Goal: Task Accomplishment & Management: Manage account settings

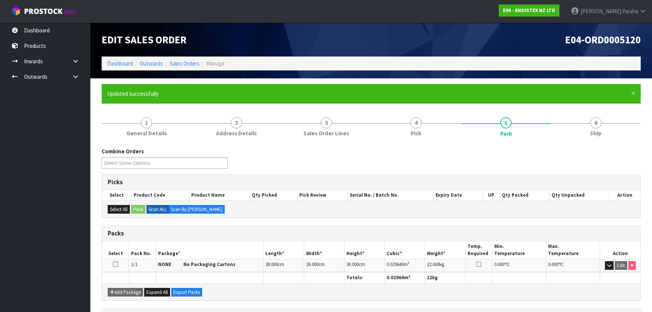
scroll to position [113, 0]
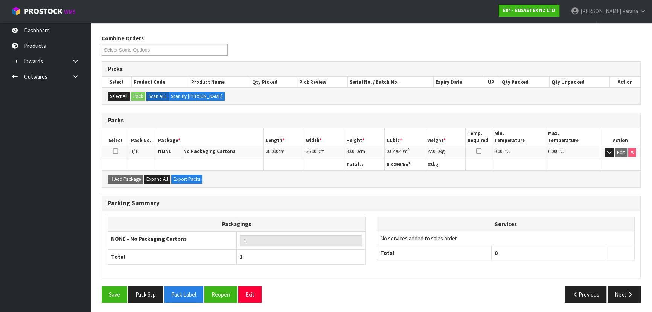
click at [73, 163] on ul "Dashboard Products Categories Serial Numbers Kitsets Packagings Inwards Purchas…" at bounding box center [45, 167] width 90 height 289
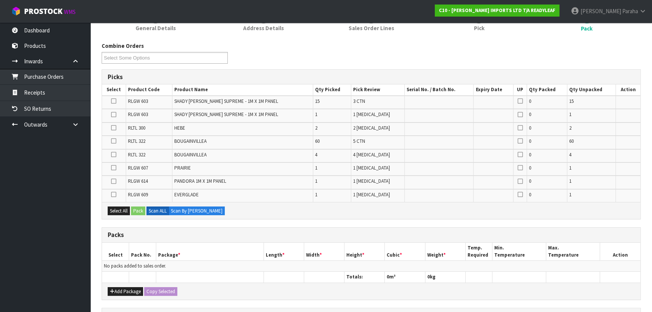
scroll to position [102, 0]
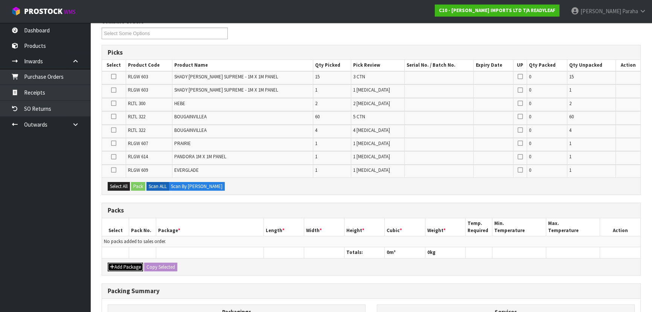
click at [116, 264] on button "Add Package" at bounding box center [125, 267] width 35 height 9
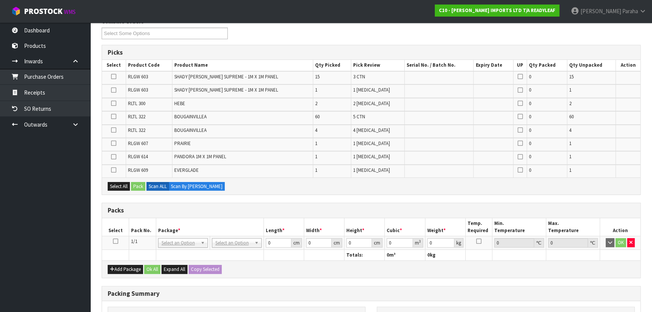
click at [115, 241] on icon at bounding box center [115, 241] width 5 height 0
click at [114, 116] on icon at bounding box center [113, 116] width 5 height 0
click at [0, 0] on input "checkbox" at bounding box center [0, 0] width 0 height 0
click at [122, 188] on button "Select All" at bounding box center [119, 186] width 22 height 9
click at [139, 186] on button "Pack" at bounding box center [138, 186] width 14 height 9
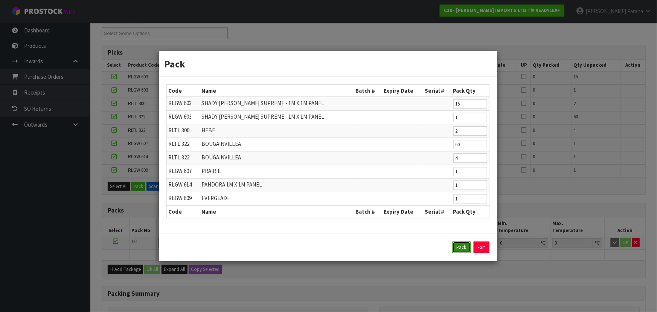
click at [464, 250] on button "Pack" at bounding box center [462, 247] width 18 height 12
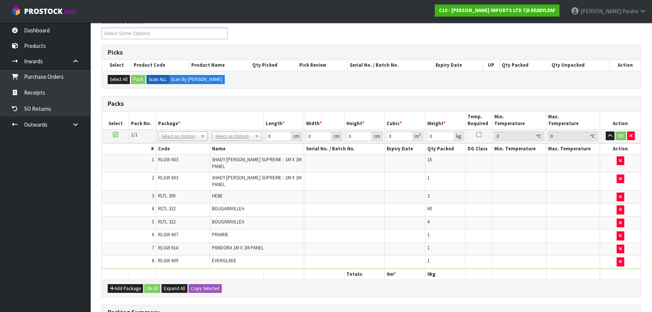
drag, startPoint x: 242, startPoint y: 135, endPoint x: 242, endPoint y: 147, distance: 11.7
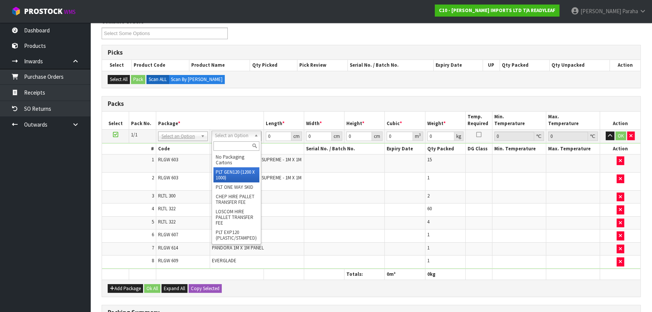
drag, startPoint x: 234, startPoint y: 176, endPoint x: 238, endPoint y: 173, distance: 4.8
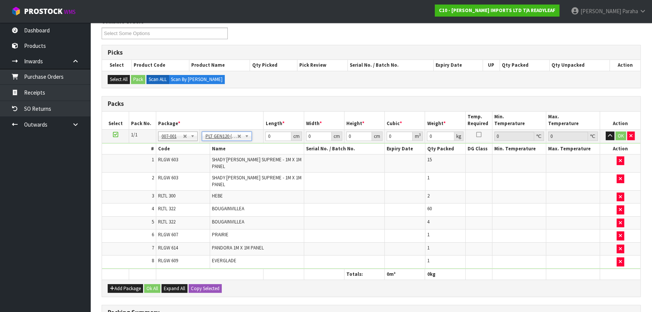
type input "120"
type input "100"
type input "141.63"
click at [278, 135] on input "120" at bounding box center [279, 135] width 26 height 9
type input "117"
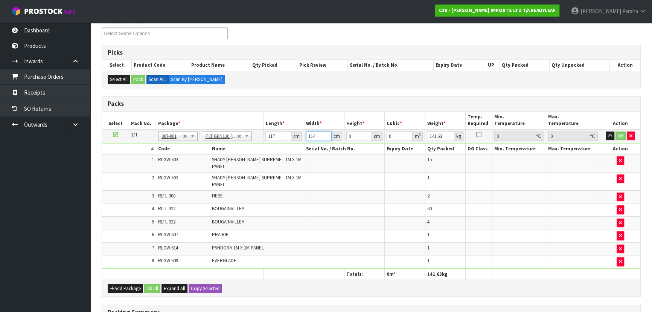
type input "114"
type input "1"
type input "0.013338"
type input "16"
type input "0.213408"
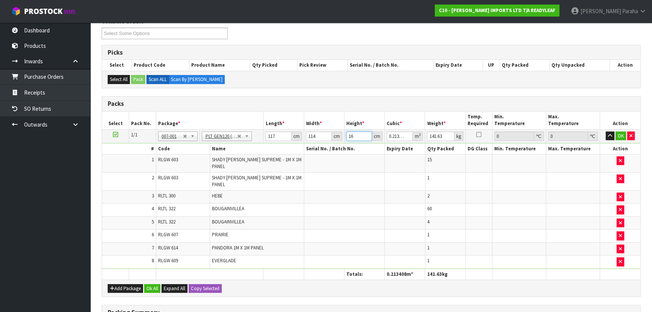
type input "168"
type input "2.240784"
type input "168"
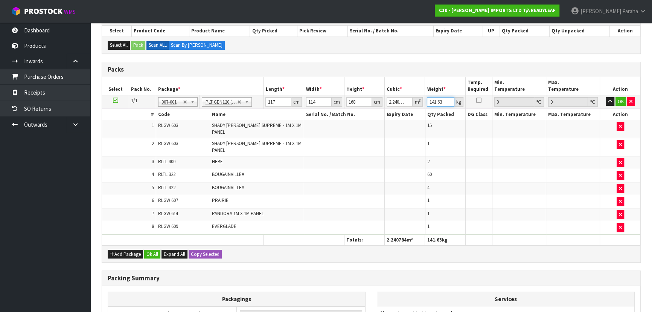
drag, startPoint x: 444, startPoint y: 99, endPoint x: 428, endPoint y: 103, distance: 16.3
click at [428, 103] on input "141.63" at bounding box center [440, 101] width 27 height 9
type input "175"
click at [156, 250] on button "Ok All" at bounding box center [152, 254] width 16 height 9
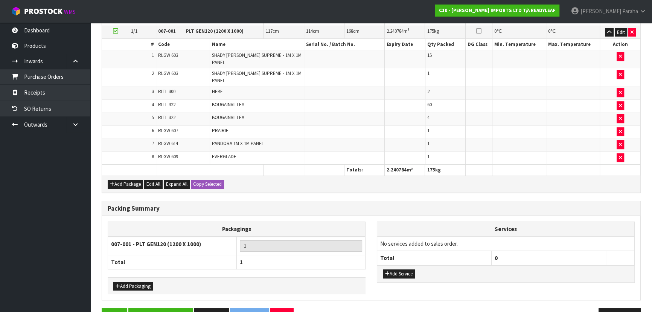
scroll to position [217, 0]
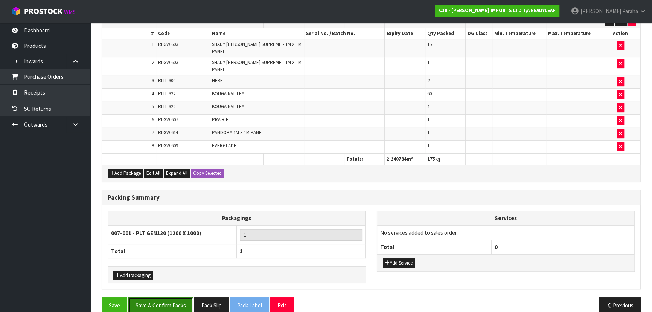
click at [158, 297] on button "Save & Confirm Packs" at bounding box center [160, 305] width 65 height 16
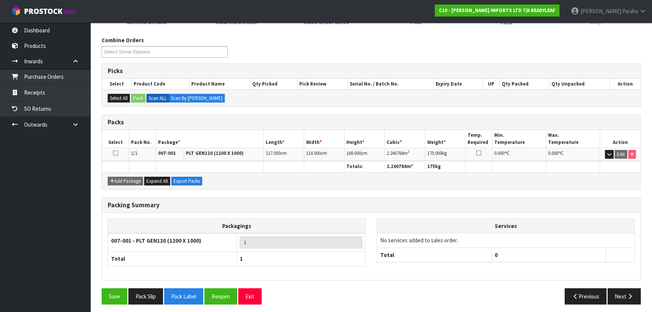
scroll to position [113, 0]
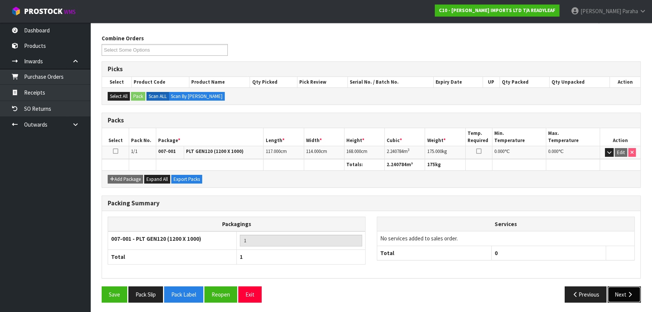
click at [635, 295] on button "Next" at bounding box center [624, 294] width 33 height 16
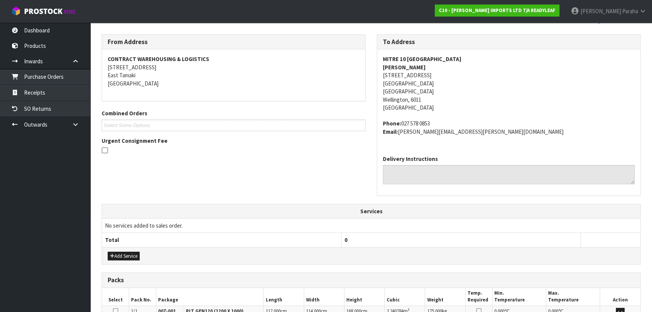
click at [414, 58] on strong "MITRE 10 [GEOGRAPHIC_DATA]" at bounding box center [422, 58] width 79 height 7
copy strong "MITRE 10 [GEOGRAPHIC_DATA]"
click at [408, 77] on address "MITRE 10 WELLINGTON CENTRAL [PERSON_NAME] [STREET_ADDRESS]" at bounding box center [509, 83] width 252 height 57
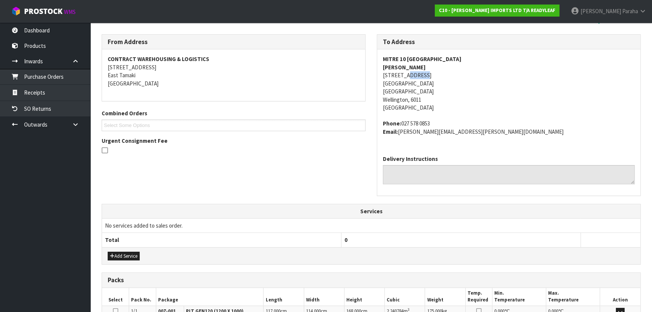
click at [409, 77] on address "MITRE 10 WELLINGTON CENTRAL [PERSON_NAME] [STREET_ADDRESS]" at bounding box center [509, 83] width 252 height 57
copy address "[STREET_ADDRESS]"
drag, startPoint x: 432, startPoint y: 123, endPoint x: 403, endPoint y: 127, distance: 30.0
click at [403, 127] on address "Phone: [PHONE_NUMBER] Email: [PERSON_NAME][EMAIL_ADDRESS][PERSON_NAME][DOMAIN_N…" at bounding box center [509, 127] width 252 height 16
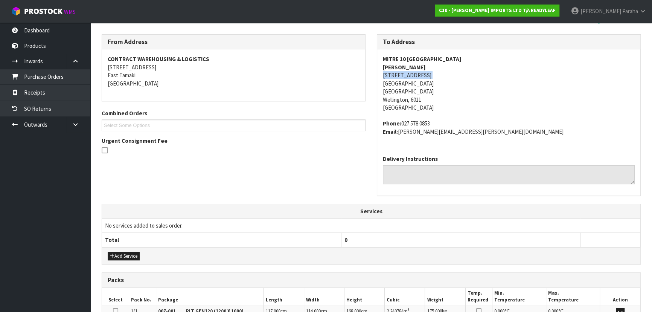
copy address "027 578 0853"
click at [411, 67] on strong "[PERSON_NAME]" at bounding box center [404, 67] width 43 height 7
copy strong "[PERSON_NAME]"
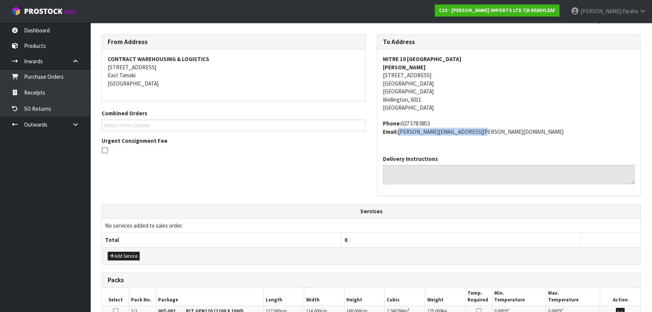
drag, startPoint x: 463, startPoint y: 133, endPoint x: 399, endPoint y: 137, distance: 64.2
click at [399, 137] on div "MITRE 10 WELLINGTON CENTRAL [PERSON_NAME] [STREET_ADDRESS] Phone: [PHONE_NUMBER…" at bounding box center [508, 99] width 263 height 100
copy address "[PERSON_NAME][EMAIL_ADDRESS][PERSON_NAME][DOMAIN_NAME]"
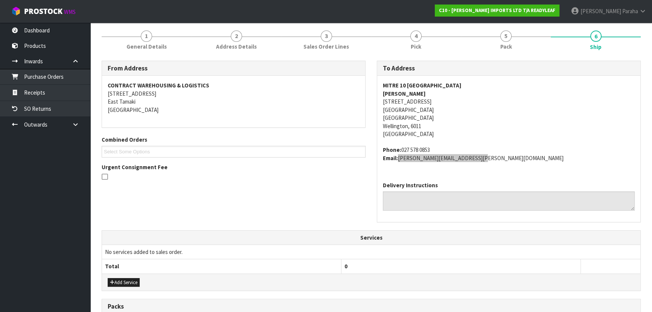
scroll to position [45, 0]
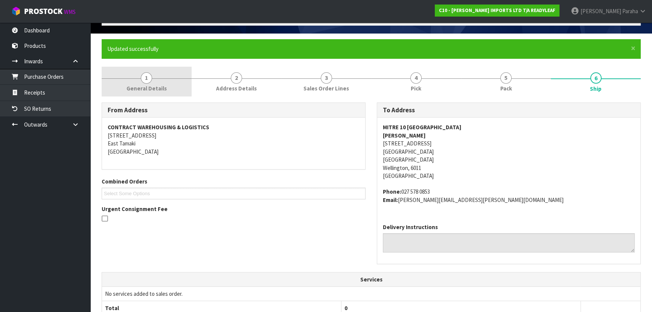
click at [152, 82] on link "1 General Details" at bounding box center [147, 82] width 90 height 30
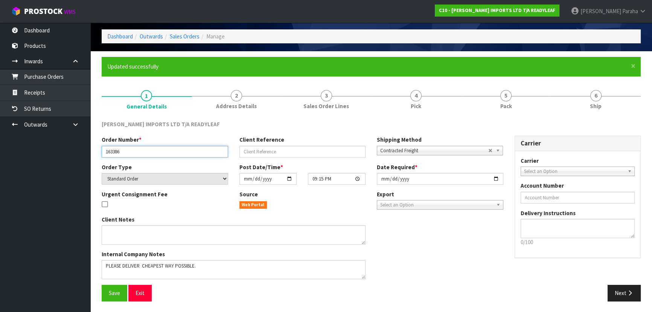
click at [112, 154] on input "163386" at bounding box center [165, 152] width 127 height 12
click at [112, 153] on input "163386" at bounding box center [165, 152] width 127 height 12
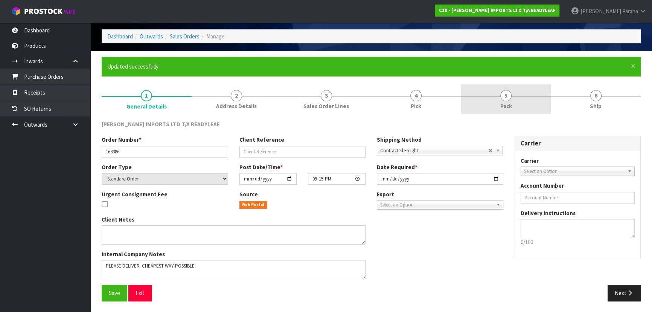
click at [514, 100] on link "5 Pack" at bounding box center [506, 99] width 90 height 30
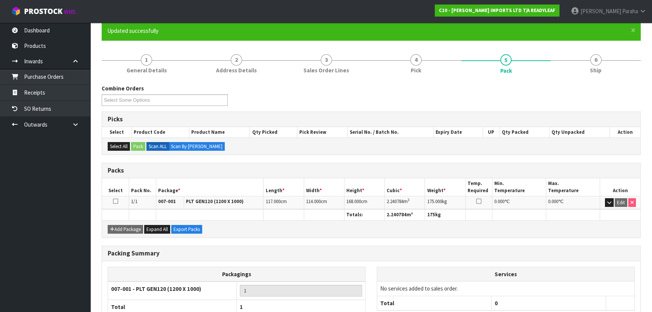
scroll to position [113, 0]
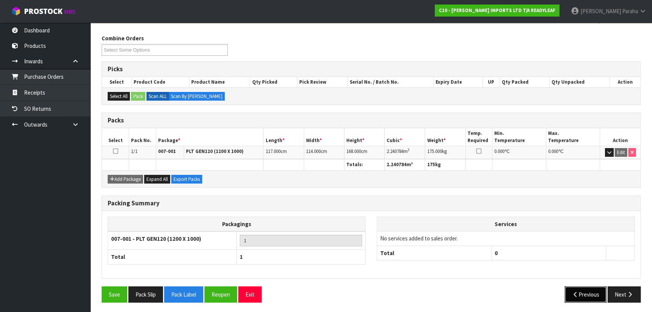
click at [588, 296] on button "Previous" at bounding box center [586, 294] width 42 height 16
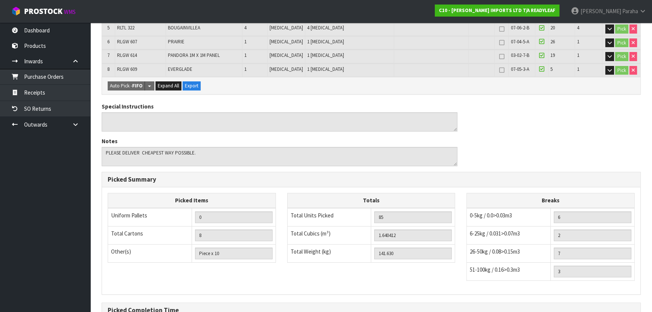
scroll to position [333, 0]
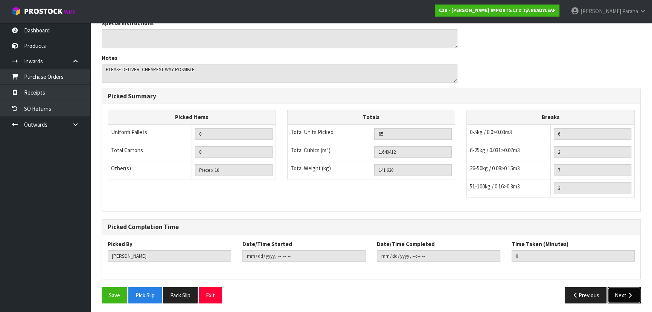
click at [627, 296] on button "Next" at bounding box center [624, 295] width 33 height 16
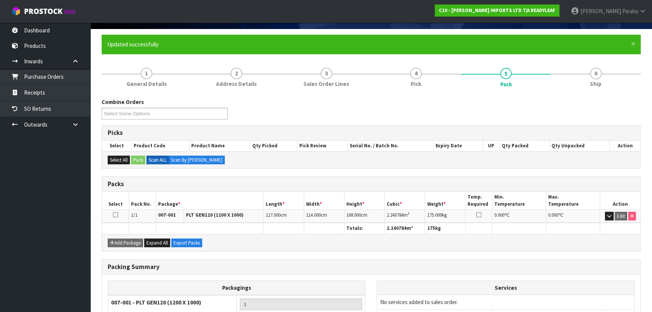
scroll to position [113, 0]
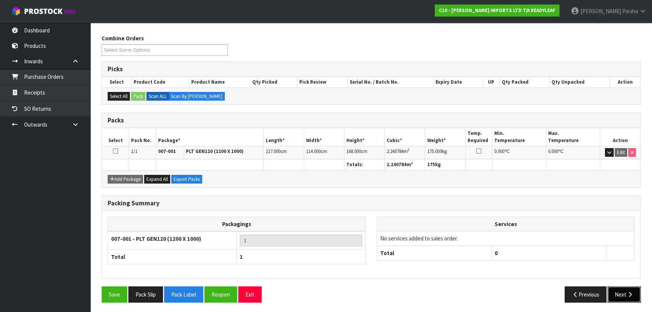
click at [624, 293] on button "Next" at bounding box center [624, 294] width 33 height 16
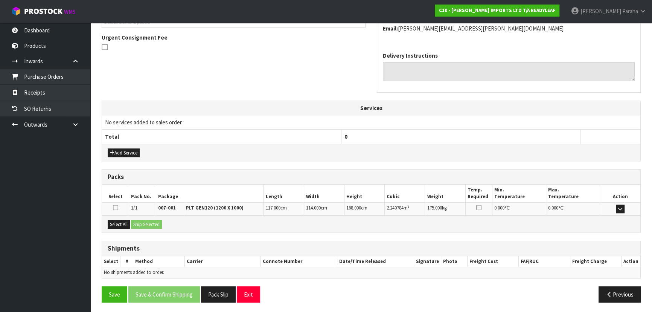
scroll to position [217, 0]
click at [613, 295] on button "Previous" at bounding box center [620, 294] width 42 height 16
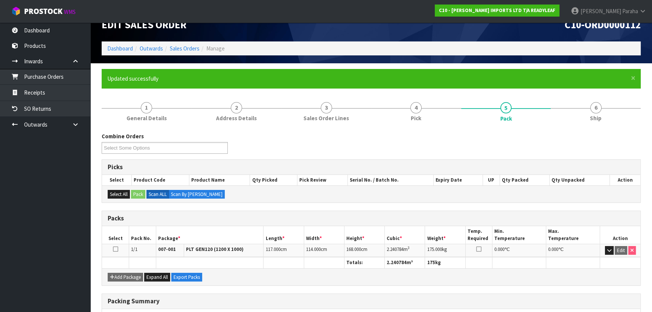
scroll to position [0, 0]
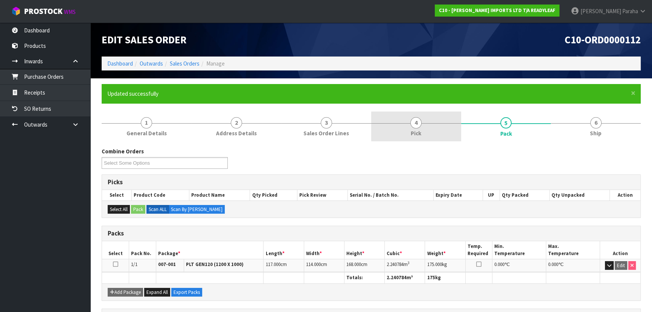
click at [415, 124] on span "4" at bounding box center [416, 122] width 11 height 11
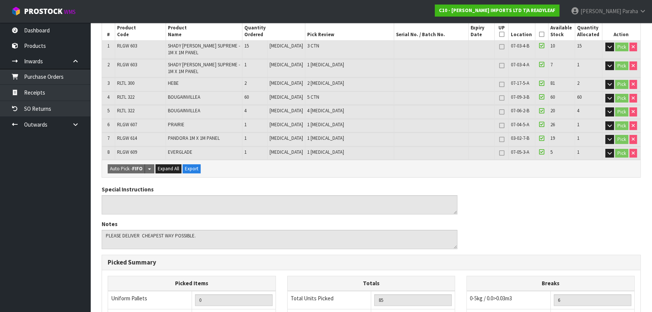
scroll to position [240, 0]
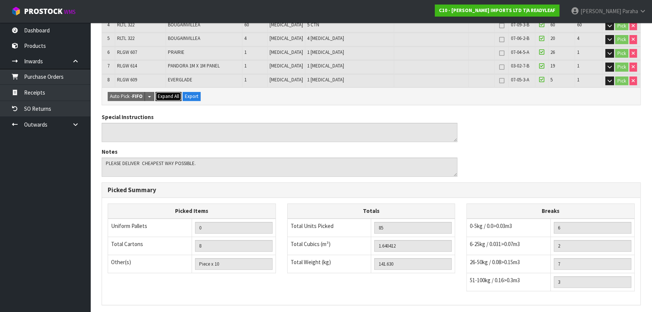
click at [167, 96] on span "Expand All" at bounding box center [168, 96] width 21 height 6
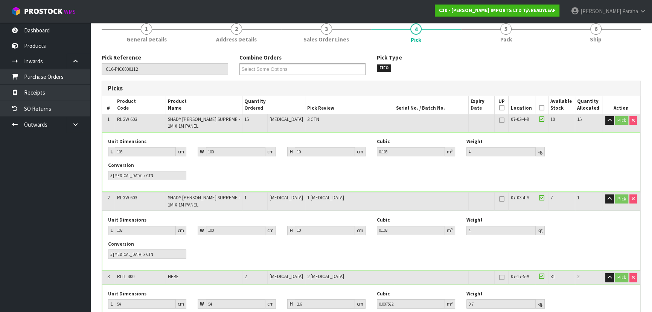
scroll to position [0, 0]
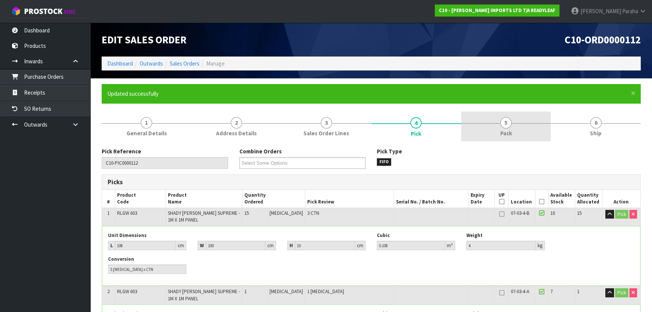
click at [505, 124] on span "5" at bounding box center [506, 122] width 11 height 11
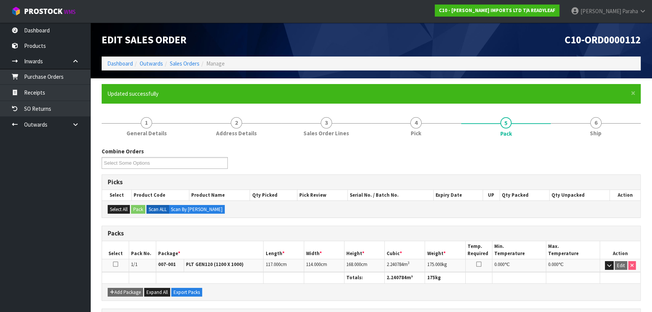
scroll to position [113, 0]
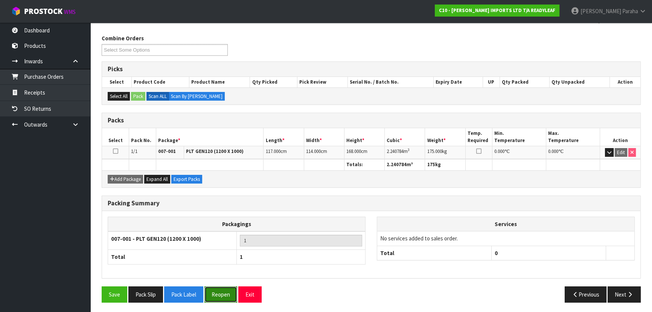
click at [221, 294] on button "Reopen" at bounding box center [221, 294] width 33 height 16
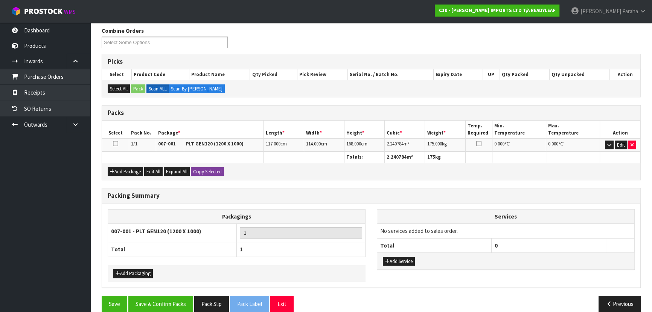
scroll to position [130, 0]
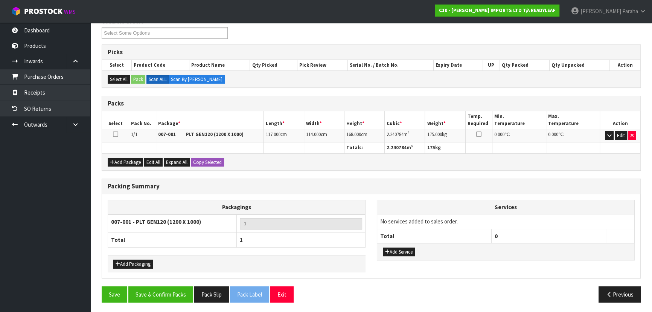
click at [115, 134] on icon at bounding box center [115, 134] width 5 height 0
click at [606, 135] on button "button" at bounding box center [609, 135] width 9 height 9
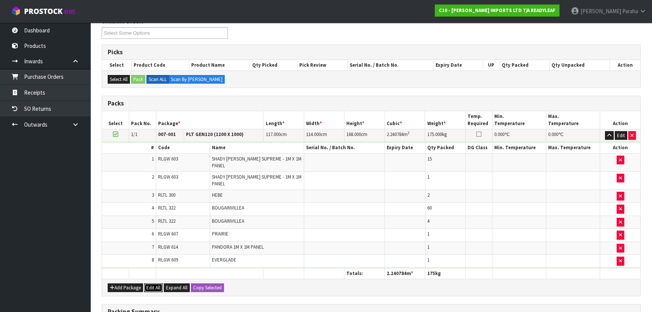
click at [154, 283] on button "Edit All" at bounding box center [153, 287] width 18 height 9
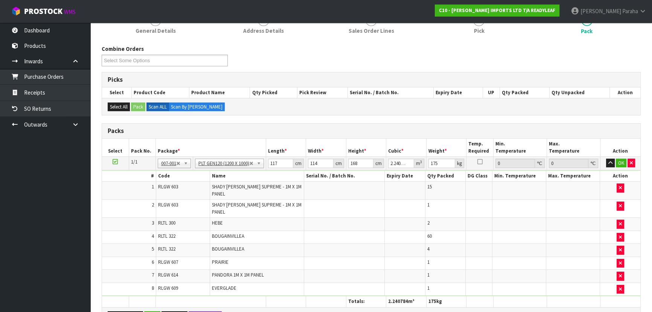
scroll to position [205, 0]
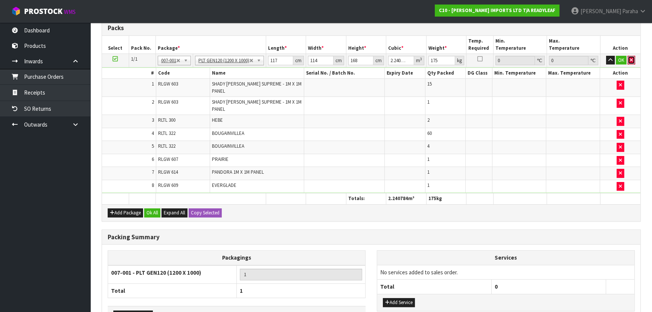
click at [635, 60] on button "button" at bounding box center [632, 60] width 8 height 9
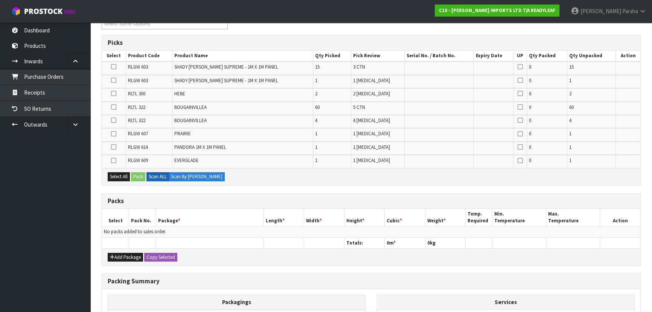
scroll to position [128, 0]
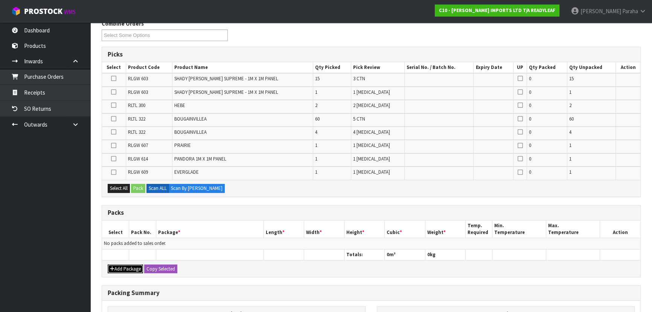
click at [130, 264] on button "Add Package" at bounding box center [125, 268] width 35 height 9
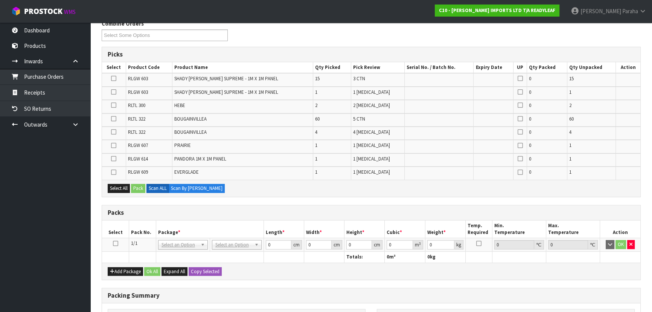
click at [114, 132] on icon at bounding box center [113, 132] width 5 height 0
click at [0, 0] on input "checkbox" at bounding box center [0, 0] width 0 height 0
click at [114, 132] on icon at bounding box center [113, 132] width 5 height 0
click at [0, 0] on input "checkbox" at bounding box center [0, 0] width 0 height 0
click at [113, 119] on icon at bounding box center [113, 119] width 5 height 0
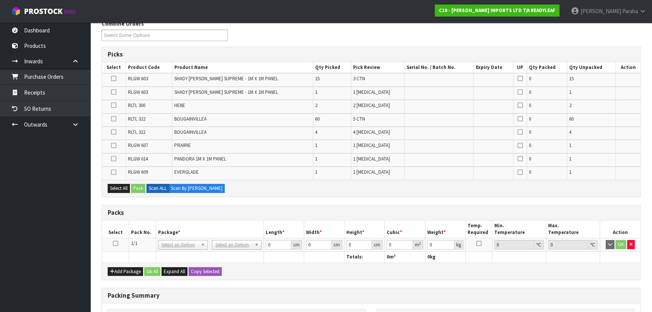
click at [0, 0] on input "checkbox" at bounding box center [0, 0] width 0 height 0
click at [139, 188] on button "Pack" at bounding box center [138, 188] width 14 height 9
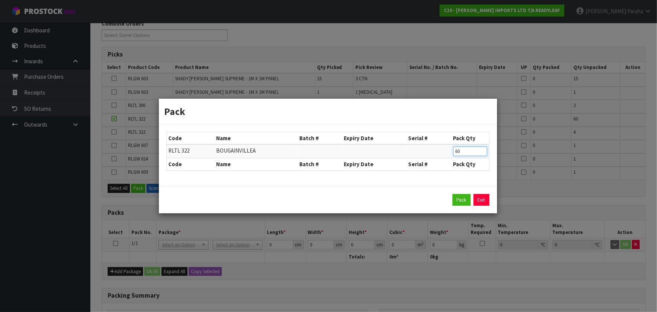
drag, startPoint x: 464, startPoint y: 151, endPoint x: 439, endPoint y: 151, distance: 25.2
click at [440, 153] on tr "RLTL 322 [GEOGRAPHIC_DATA] 60" at bounding box center [328, 151] width 322 height 14
type input "12"
click at [461, 199] on button "Pack" at bounding box center [462, 200] width 18 height 12
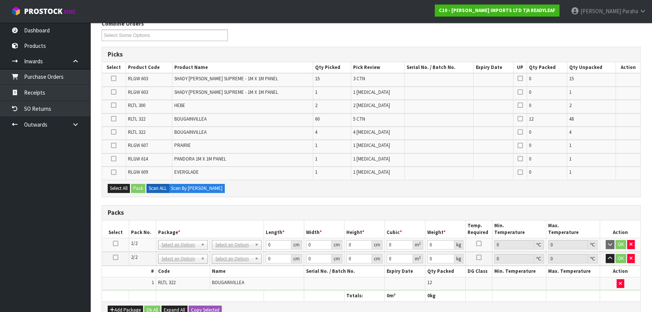
click at [113, 243] on icon at bounding box center [115, 243] width 5 height 0
click at [116, 119] on icon at bounding box center [113, 119] width 5 height 0
click at [0, 0] on input "checkbox" at bounding box center [0, 0] width 0 height 0
click at [137, 188] on button "Pack" at bounding box center [138, 188] width 14 height 9
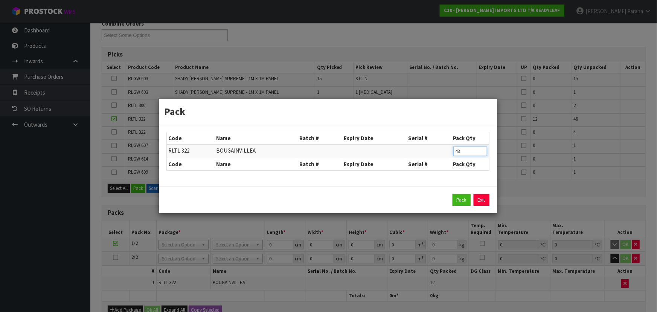
drag, startPoint x: 464, startPoint y: 151, endPoint x: 448, endPoint y: 154, distance: 16.1
click at [448, 154] on tr "RLTL 322 [GEOGRAPHIC_DATA] 48" at bounding box center [328, 151] width 322 height 14
type input "12"
click at [460, 203] on button "Pack" at bounding box center [462, 200] width 18 height 12
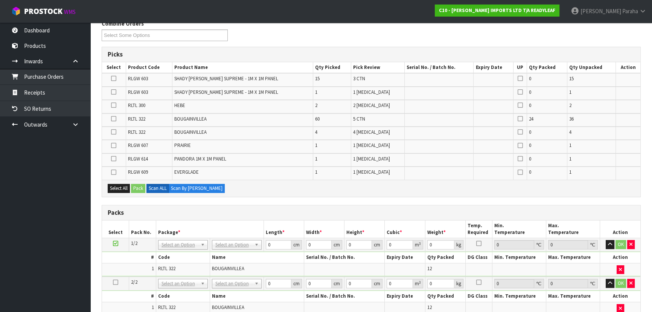
scroll to position [196, 0]
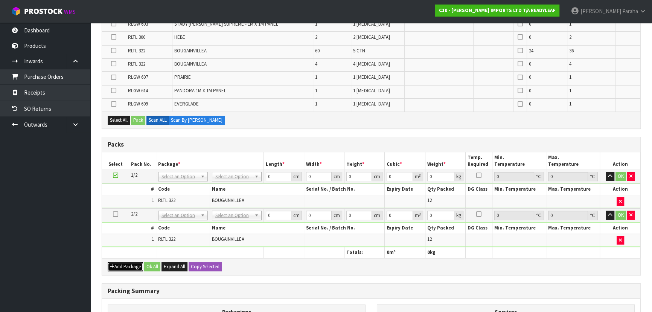
click at [128, 266] on button "Add Package" at bounding box center [125, 266] width 35 height 9
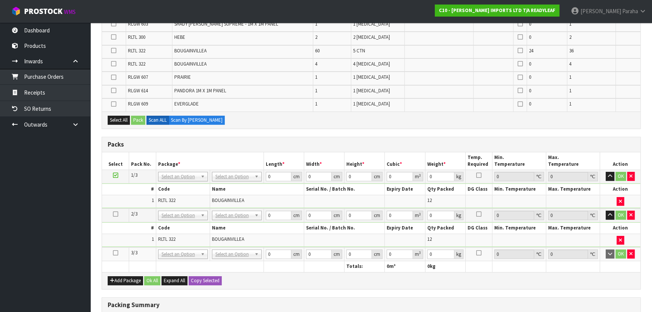
click at [116, 253] on icon at bounding box center [115, 253] width 5 height 0
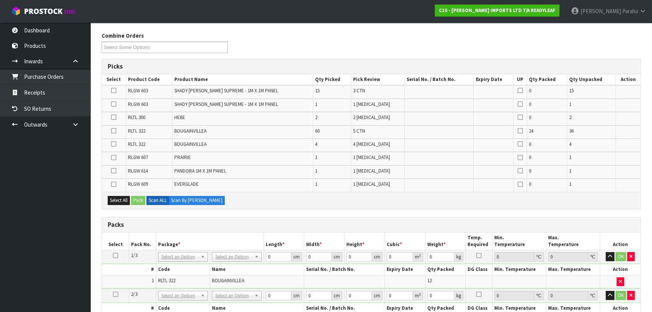
scroll to position [93, 0]
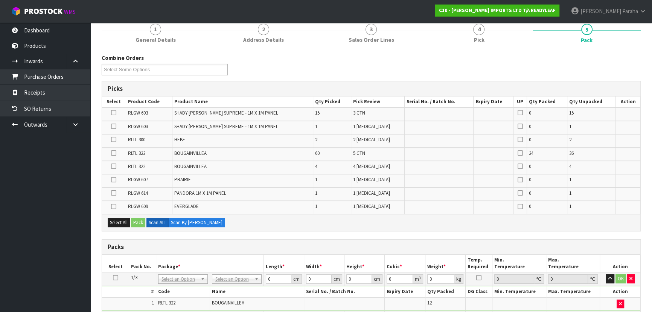
click at [112, 153] on icon at bounding box center [113, 153] width 5 height 0
click at [0, 0] on input "checkbox" at bounding box center [0, 0] width 0 height 0
click at [134, 222] on button "Pack" at bounding box center [138, 222] width 14 height 9
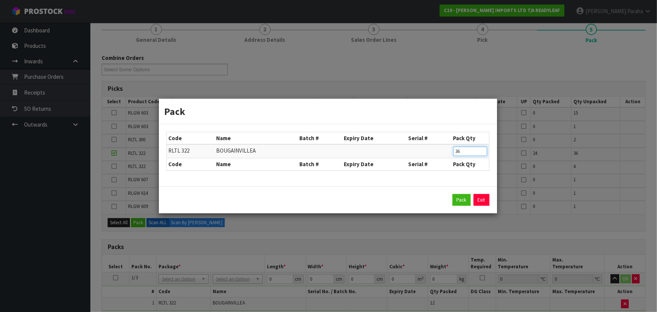
drag, startPoint x: 471, startPoint y: 147, endPoint x: 446, endPoint y: 153, distance: 25.9
click at [446, 153] on tr "RLTL 322 [GEOGRAPHIC_DATA] 36" at bounding box center [328, 151] width 322 height 14
type input "12"
click at [464, 202] on button "Pack" at bounding box center [462, 200] width 18 height 12
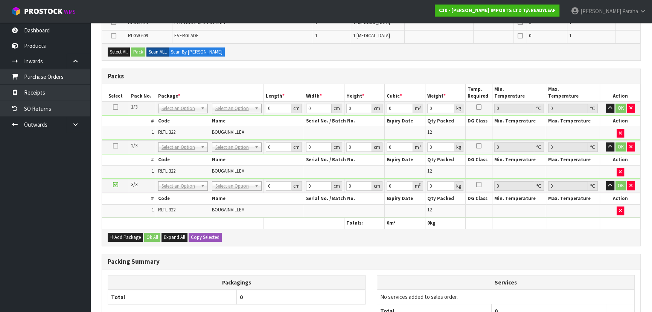
scroll to position [264, 0]
click at [133, 234] on button "Add Package" at bounding box center [125, 236] width 35 height 9
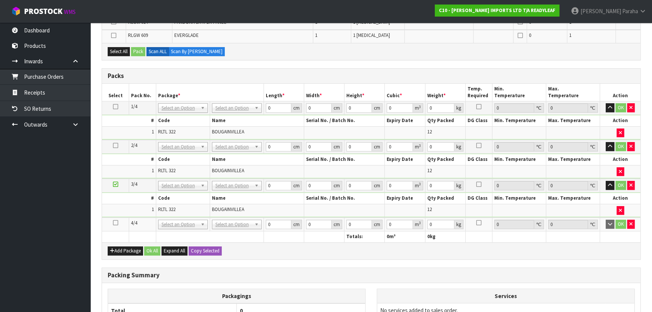
click at [115, 223] on icon at bounding box center [115, 223] width 5 height 0
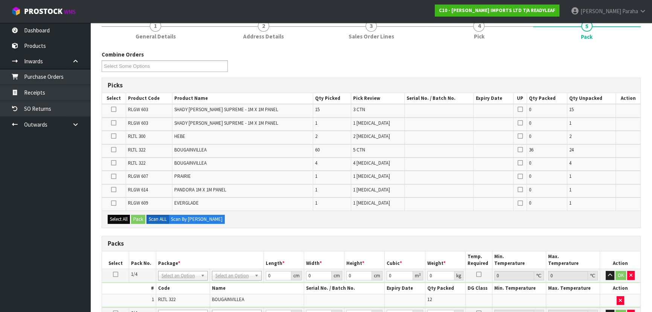
scroll to position [93, 0]
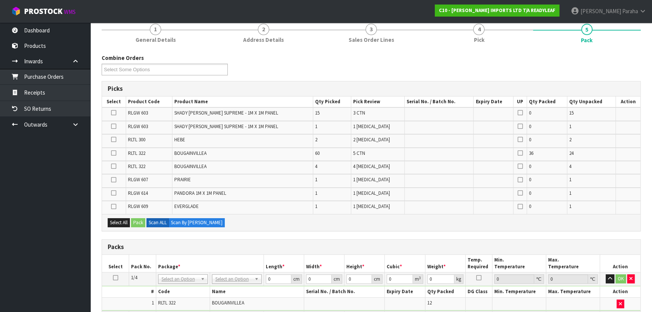
click at [115, 153] on icon at bounding box center [113, 153] width 5 height 0
click at [0, 0] on input "checkbox" at bounding box center [0, 0] width 0 height 0
click at [135, 220] on button "Pack" at bounding box center [138, 222] width 14 height 9
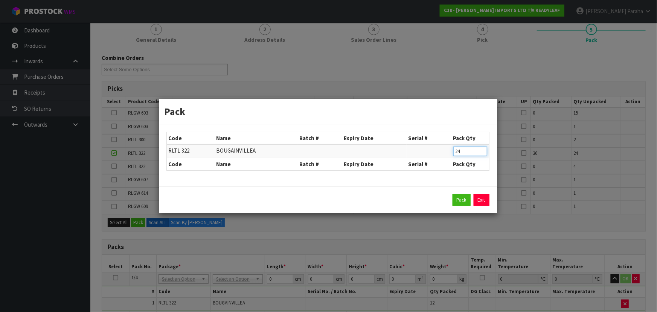
drag, startPoint x: 462, startPoint y: 150, endPoint x: 448, endPoint y: 150, distance: 13.6
click at [449, 152] on tr "RLTL 322 [GEOGRAPHIC_DATA] 24" at bounding box center [328, 151] width 322 height 14
type input "12"
click at [460, 195] on button "Pack" at bounding box center [462, 200] width 18 height 12
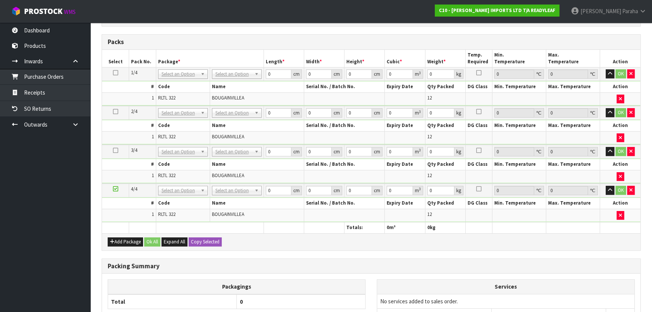
scroll to position [299, 0]
click at [132, 238] on button "Add Package" at bounding box center [125, 241] width 35 height 9
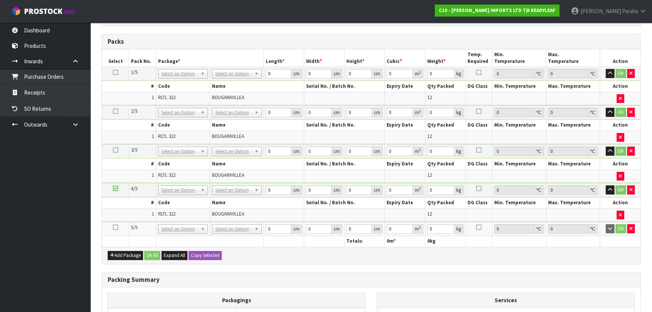
click at [116, 227] on icon at bounding box center [115, 227] width 5 height 0
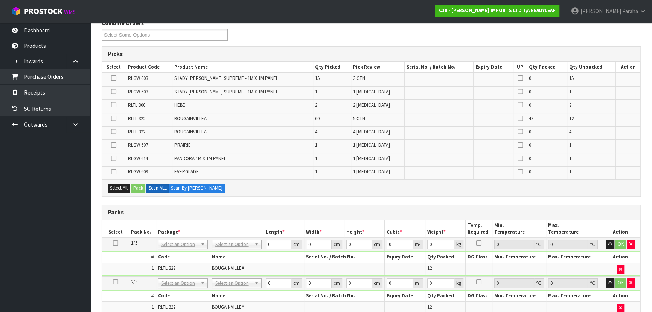
scroll to position [128, 0]
click at [116, 119] on icon at bounding box center [113, 119] width 5 height 0
click at [0, 0] on input "checkbox" at bounding box center [0, 0] width 0 height 0
click at [143, 187] on button "Pack" at bounding box center [138, 188] width 14 height 9
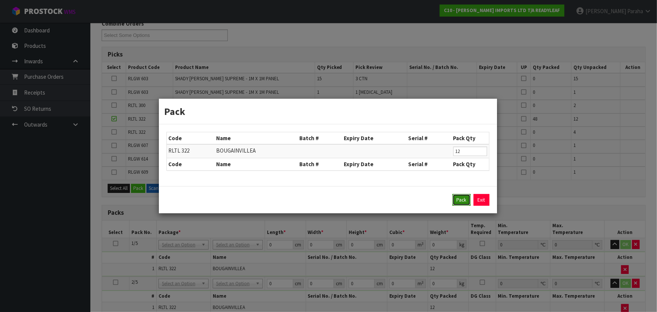
click at [464, 200] on button "Pack" at bounding box center [462, 200] width 18 height 12
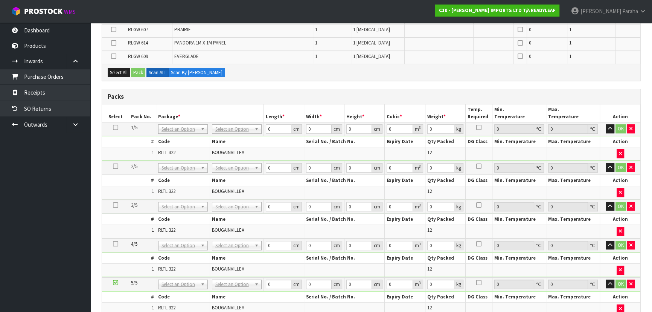
scroll to position [299, 0]
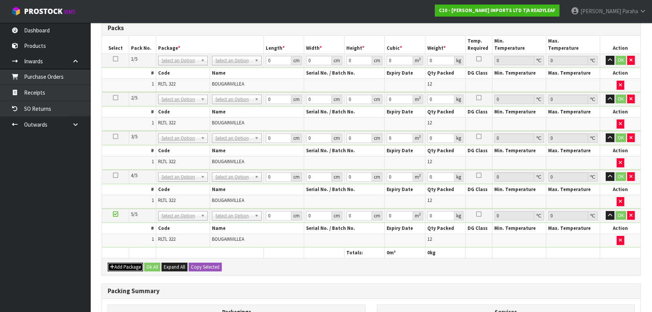
click at [126, 264] on button "Add Package" at bounding box center [125, 267] width 35 height 9
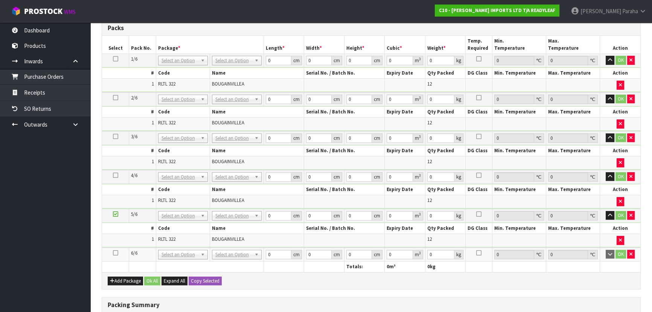
click at [115, 253] on icon at bounding box center [115, 253] width 5 height 0
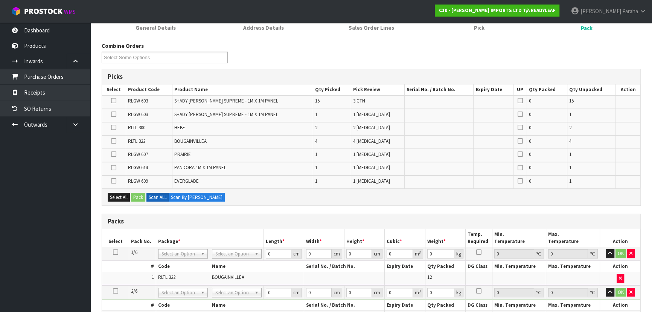
scroll to position [93, 0]
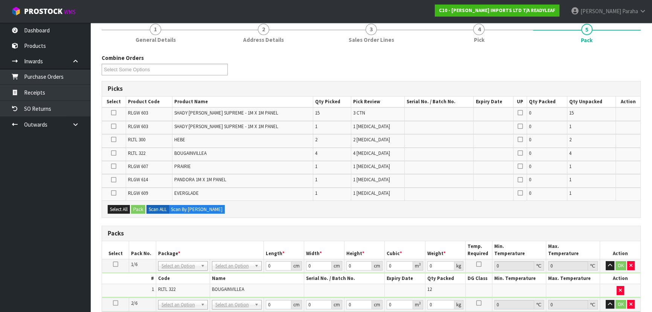
click at [116, 126] on icon at bounding box center [113, 126] width 5 height 0
click at [0, 0] on input "checkbox" at bounding box center [0, 0] width 0 height 0
click at [114, 139] on icon at bounding box center [113, 139] width 5 height 0
click at [0, 0] on input "checkbox" at bounding box center [0, 0] width 0 height 0
click at [113, 153] on icon at bounding box center [113, 153] width 5 height 0
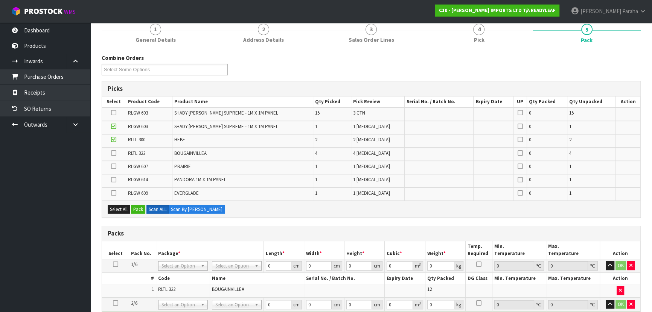
click at [0, 0] on input "checkbox" at bounding box center [0, 0] width 0 height 0
click at [113, 166] on icon at bounding box center [113, 166] width 5 height 0
click at [0, 0] on input "checkbox" at bounding box center [0, 0] width 0 height 0
click at [114, 180] on icon at bounding box center [113, 180] width 5 height 0
click at [0, 0] on input "checkbox" at bounding box center [0, 0] width 0 height 0
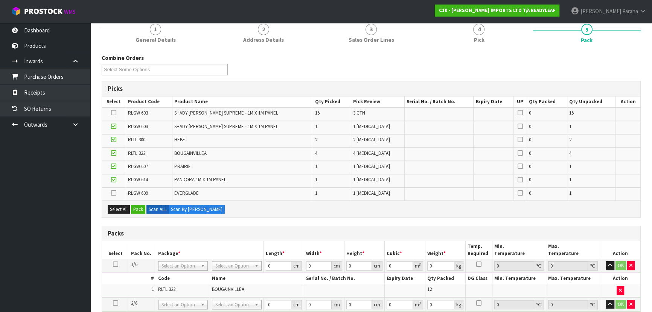
click at [113, 193] on icon at bounding box center [113, 193] width 5 height 0
click at [0, 0] on input "checkbox" at bounding box center [0, 0] width 0 height 0
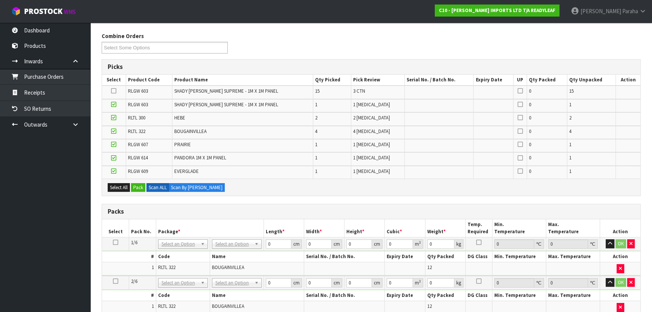
scroll to position [128, 0]
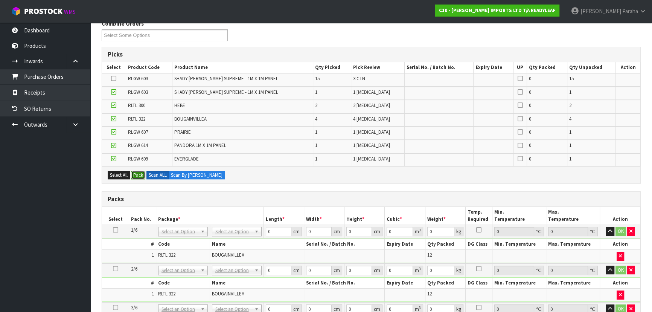
click at [137, 174] on button "Pack" at bounding box center [138, 175] width 14 height 9
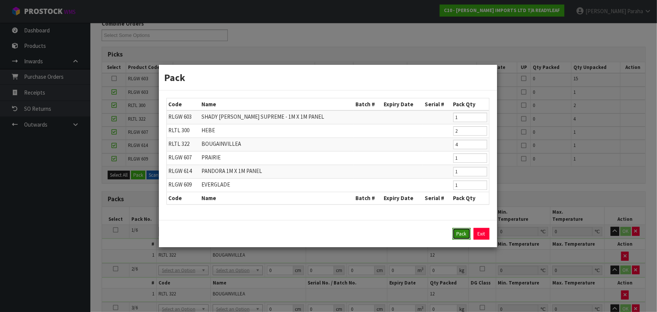
click at [461, 234] on button "Pack" at bounding box center [462, 234] width 18 height 12
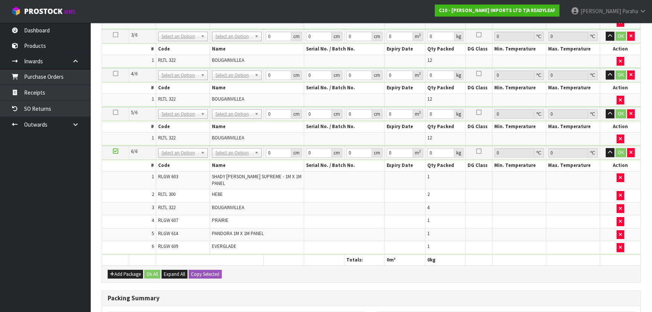
scroll to position [333, 0]
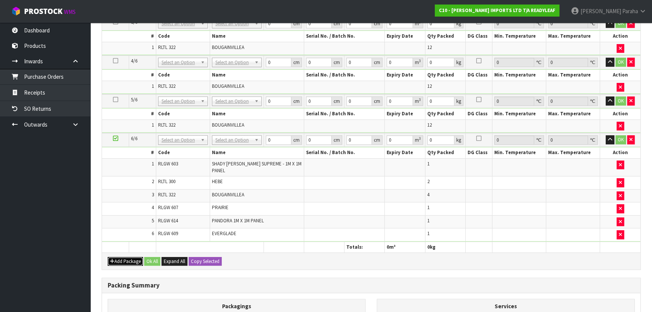
click at [121, 257] on button "Add Package" at bounding box center [125, 261] width 35 height 9
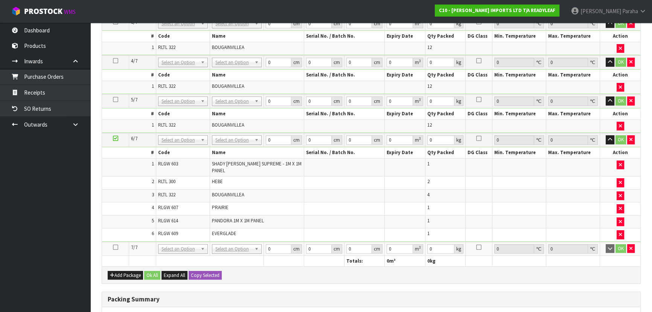
click at [115, 247] on icon at bounding box center [115, 247] width 5 height 0
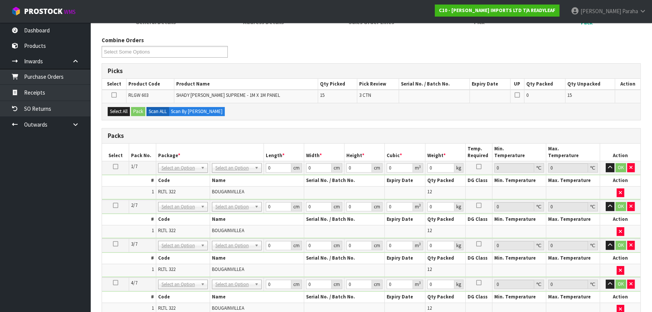
scroll to position [93, 0]
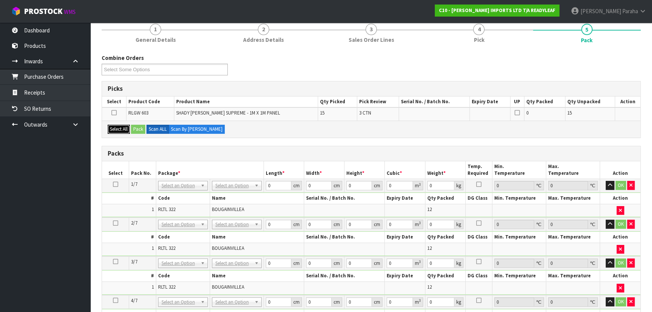
click at [118, 128] on button "Select All" at bounding box center [119, 129] width 22 height 9
click at [142, 129] on button "Pack" at bounding box center [138, 129] width 14 height 9
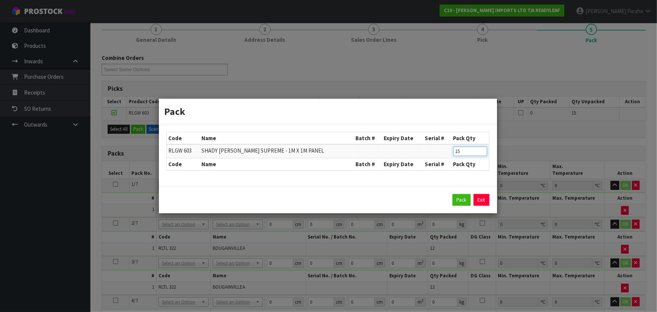
drag, startPoint x: 466, startPoint y: 153, endPoint x: 441, endPoint y: 153, distance: 25.6
click at [441, 153] on tr "RLGW 603 SHADY [PERSON_NAME] SUPREME - 1M X 1M PANEL 15" at bounding box center [328, 151] width 322 height 14
type input "5"
click at [454, 203] on button "Pack" at bounding box center [462, 200] width 18 height 12
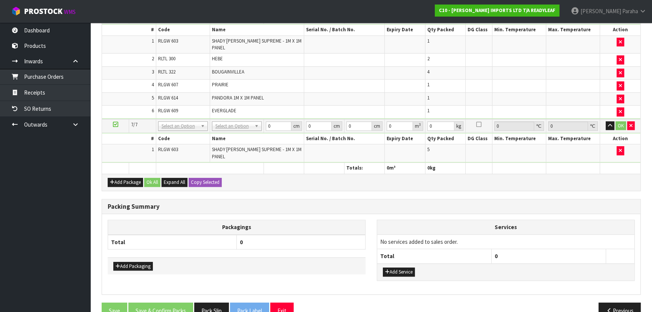
scroll to position [460, 0]
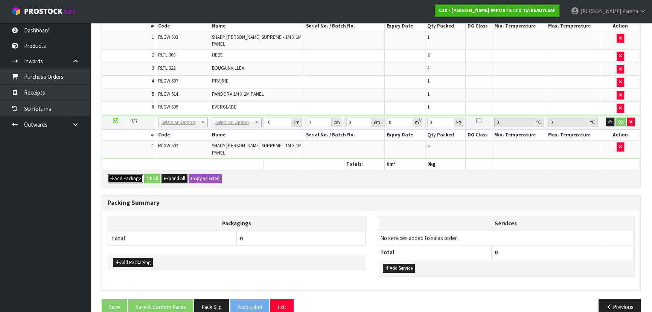
click at [116, 174] on button "Add Package" at bounding box center [125, 178] width 35 height 9
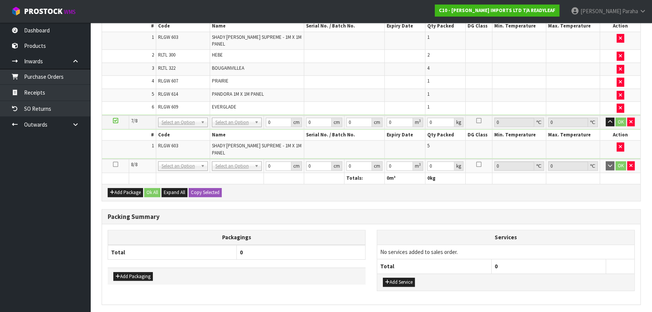
click at [116, 164] on icon at bounding box center [115, 164] width 5 height 0
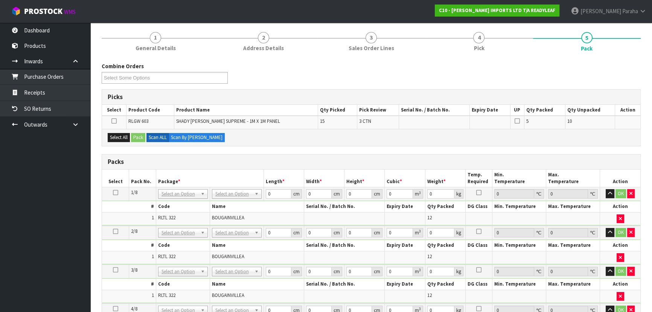
scroll to position [83, 0]
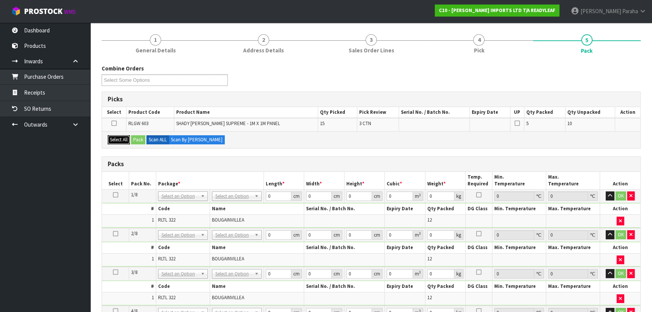
click at [122, 137] on button "Select All" at bounding box center [119, 139] width 22 height 9
click at [136, 139] on button "Pack" at bounding box center [138, 139] width 14 height 9
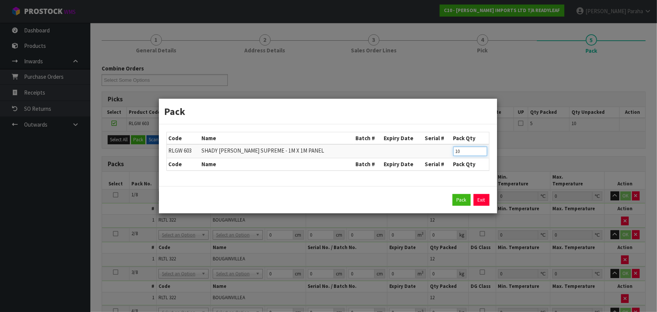
drag, startPoint x: 460, startPoint y: 151, endPoint x: 434, endPoint y: 151, distance: 26.7
click at [434, 151] on tr "RLGW 603 SHADY [PERSON_NAME] SUPREME - 1M X 1M PANEL 10" at bounding box center [328, 151] width 322 height 14
type input "5"
click at [460, 197] on button "Pack" at bounding box center [462, 200] width 18 height 12
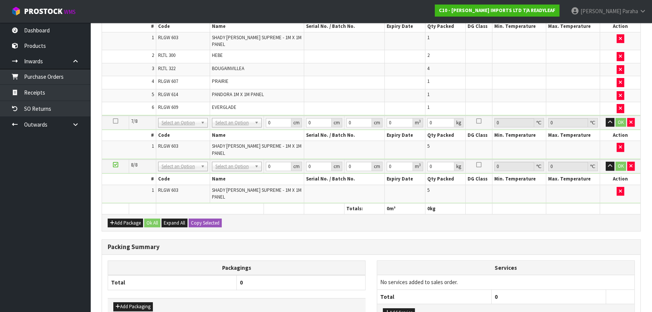
scroll to position [460, 0]
click at [126, 214] on div "Add Package Ok All Expand All Copy Selected" at bounding box center [371, 222] width 539 height 17
click at [126, 218] on button "Add Package" at bounding box center [125, 222] width 35 height 9
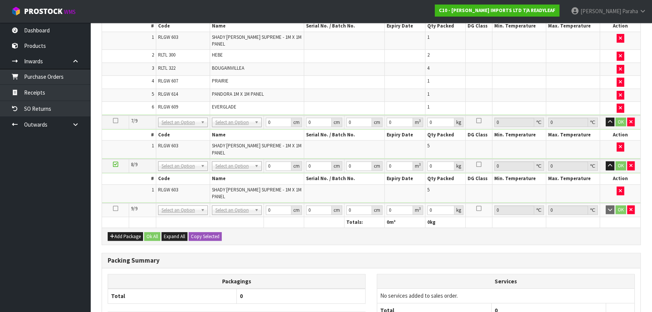
click at [117, 208] on icon at bounding box center [115, 208] width 5 height 0
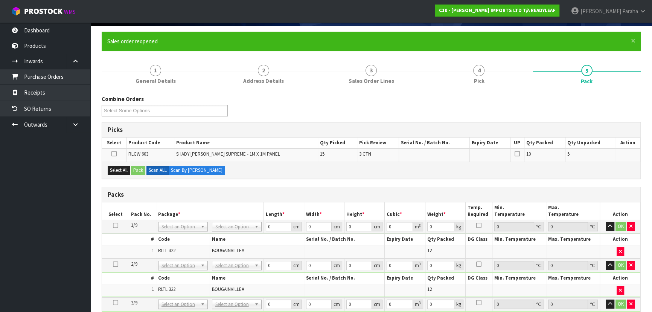
scroll to position [49, 0]
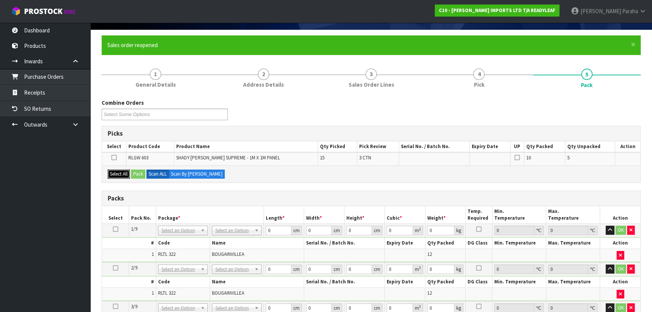
click at [125, 171] on button "Select All" at bounding box center [119, 174] width 22 height 9
click at [134, 172] on button "Pack" at bounding box center [138, 174] width 14 height 9
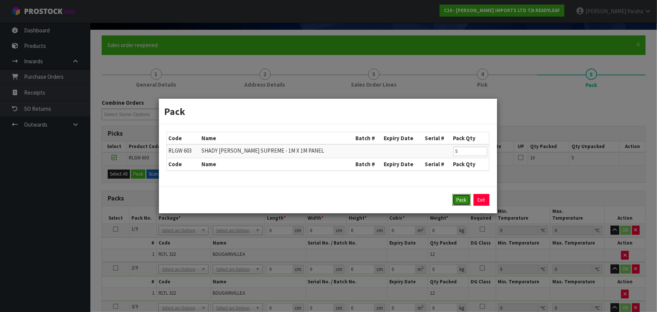
click at [458, 201] on button "Pack" at bounding box center [462, 200] width 18 height 12
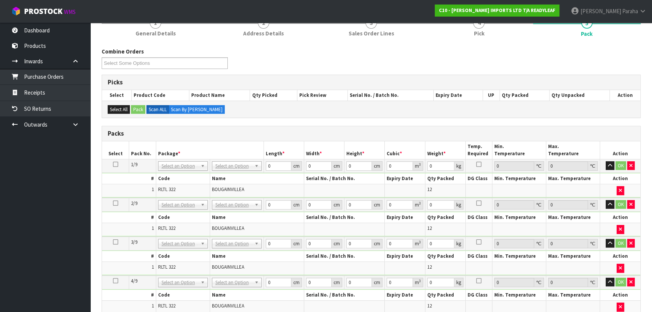
scroll to position [83, 0]
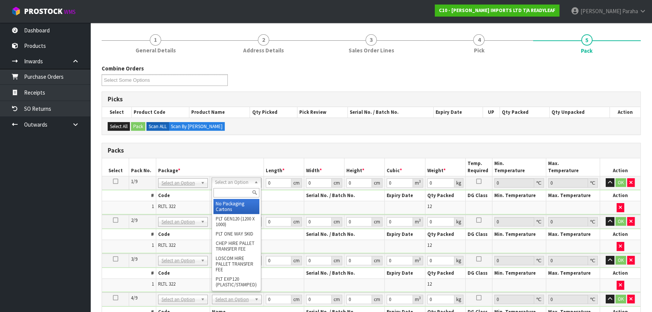
drag, startPoint x: 257, startPoint y: 184, endPoint x: 251, endPoint y: 192, distance: 10.5
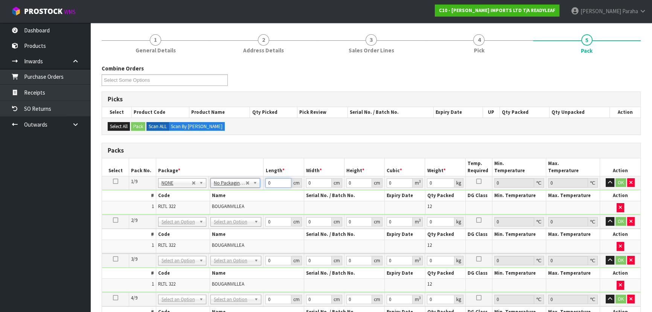
click at [275, 182] on input "0" at bounding box center [279, 182] width 26 height 9
type input "57"
type input "56"
type input "3"
type input "0.009576"
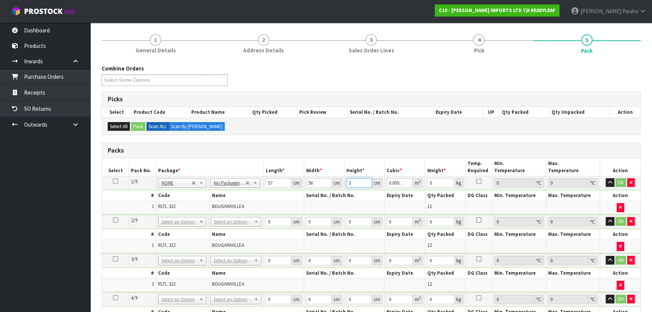
type input "38"
type input "0.121296"
type input "38"
type input "10"
click at [116, 182] on icon at bounding box center [115, 181] width 5 height 0
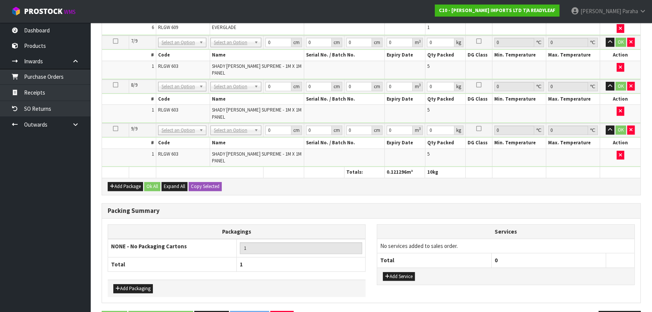
scroll to position [527, 0]
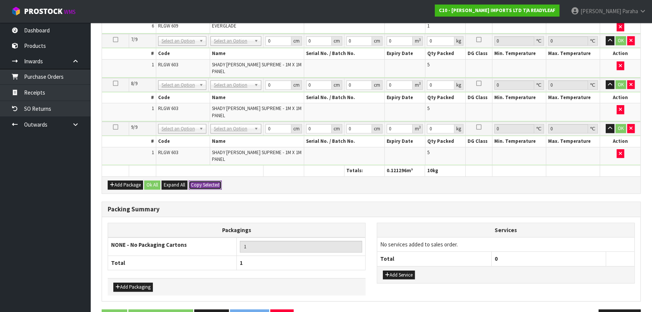
click at [211, 180] on button "Copy Selected" at bounding box center [205, 184] width 33 height 9
type input "57"
type input "56"
type input "38"
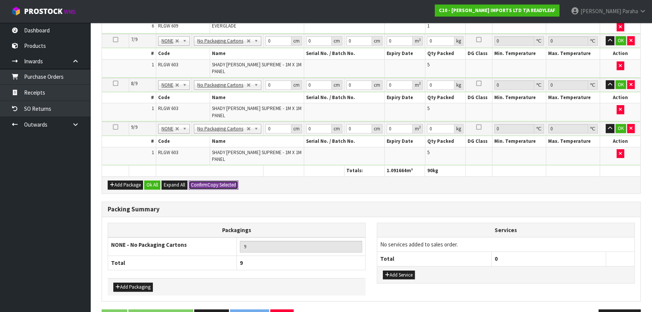
type input "0.121296"
type input "10"
type input "57"
type input "56"
type input "38"
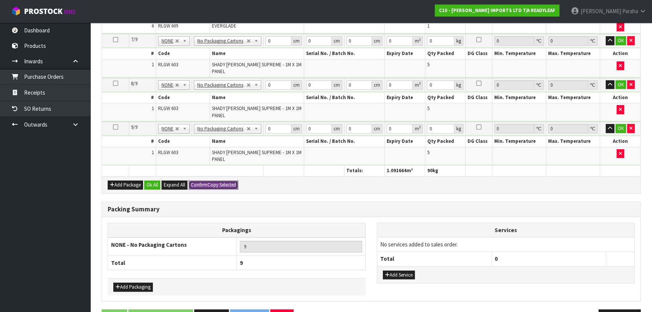
type input "0.121296"
type input "10"
type input "57"
type input "56"
type input "38"
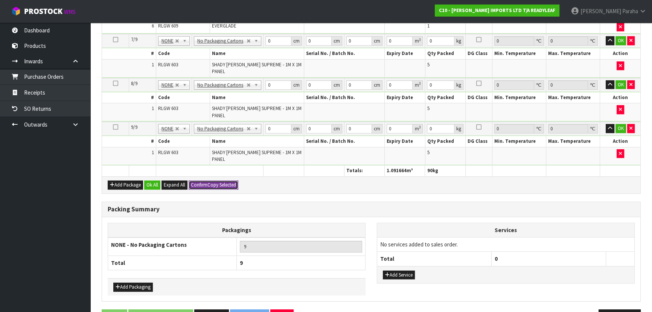
type input "0.121296"
type input "10"
type input "57"
type input "56"
type input "38"
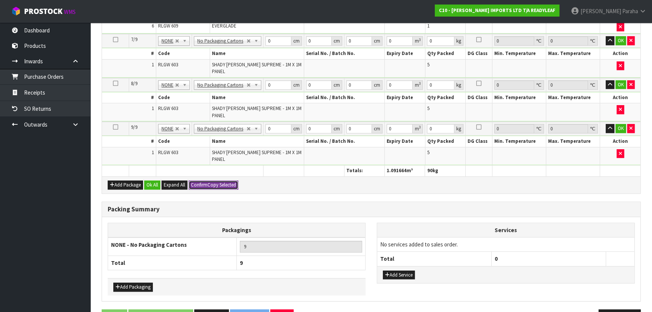
type input "0.121296"
type input "10"
type input "57"
type input "56"
type input "38"
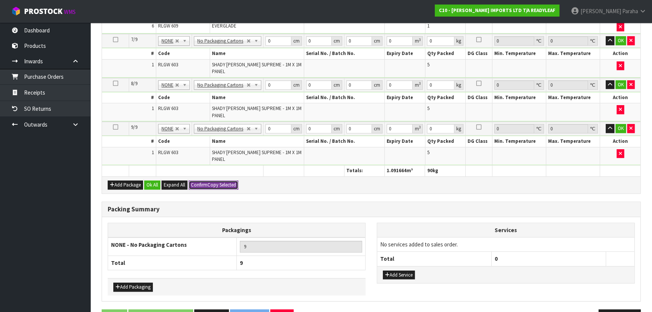
type input "0.121296"
type input "10"
type input "57"
type input "56"
type input "38"
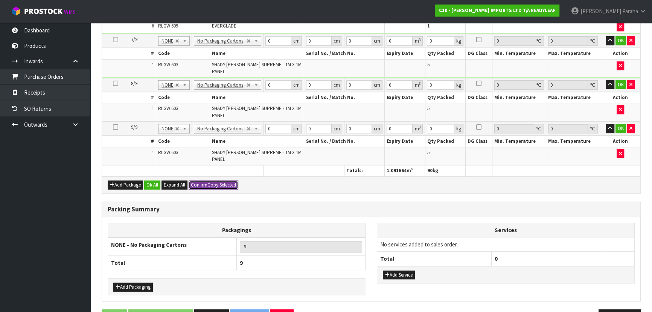
type input "0.121296"
type input "10"
type input "57"
type input "56"
type input "38"
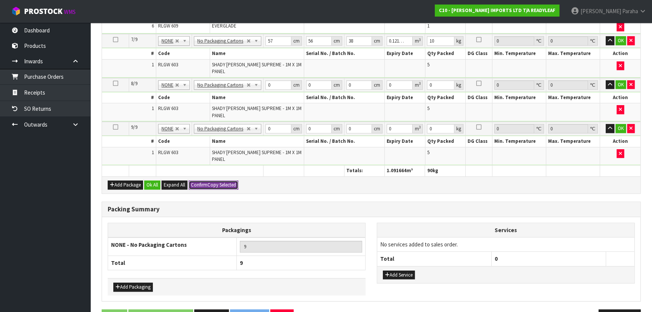
type input "0.121296"
type input "10"
type input "57"
type input "56"
type input "38"
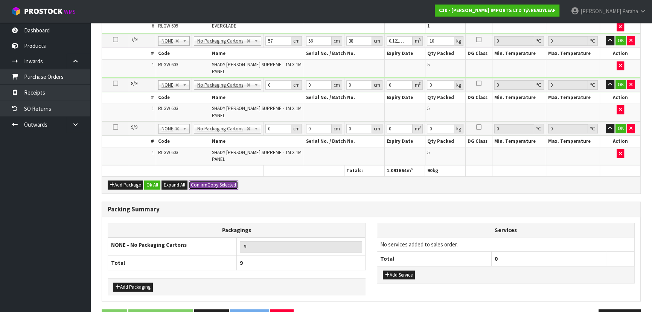
type input "0.121296"
type input "10"
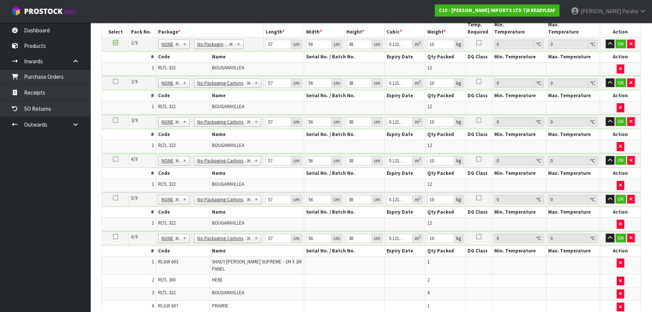
scroll to position [185, 0]
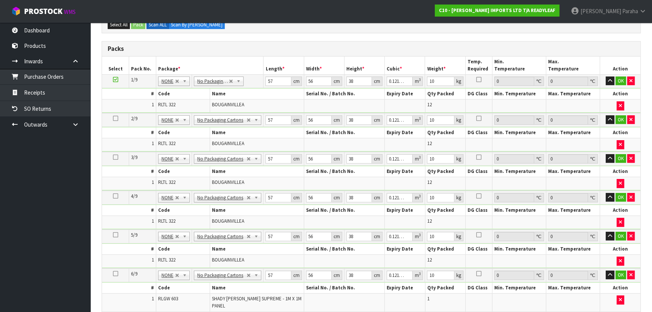
click at [116, 235] on icon at bounding box center [115, 235] width 5 height 0
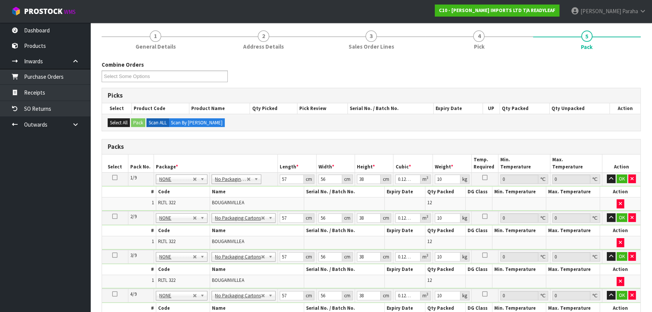
scroll to position [82, 0]
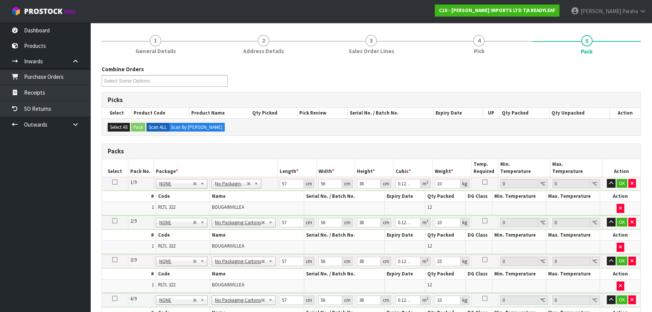
click at [115, 182] on icon at bounding box center [114, 182] width 5 height 0
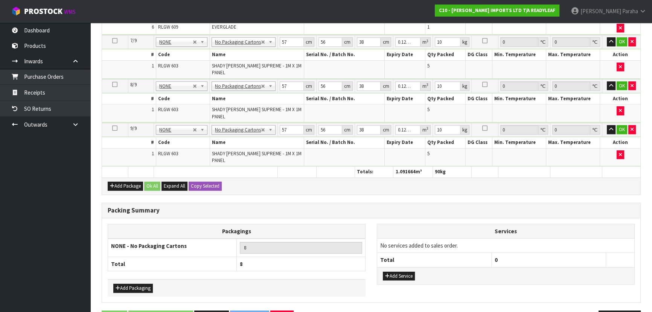
scroll to position [527, 0]
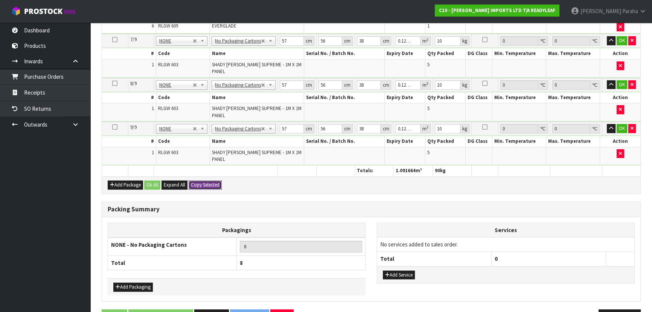
click at [212, 180] on button "Copy Selected" at bounding box center [205, 184] width 33 height 9
click at [212, 180] on button "Confirm Copy Selected" at bounding box center [214, 184] width 50 height 9
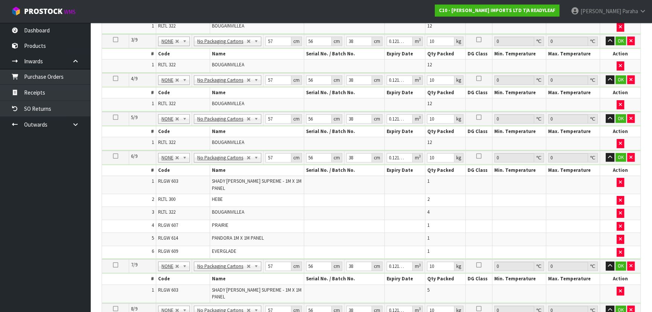
scroll to position [287, 0]
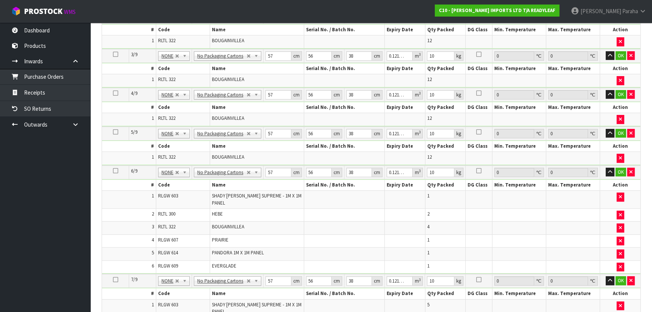
click at [116, 171] on icon at bounding box center [115, 171] width 5 height 0
type input "8"
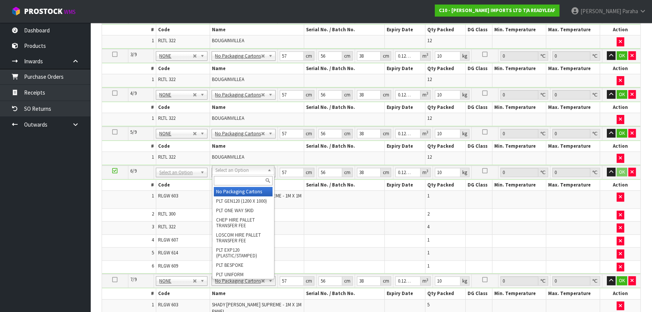
click at [244, 180] on input "text" at bounding box center [243, 180] width 59 height 9
type input "OC"
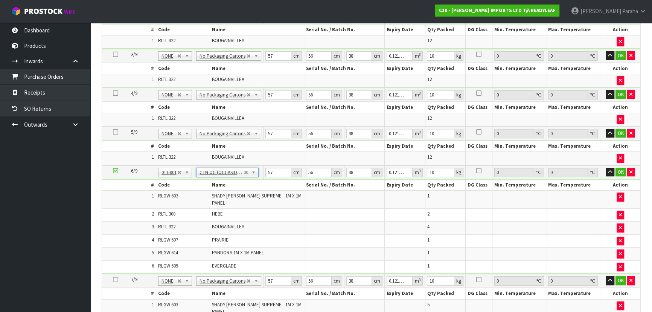
type input "0"
type input "20.12"
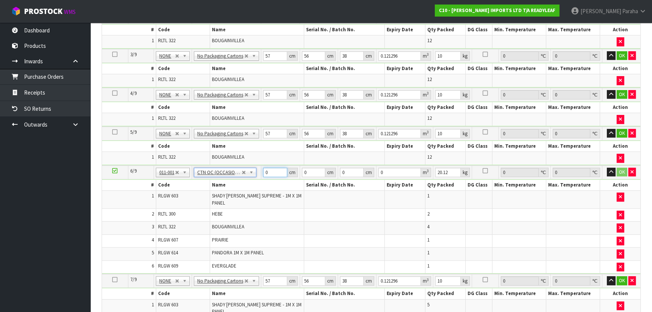
click at [273, 171] on input "0" at bounding box center [275, 172] width 24 height 9
type input "107"
type input "3"
type input "0.034347"
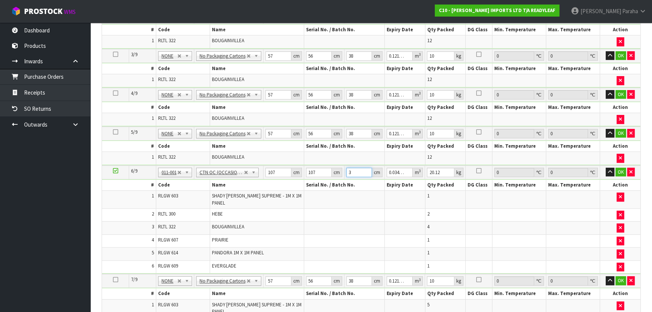
type input "30"
type input "0.34347"
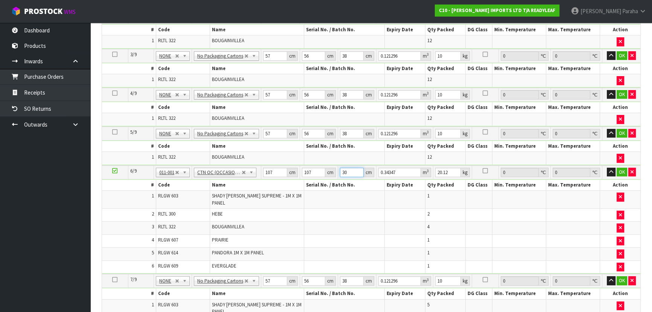
type input "30"
type input "23"
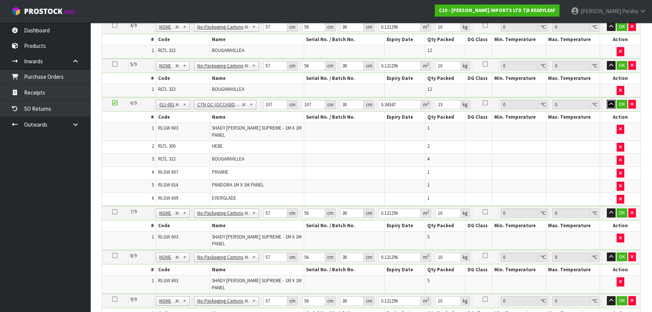
scroll to position [356, 0]
click at [117, 211] on icon at bounding box center [114, 211] width 5 height 0
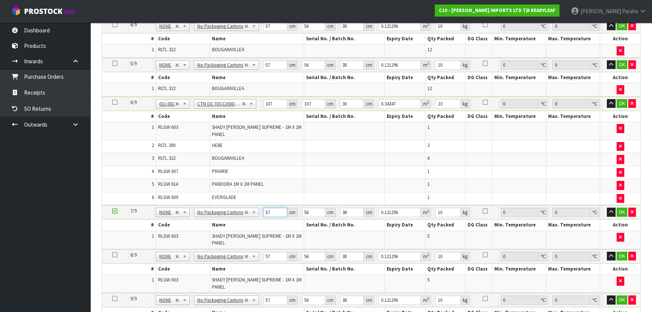
drag, startPoint x: 271, startPoint y: 206, endPoint x: 261, endPoint y: 205, distance: 10.6
click at [261, 205] on tr "7/9 NONE 007-001 007-002 007-004 007-009 007-013 007-014 007-015 007-017 007-01…" at bounding box center [371, 212] width 539 height 14
type input "1"
type input "0.002128"
type input "10"
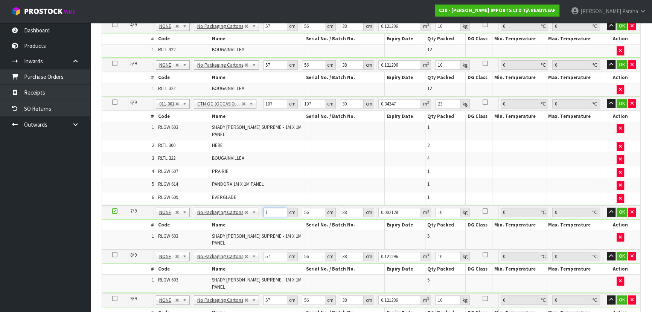
type input "0.02128"
type input "105"
type input "0.22344"
type input "105"
type input "1"
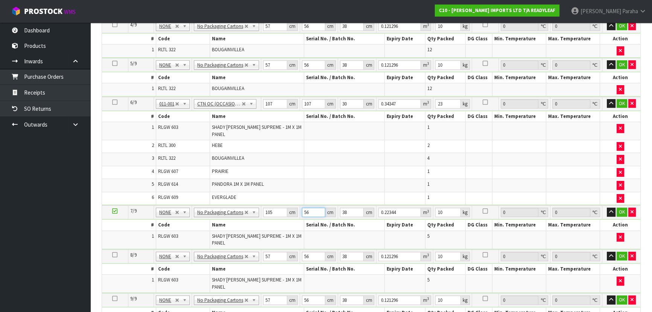
type input "0.00399"
type input "10"
type input "0.0399"
type input "104"
type input "0.41496"
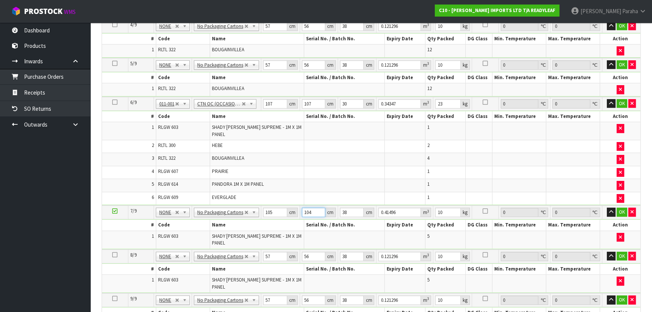
type input "104"
type input "2"
type input "0.02184"
type input "24"
type input "0.26208"
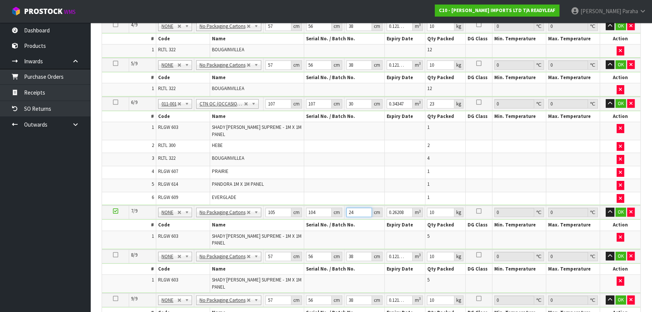
type input "24"
type input "25"
drag, startPoint x: 276, startPoint y: 206, endPoint x: 262, endPoint y: 208, distance: 13.7
click at [262, 208] on tr "7/9 NONE 007-001 007-002 007-004 007-009 007-013 007-014 007-015 007-017 007-01…" at bounding box center [371, 212] width 539 height 14
drag, startPoint x: 274, startPoint y: 246, endPoint x: 257, endPoint y: 247, distance: 16.6
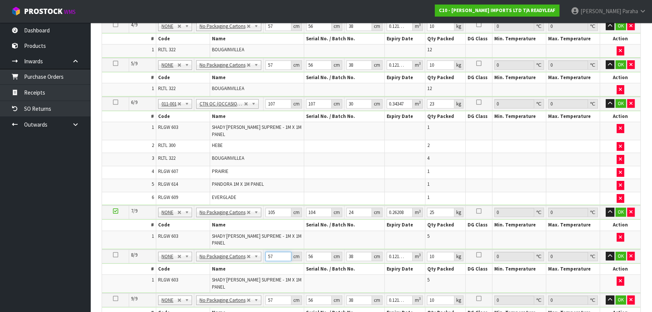
click at [257, 249] on tr "8/9 NONE 007-001 007-002 007-004 007-009 007-013 007-014 007-015 007-017 007-01…" at bounding box center [371, 256] width 539 height 14
paste input "105"
type input "105"
type input "0.22344"
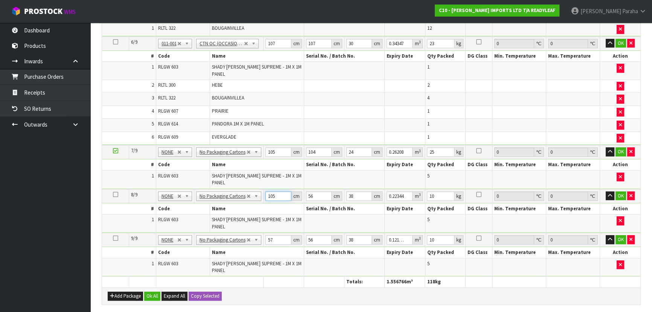
scroll to position [425, 0]
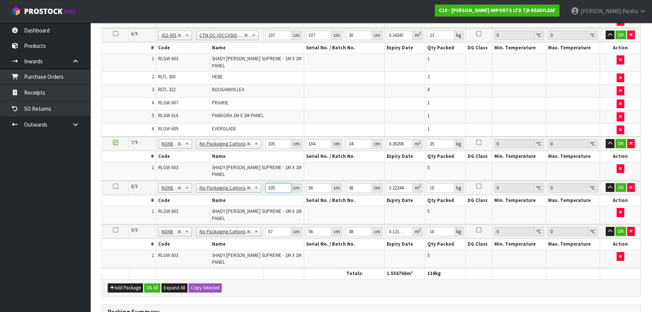
type input "105"
drag, startPoint x: 275, startPoint y: 215, endPoint x: 264, endPoint y: 217, distance: 10.7
click at [264, 225] on td "57 cm" at bounding box center [284, 232] width 40 height 14
paste input "105"
type input "105"
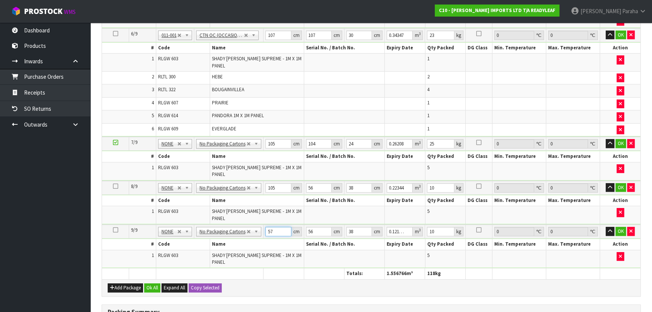
type input "0.22344"
type input "105"
click at [314, 139] on input "104" at bounding box center [319, 143] width 26 height 9
click at [313, 139] on input "104" at bounding box center [319, 143] width 26 height 9
click at [312, 139] on input "104" at bounding box center [319, 143] width 26 height 9
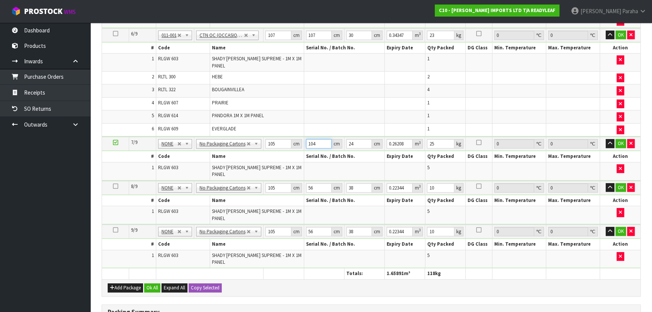
click at [312, 139] on input "104" at bounding box center [319, 143] width 26 height 9
drag, startPoint x: 312, startPoint y: 176, endPoint x: 303, endPoint y: 174, distance: 9.2
click at [303, 181] on tr "8/9 NONE 007-001 007-002 007-004 007-009 007-013 007-014 007-015 007-017 007-01…" at bounding box center [371, 188] width 539 height 14
paste input "104"
type input "104"
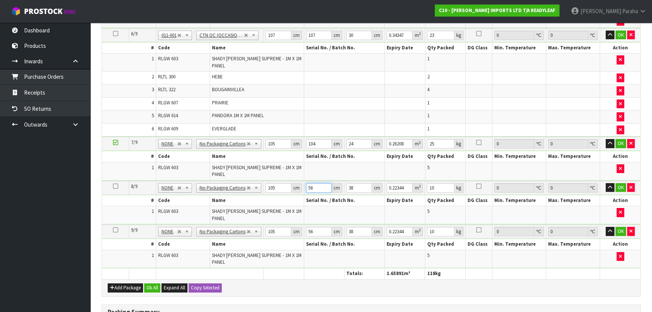
type input "0.41496"
type input "104"
click at [306, 227] on input "56" at bounding box center [319, 231] width 26 height 9
paste input "104"
type input "104"
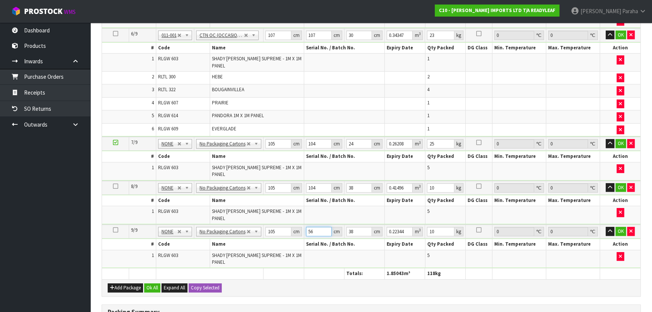
type input "0.41496"
type input "104"
click at [350, 139] on input "24" at bounding box center [360, 143] width 26 height 9
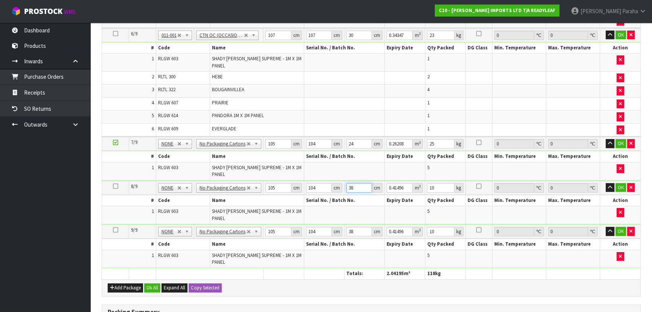
click at [345, 181] on td "38 cm" at bounding box center [364, 188] width 40 height 14
paste input "24"
type input "24"
type input "0.26208"
type input "24"
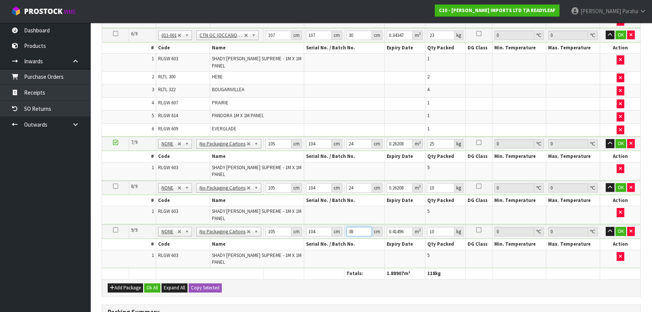
drag, startPoint x: 356, startPoint y: 211, endPoint x: 344, endPoint y: 214, distance: 12.8
click at [344, 225] on td "38 cm" at bounding box center [364, 232] width 40 height 14
paste input "24"
type input "24"
type input "0.26208"
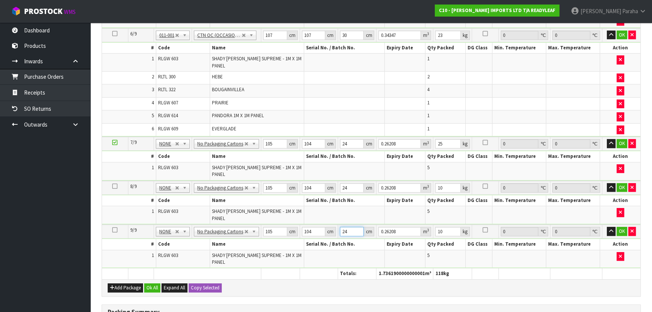
type input "24"
click at [438, 139] on input "25" at bounding box center [447, 143] width 25 height 9
drag, startPoint x: 441, startPoint y: 171, endPoint x: 433, endPoint y: 175, distance: 8.8
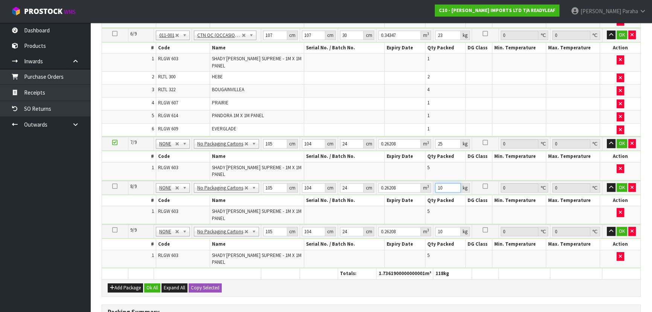
click at [434, 181] on td "10 kg" at bounding box center [453, 188] width 38 height 14
click at [437, 139] on input "25" at bounding box center [447, 143] width 25 height 9
drag, startPoint x: 444, startPoint y: 174, endPoint x: 438, endPoint y: 175, distance: 6.9
click at [438, 183] on input "10" at bounding box center [447, 187] width 25 height 9
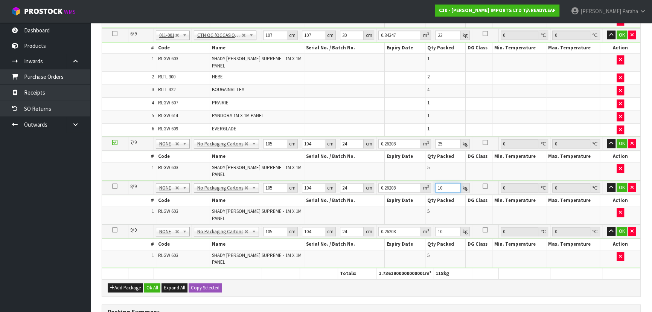
paste input "25"
type input "25"
drag, startPoint x: 445, startPoint y: 211, endPoint x: 431, endPoint y: 214, distance: 14.6
click at [431, 225] on tr "9/9 NONE 007-001 007-002 007-004 007-009 007-013 007-014 007-015 007-017 007-01…" at bounding box center [371, 232] width 539 height 14
paste input "25"
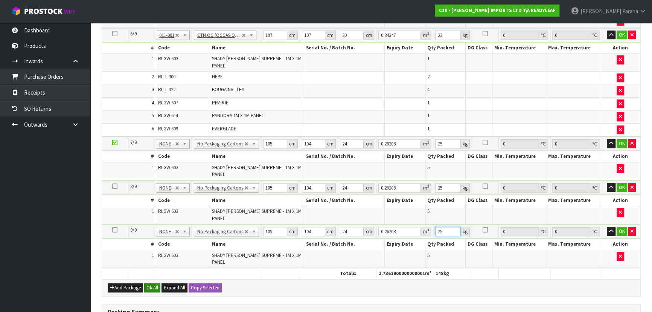
type input "25"
click at [154, 283] on button "Ok All" at bounding box center [152, 287] width 16 height 9
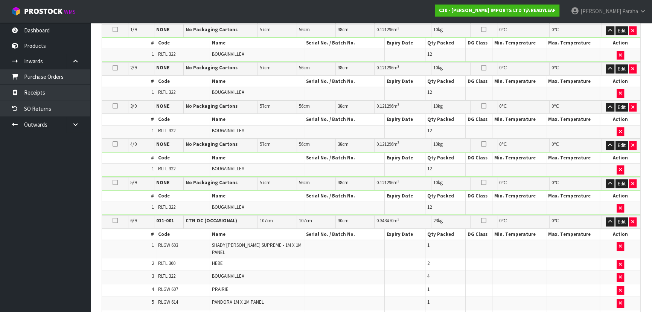
scroll to position [232, 0]
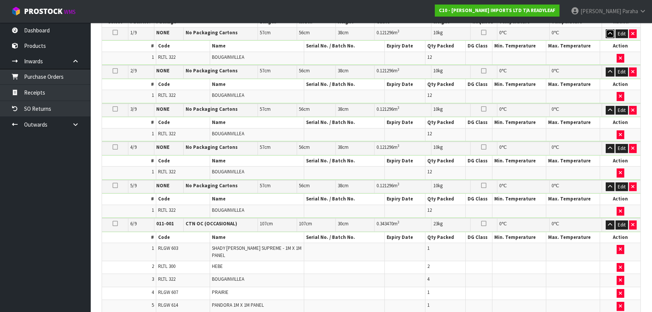
click at [609, 33] on icon "button" at bounding box center [610, 33] width 4 height 5
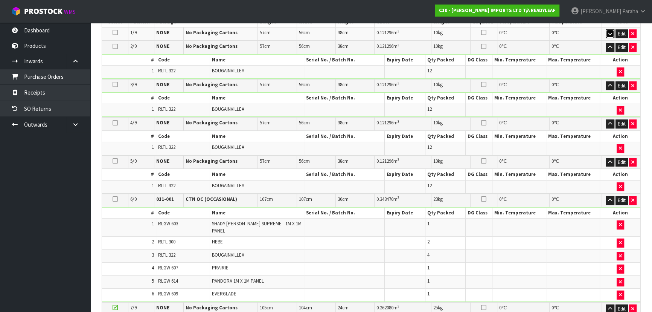
click at [609, 33] on icon "button" at bounding box center [610, 33] width 4 height 5
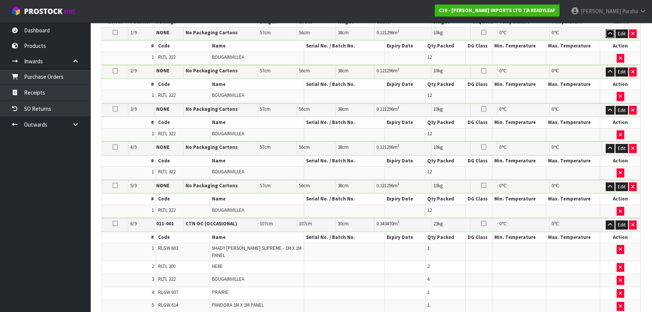
click at [609, 33] on icon "button" at bounding box center [610, 33] width 4 height 5
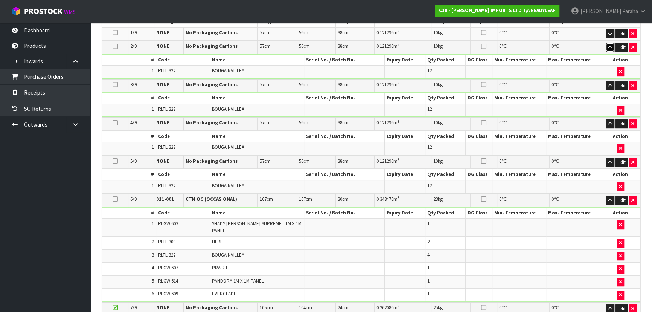
click at [610, 49] on button "button" at bounding box center [610, 47] width 9 height 9
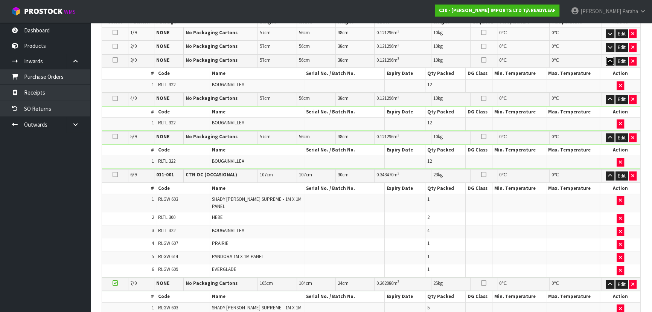
click at [610, 60] on icon "button" at bounding box center [610, 61] width 4 height 5
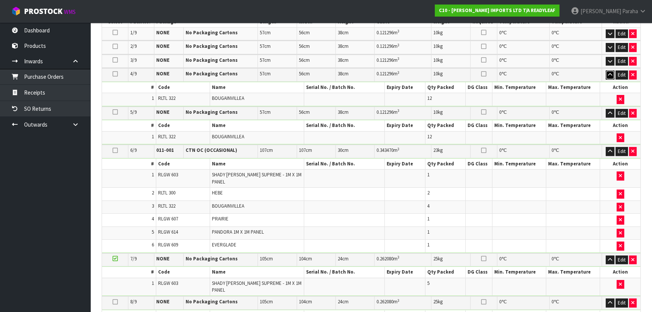
click at [610, 76] on button "button" at bounding box center [610, 74] width 9 height 9
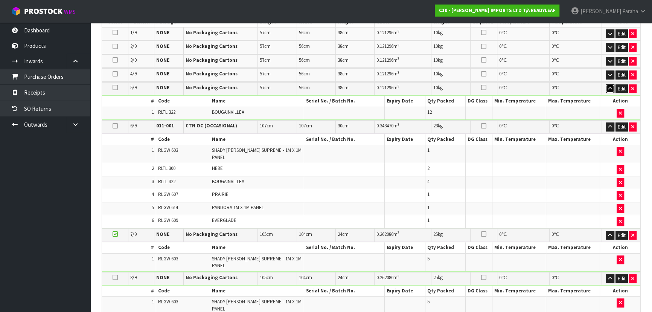
click at [608, 90] on button "button" at bounding box center [610, 88] width 9 height 9
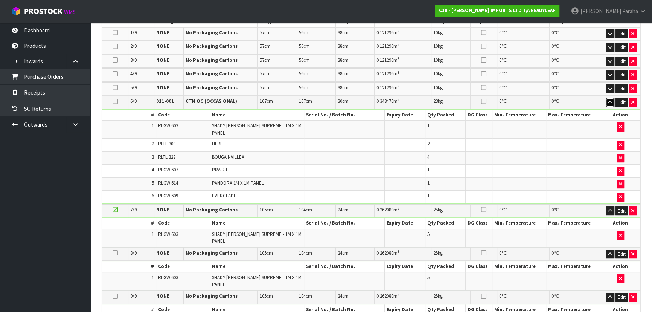
click at [609, 105] on button "button" at bounding box center [610, 102] width 9 height 9
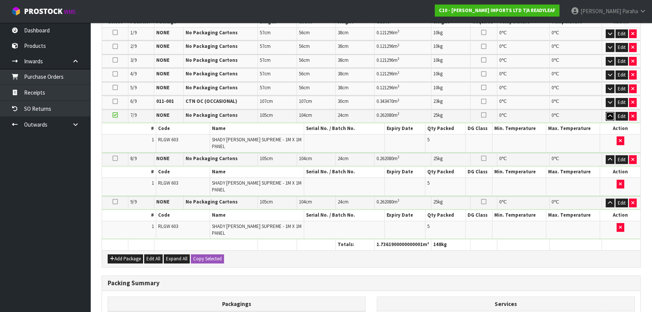
click at [608, 116] on icon "button" at bounding box center [610, 116] width 4 height 5
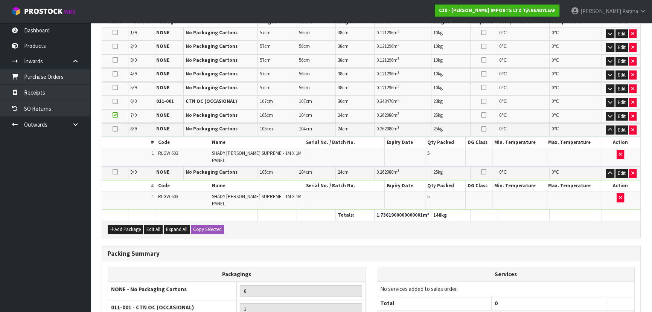
click at [610, 133] on td "Edit" at bounding box center [621, 129] width 39 height 13
click at [610, 130] on icon "button" at bounding box center [610, 129] width 4 height 5
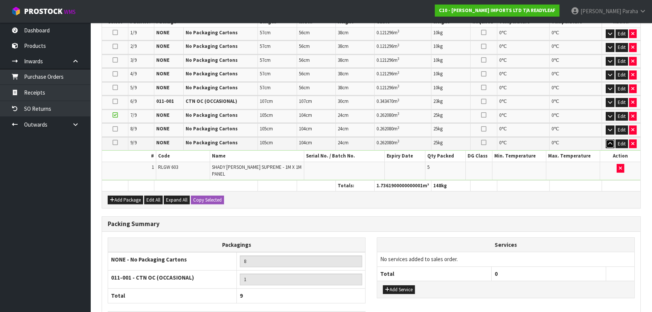
click at [609, 141] on icon "button" at bounding box center [610, 143] width 4 height 5
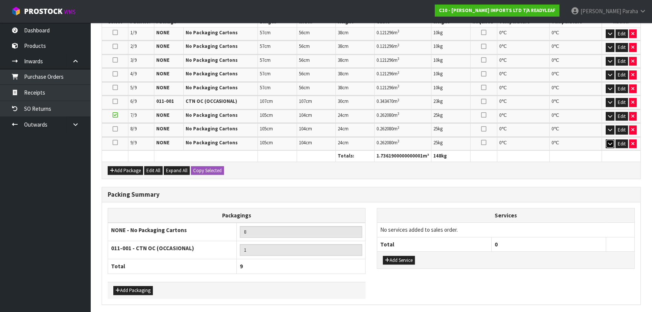
scroll to position [257, 0]
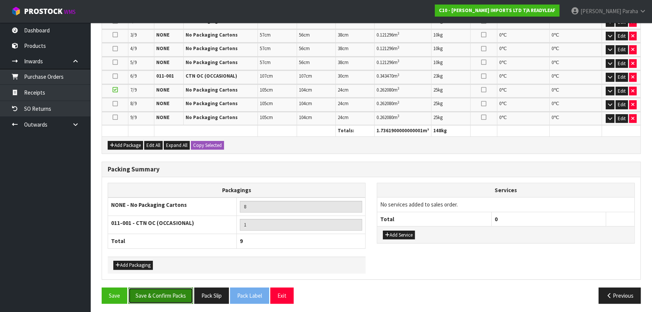
click at [172, 287] on button "Save & Confirm Packs" at bounding box center [160, 295] width 65 height 16
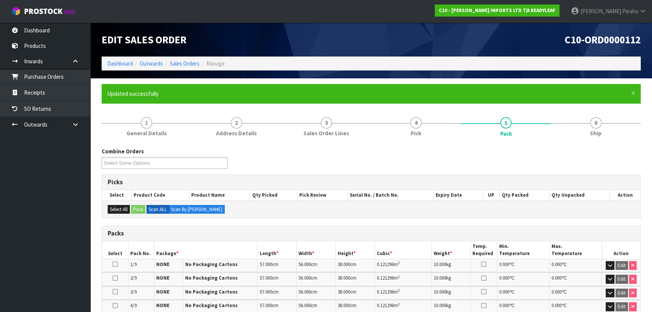
click at [556, 156] on div "Combine Orders C10-ORD0000112 Select Some Options" at bounding box center [371, 160] width 551 height 27
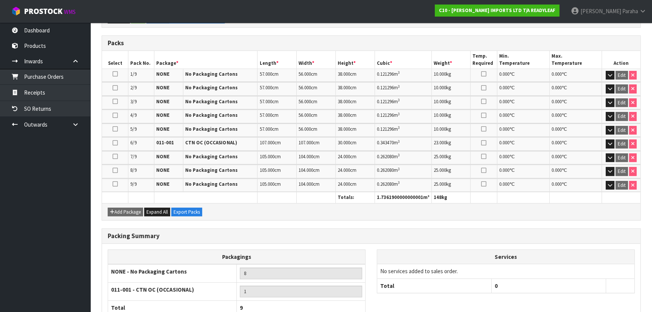
scroll to position [240, 0]
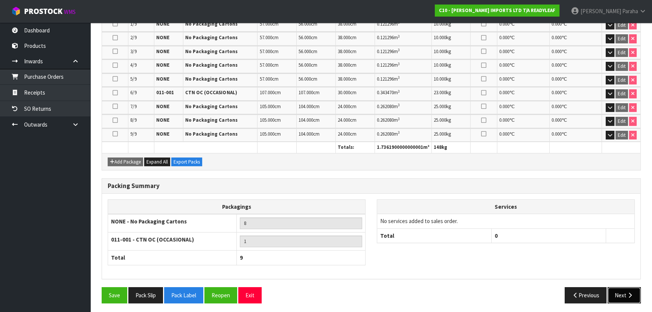
click at [628, 292] on icon "button" at bounding box center [630, 295] width 7 height 6
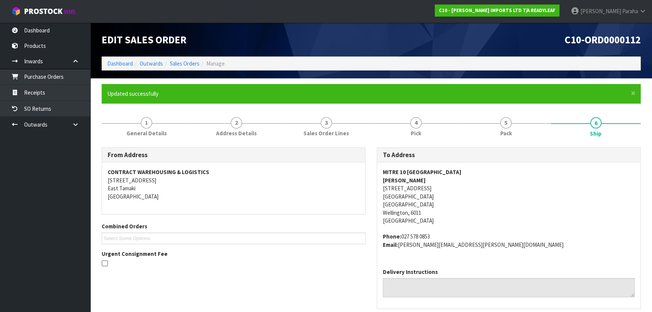
click at [411, 174] on strong "MITRE 10 [GEOGRAPHIC_DATA]" at bounding box center [422, 171] width 79 height 7
copy strong "MITRE 10 [GEOGRAPHIC_DATA]"
click at [411, 192] on address "MITRE 10 WELLINGTON CENTRAL [PERSON_NAME] [STREET_ADDRESS]" at bounding box center [509, 196] width 252 height 57
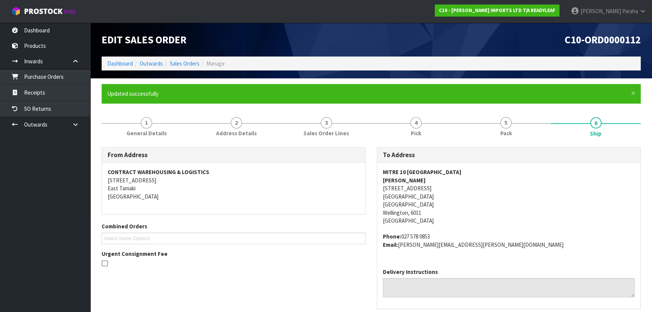
click at [411, 191] on address "MITRE 10 WELLINGTON CENTRAL [PERSON_NAME] [STREET_ADDRESS]" at bounding box center [509, 196] width 252 height 57
click at [411, 189] on address "MITRE 10 WELLINGTON CENTRAL [PERSON_NAME] [STREET_ADDRESS]" at bounding box center [509, 196] width 252 height 57
copy address "[STREET_ADDRESS]"
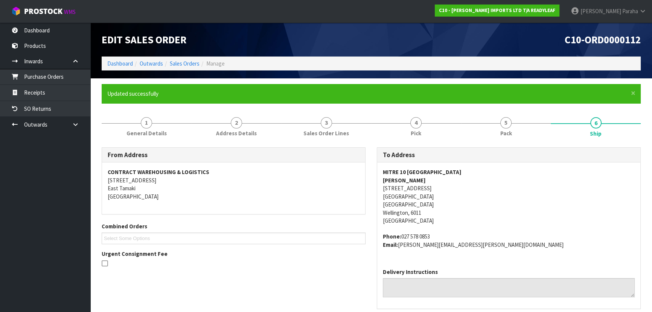
click at [406, 180] on strong "[PERSON_NAME]" at bounding box center [404, 180] width 43 height 7
click at [407, 180] on strong "[PERSON_NAME]" at bounding box center [404, 180] width 43 height 7
copy strong "[PERSON_NAME]"
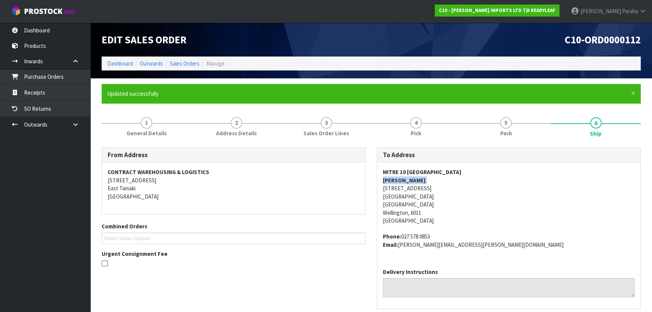
drag, startPoint x: 434, startPoint y: 235, endPoint x: 402, endPoint y: 240, distance: 32.1
click at [402, 240] on address "Phone: [PHONE_NUMBER] Email: [PERSON_NAME][EMAIL_ADDRESS][PERSON_NAME][DOMAIN_N…" at bounding box center [509, 240] width 252 height 16
copy address "027 578 0853"
drag, startPoint x: 476, startPoint y: 244, endPoint x: 400, endPoint y: 247, distance: 76.5
click at [400, 247] on address "Phone: [PHONE_NUMBER] Email: [PERSON_NAME][EMAIL_ADDRESS][PERSON_NAME][DOMAIN_N…" at bounding box center [509, 240] width 252 height 16
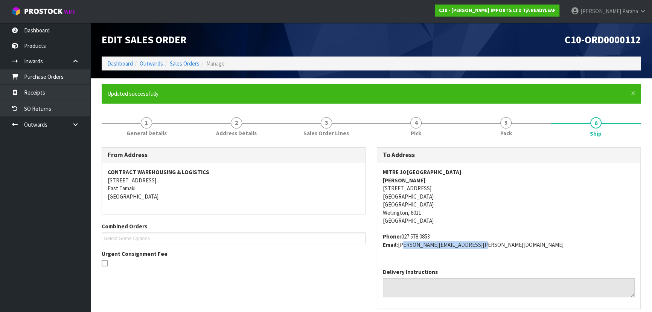
copy address "[PERSON_NAME][EMAIL_ADDRESS][PERSON_NAME][DOMAIN_NAME]"
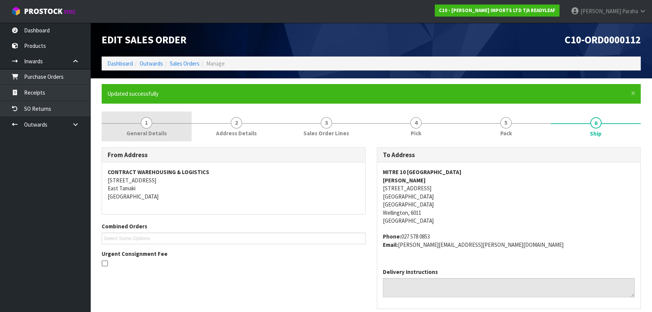
click at [148, 123] on span "1" at bounding box center [146, 122] width 11 height 11
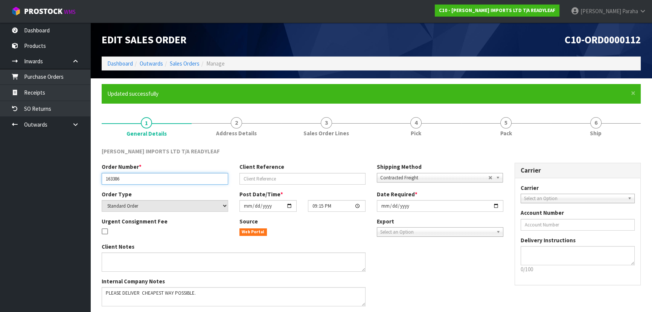
click at [113, 179] on input "163386" at bounding box center [165, 179] width 127 height 12
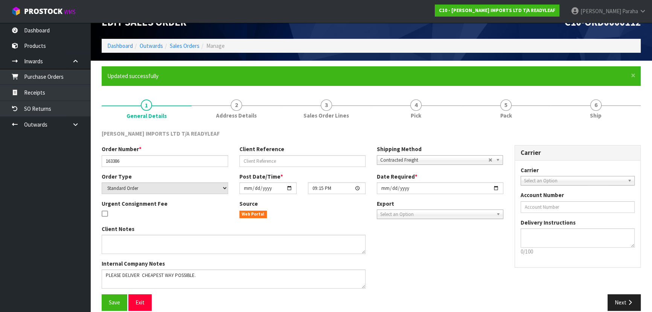
scroll to position [27, 0]
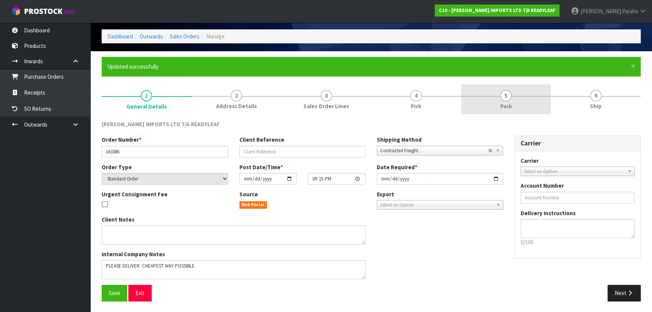
click at [503, 98] on span "5" at bounding box center [506, 95] width 11 height 11
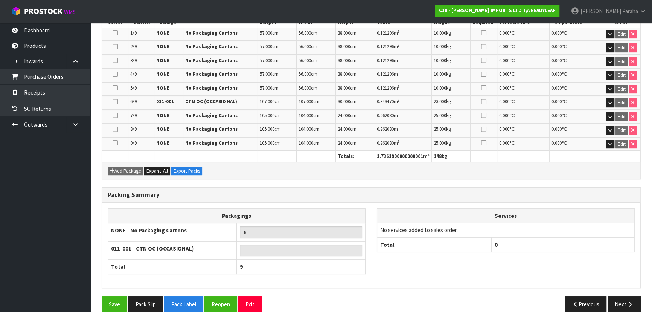
scroll to position [240, 0]
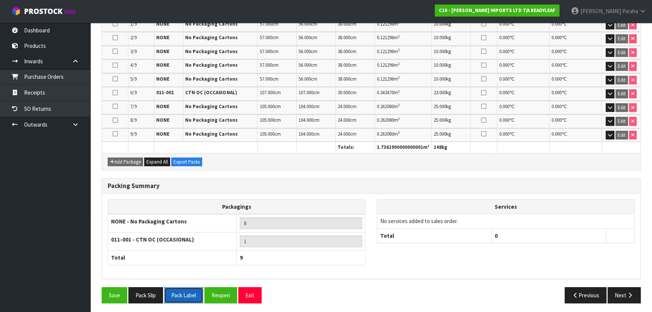
click at [189, 296] on button "Pack Label" at bounding box center [183, 295] width 39 height 16
click at [631, 293] on icon "button" at bounding box center [630, 295] width 7 height 6
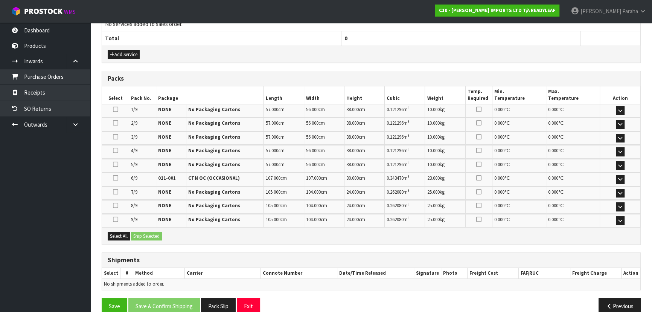
scroll to position [325, 0]
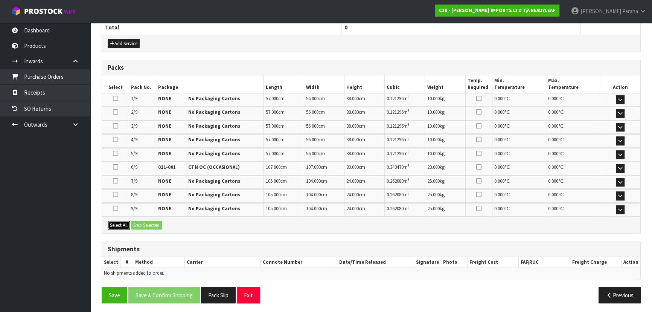
click at [116, 222] on button "Select All" at bounding box center [119, 225] width 22 height 9
click at [148, 221] on button "Ship Selected" at bounding box center [146, 225] width 31 height 9
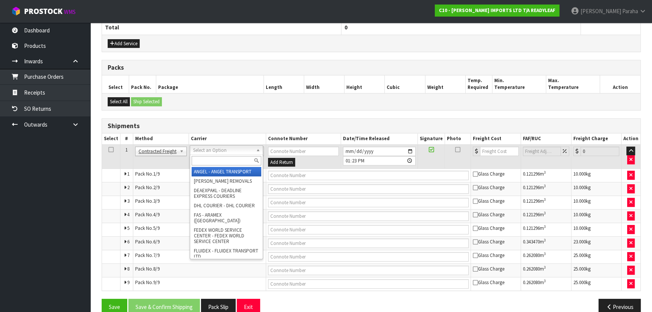
click at [240, 156] on input "text" at bounding box center [227, 160] width 70 height 9
type input "MF"
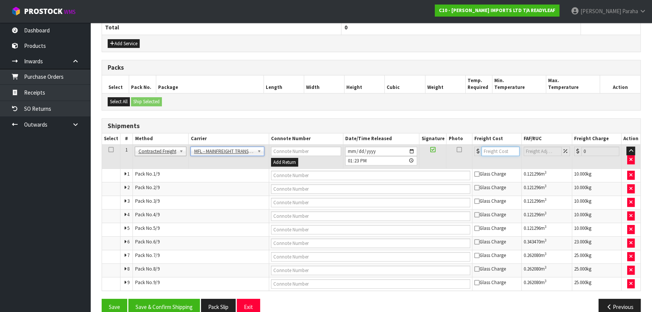
click at [494, 147] on input "number" at bounding box center [501, 151] width 38 height 9
type input "148.63"
click at [404, 172] on input "text" at bounding box center [370, 175] width 199 height 9
paste input "FWM58992905"
type input "FWM58992905"
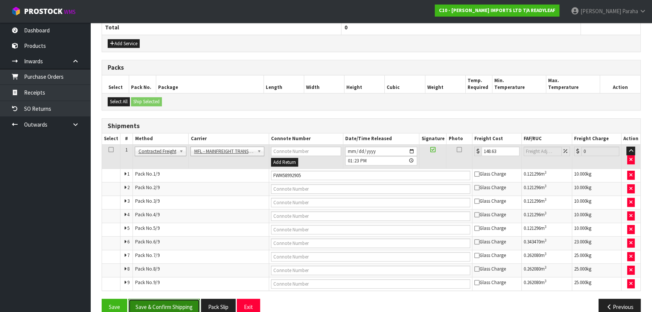
click at [158, 300] on button "Save & Confirm Shipping" at bounding box center [164, 307] width 72 height 16
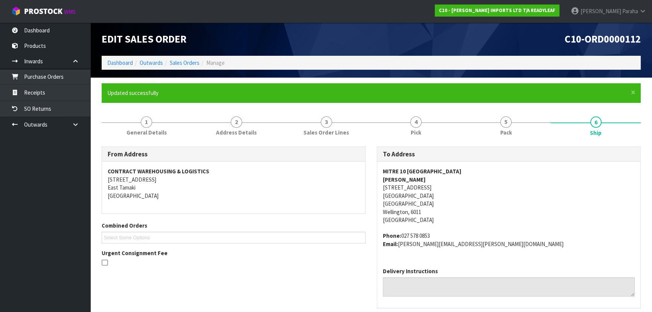
scroll to position [0, 0]
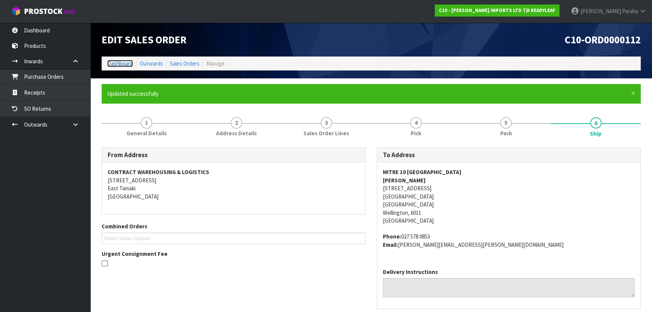
click at [121, 65] on link "Dashboard" at bounding box center [120, 63] width 26 height 7
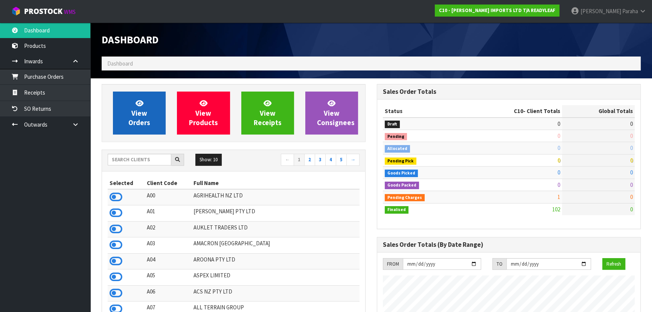
scroll to position [545, 275]
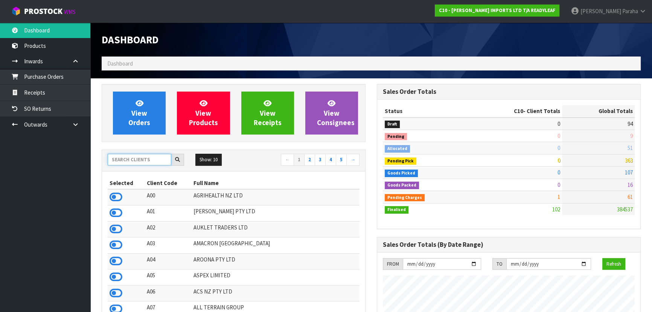
click at [139, 162] on input "text" at bounding box center [140, 160] width 64 height 12
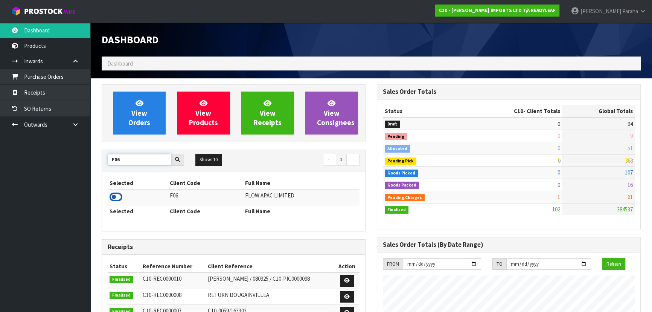
type input "F06"
click at [121, 196] on icon at bounding box center [116, 196] width 13 height 11
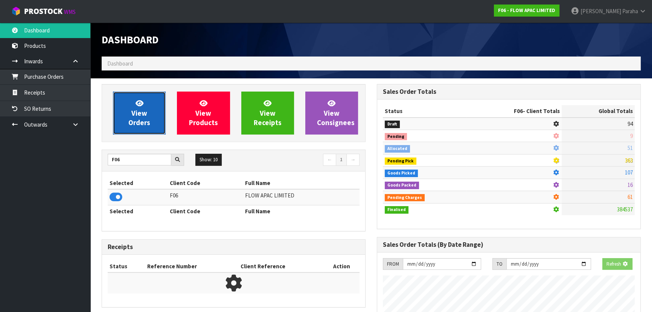
scroll to position [570, 275]
click at [128, 115] on link "View Orders" at bounding box center [139, 113] width 53 height 43
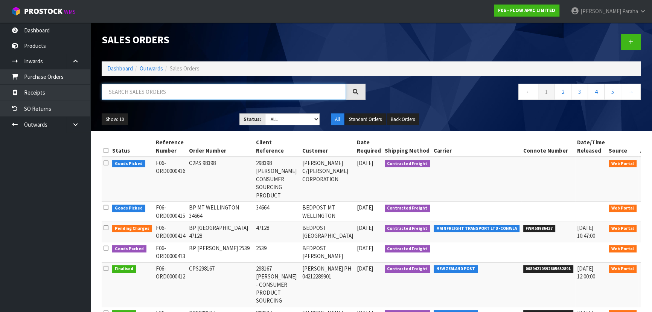
click at [147, 92] on input "text" at bounding box center [224, 92] width 244 height 16
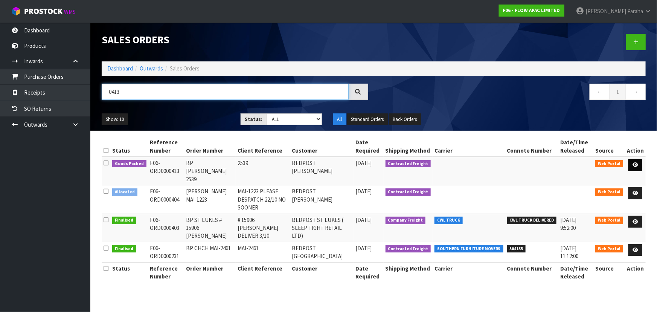
type input "0413"
click at [640, 164] on link at bounding box center [636, 165] width 14 height 12
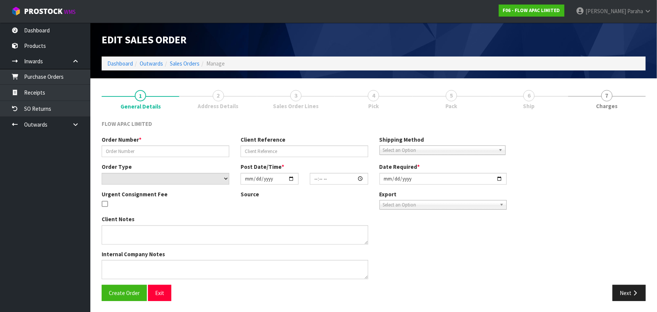
type input "BP [PERSON_NAME] 2539"
type input "2539"
select select "number:0"
type input "[DATE]"
type input "22:50:00.000"
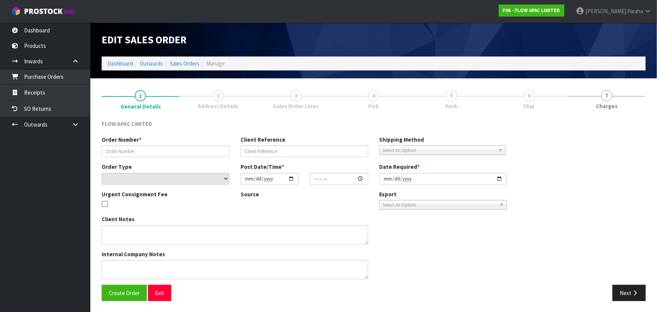
type input "[DATE]"
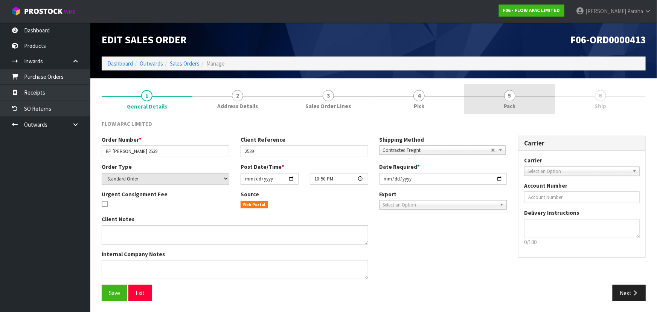
click at [505, 96] on span "5" at bounding box center [509, 95] width 11 height 11
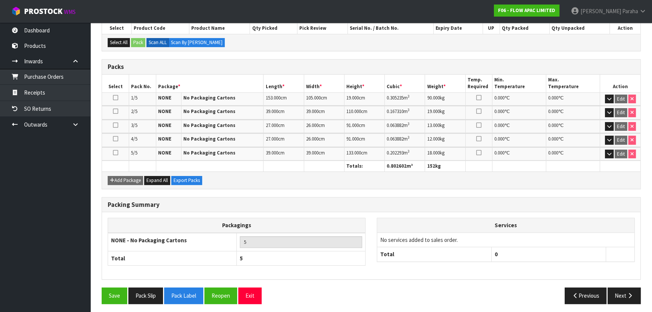
scroll to position [140, 0]
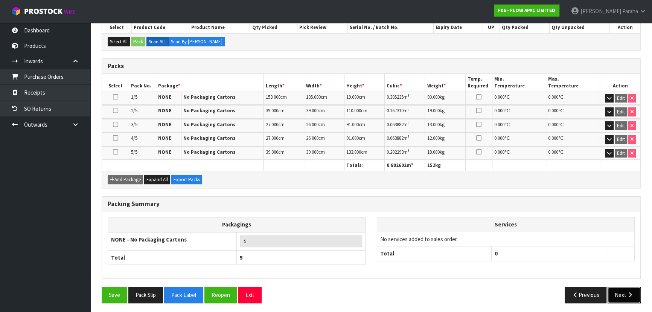
click at [623, 290] on button "Next" at bounding box center [624, 295] width 33 height 16
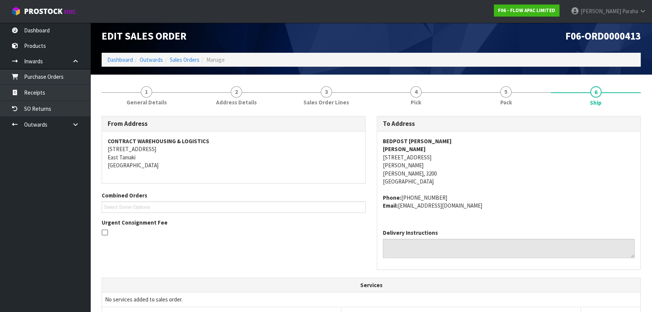
scroll to position [0, 0]
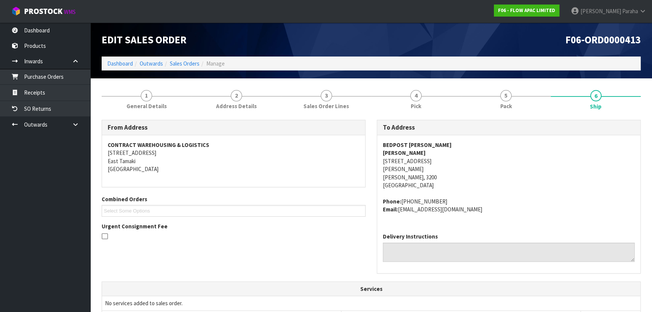
click at [399, 141] on strong "BEDPOST [PERSON_NAME]" at bounding box center [417, 144] width 69 height 7
click at [398, 144] on strong "BEDPOST [PERSON_NAME]" at bounding box center [417, 144] width 69 height 7
click at [398, 145] on strong "BEDPOST [PERSON_NAME]" at bounding box center [417, 144] width 69 height 7
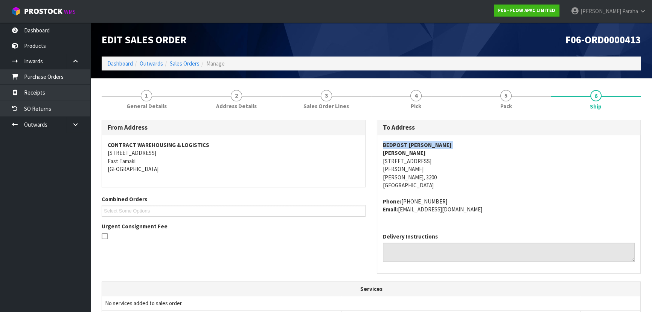
click at [398, 145] on strong "BEDPOST [PERSON_NAME]" at bounding box center [417, 144] width 69 height 7
click at [402, 162] on address "BEDPOST [PERSON_NAME] [PERSON_NAME] [STREET_ADDRESS][PERSON_NAME][PERSON_NAME]" at bounding box center [509, 165] width 252 height 49
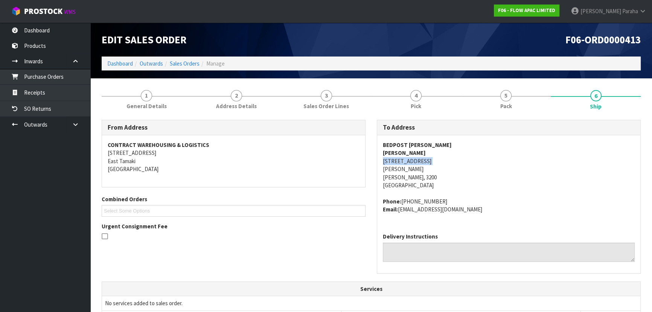
drag, startPoint x: 476, startPoint y: 208, endPoint x: 400, endPoint y: 209, distance: 76.5
click at [400, 209] on address "Phone: [PHONE_NUMBER] Email: [EMAIL_ADDRESS][DOMAIN_NAME]" at bounding box center [509, 205] width 252 height 16
click at [534, 203] on address "Phone: [PHONE_NUMBER] Email: [EMAIL_ADDRESS][DOMAIN_NAME]" at bounding box center [509, 205] width 252 height 16
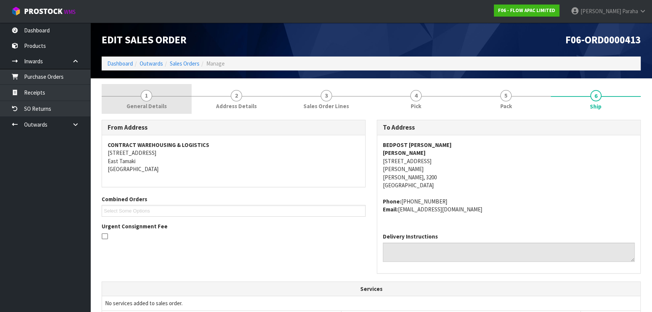
click at [142, 99] on link "1 General Details" at bounding box center [147, 99] width 90 height 30
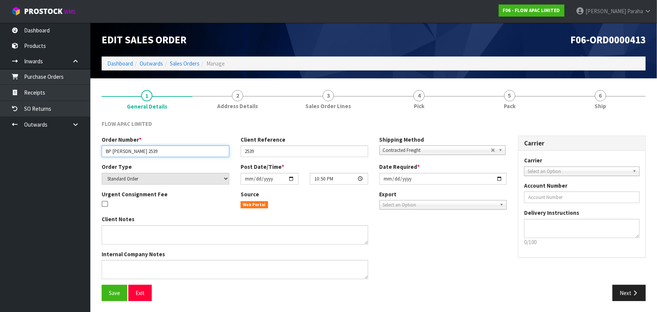
click at [137, 150] on input "BP [PERSON_NAME] 2539" at bounding box center [166, 151] width 128 height 12
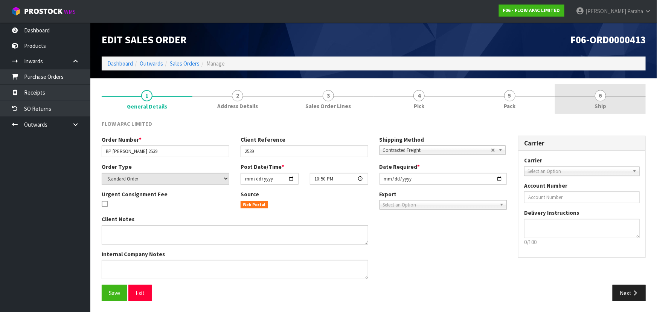
click at [597, 101] on link "6 Ship" at bounding box center [600, 99] width 91 height 30
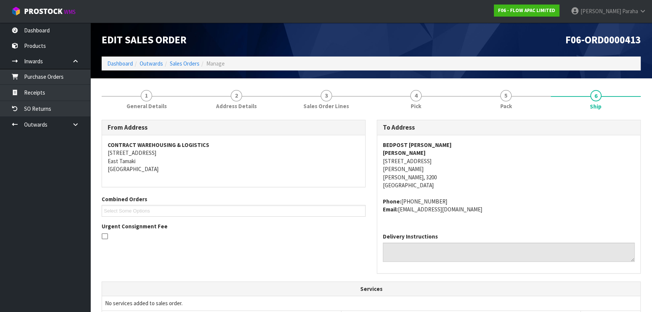
drag, startPoint x: 435, startPoint y: 200, endPoint x: 400, endPoint y: 199, distance: 34.3
click at [400, 199] on address "Phone: [PHONE_NUMBER] Email: [EMAIL_ADDRESS][DOMAIN_NAME]" at bounding box center [509, 205] width 252 height 16
click at [434, 205] on address "Phone: [PHONE_NUMBER] Email: [EMAIL_ADDRESS][DOMAIN_NAME]" at bounding box center [509, 205] width 252 height 16
click at [432, 202] on address "Phone: [PHONE_NUMBER] Email: [EMAIL_ADDRESS][DOMAIN_NAME]" at bounding box center [509, 205] width 252 height 16
click at [412, 146] on strong "BEDPOST [PERSON_NAME]" at bounding box center [417, 144] width 69 height 7
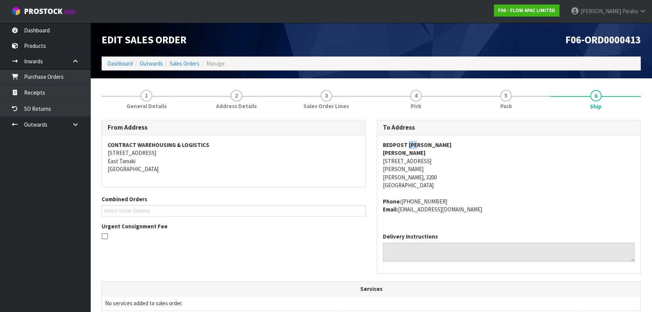
click at [412, 146] on strong "BEDPOST [PERSON_NAME]" at bounding box center [417, 144] width 69 height 7
click at [395, 161] on address "BEDPOST [PERSON_NAME] [PERSON_NAME] [STREET_ADDRESS][PERSON_NAME][PERSON_NAME]" at bounding box center [509, 165] width 252 height 49
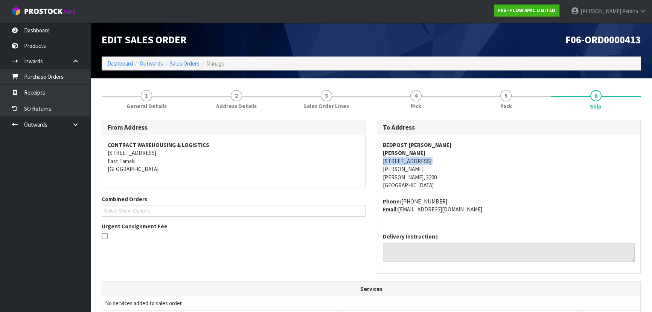
drag, startPoint x: 481, startPoint y: 206, endPoint x: 400, endPoint y: 212, distance: 80.9
click at [400, 212] on address "Phone: [PHONE_NUMBER] Email: [EMAIL_ADDRESS][DOMAIN_NAME]" at bounding box center [509, 205] width 252 height 16
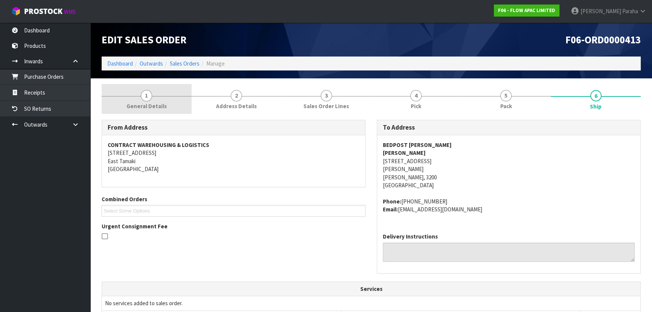
click at [147, 94] on span "1" at bounding box center [146, 95] width 11 height 11
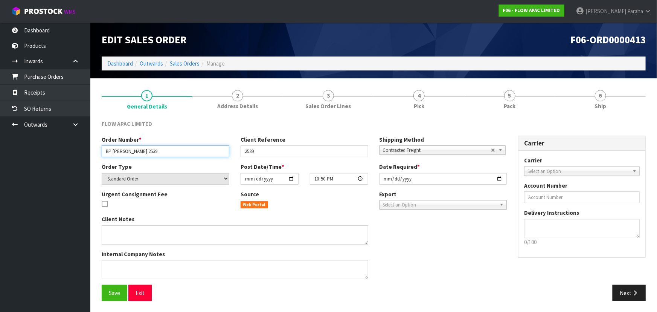
click at [116, 150] on input "BP [PERSON_NAME] 2539" at bounding box center [166, 151] width 128 height 12
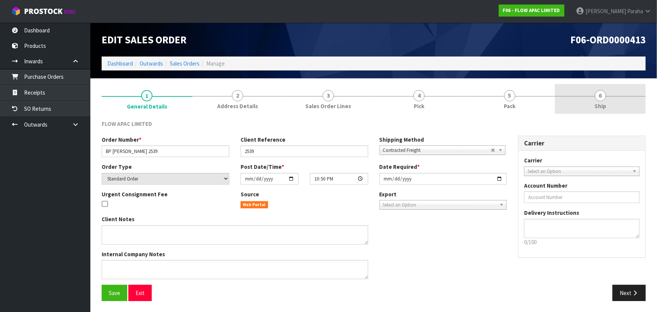
click at [598, 99] on span "6" at bounding box center [600, 95] width 11 height 11
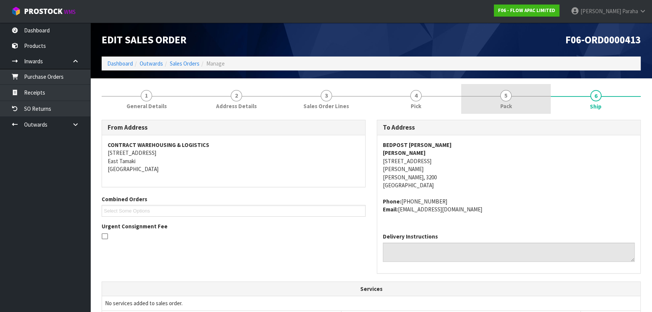
click at [506, 99] on span "5" at bounding box center [506, 95] width 11 height 11
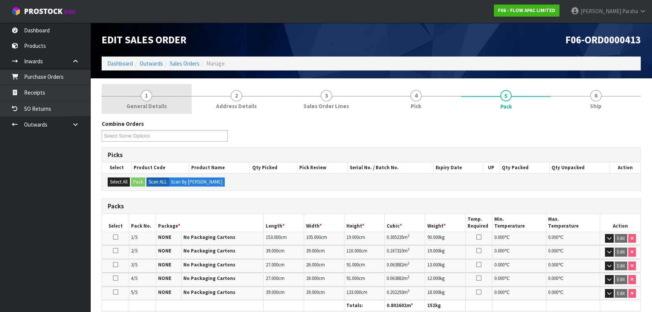
click at [142, 93] on span "1" at bounding box center [146, 95] width 11 height 11
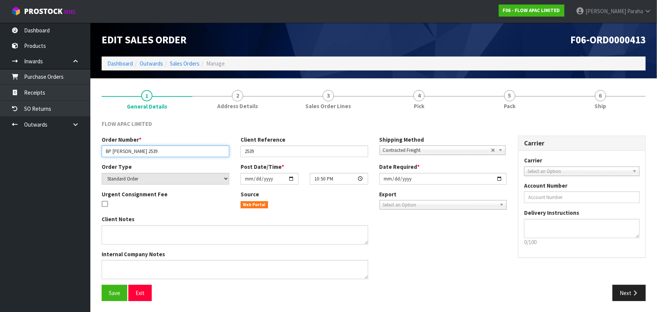
click at [124, 153] on input "BP [PERSON_NAME] 2539" at bounding box center [166, 151] width 128 height 12
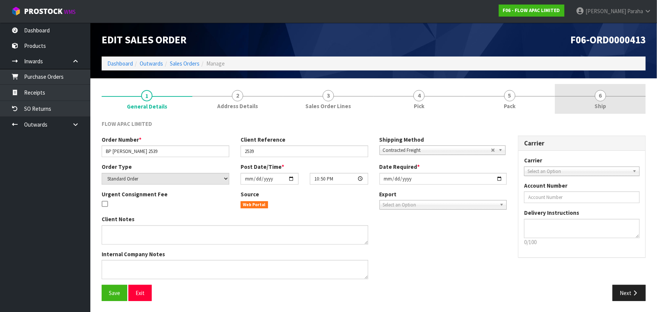
click at [597, 93] on span "6" at bounding box center [600, 95] width 11 height 11
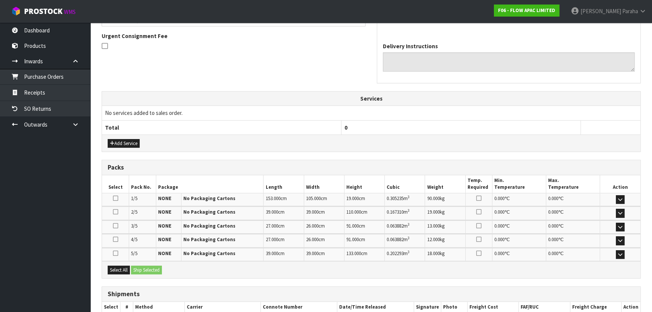
scroll to position [236, 0]
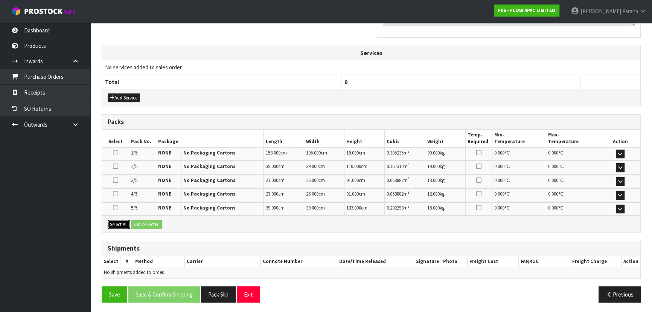
click at [121, 222] on button "Select All" at bounding box center [119, 224] width 22 height 9
click at [146, 221] on button "Ship Selected" at bounding box center [146, 224] width 31 height 9
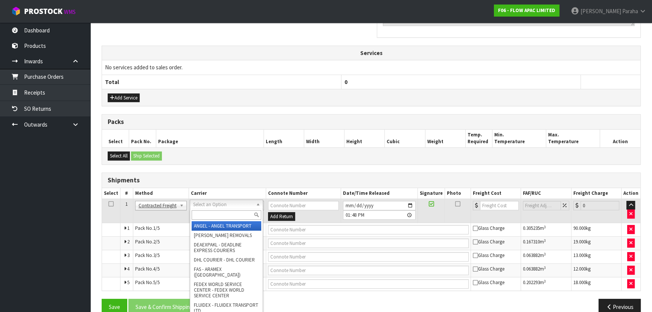
click at [235, 216] on input "text" at bounding box center [227, 214] width 70 height 9
type input "MF"
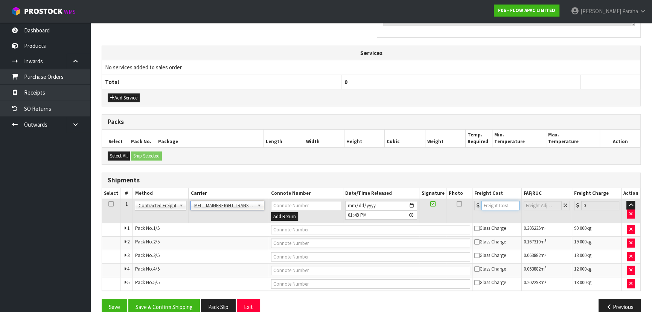
click at [498, 206] on input "number" at bounding box center [501, 205] width 38 height 9
type input "46.00"
click at [405, 226] on input "text" at bounding box center [370, 229] width 199 height 9
paste input "FWM58994180"
type input "FWM58994180"
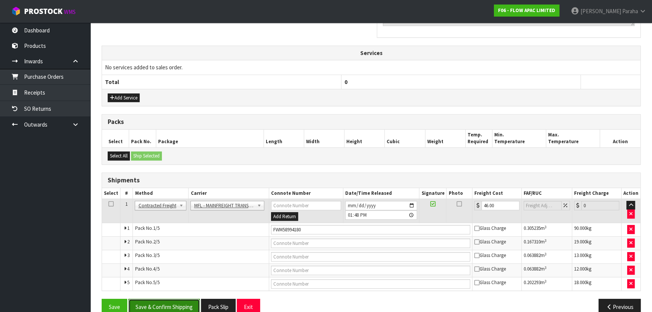
click at [174, 307] on button "Save & Confirm Shipping" at bounding box center [164, 307] width 72 height 16
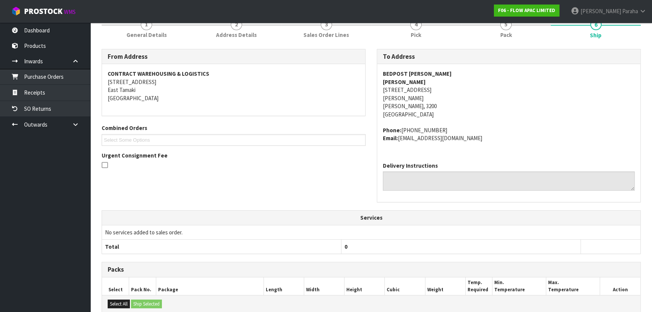
scroll to position [0, 0]
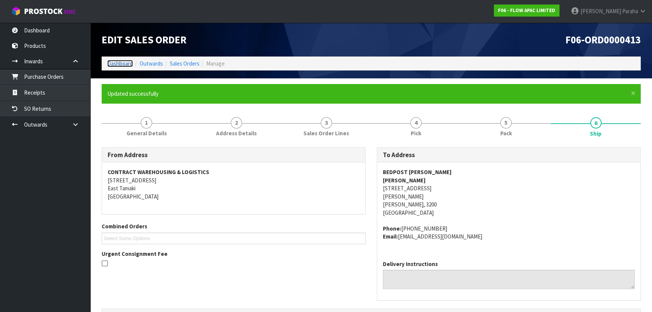
click at [128, 64] on link "Dashboard" at bounding box center [120, 63] width 26 height 7
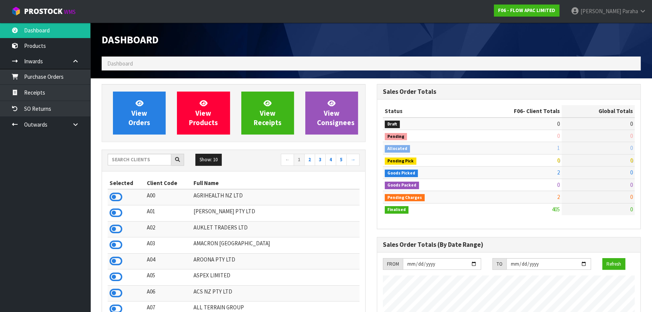
scroll to position [570, 275]
click at [133, 159] on input "text" at bounding box center [140, 160] width 64 height 12
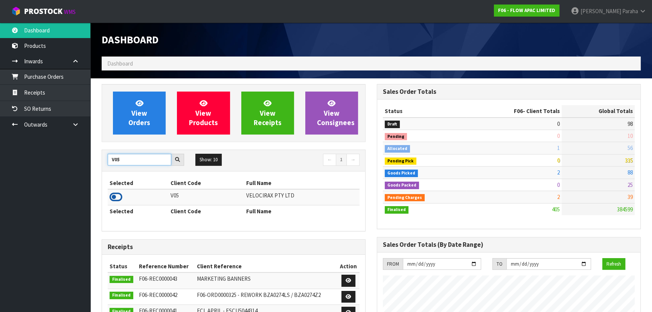
type input "V05"
click at [119, 195] on icon at bounding box center [116, 196] width 13 height 11
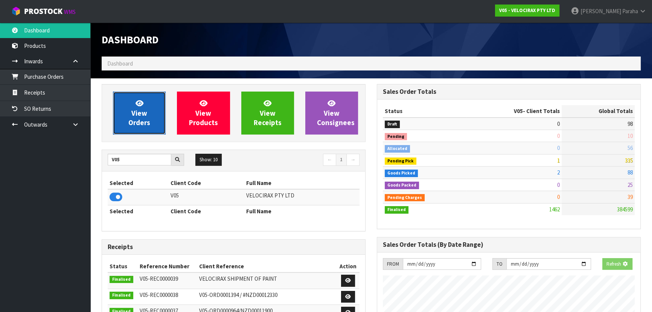
scroll to position [586, 275]
click at [138, 127] on span "View Orders" at bounding box center [139, 113] width 22 height 28
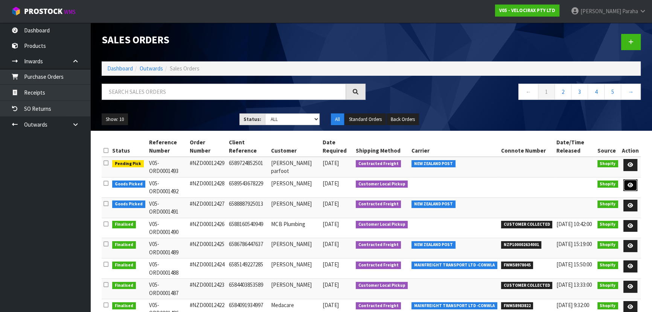
click at [632, 183] on icon at bounding box center [631, 185] width 6 height 5
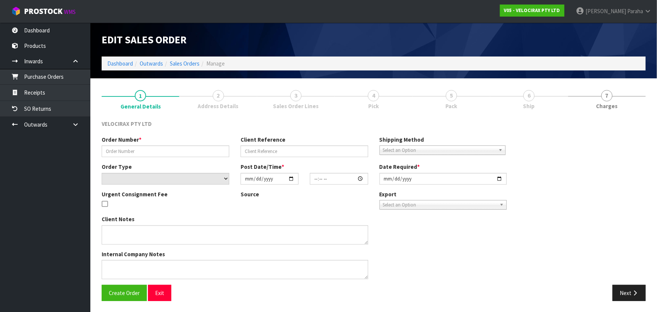
type input "#NZD00012428"
type input "6589543678229"
select select "number:0"
type input "[DATE]"
type input "09:28:47.000"
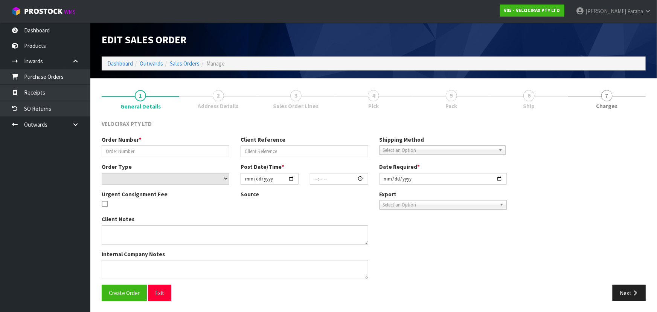
type input "[DATE]"
type textarea "CUSTOMER PICKUP"
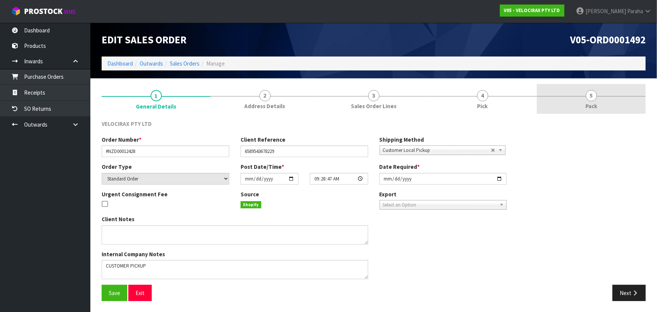
click at [594, 94] on span "5" at bounding box center [591, 95] width 11 height 11
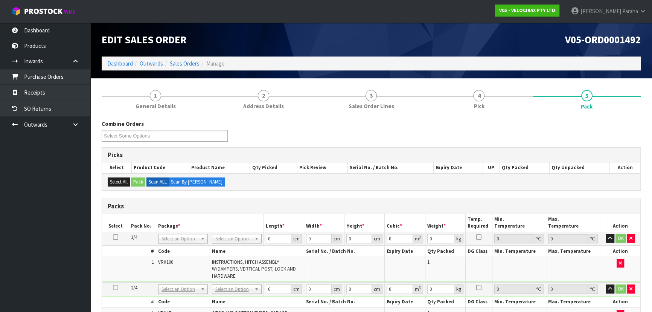
scroll to position [171, 0]
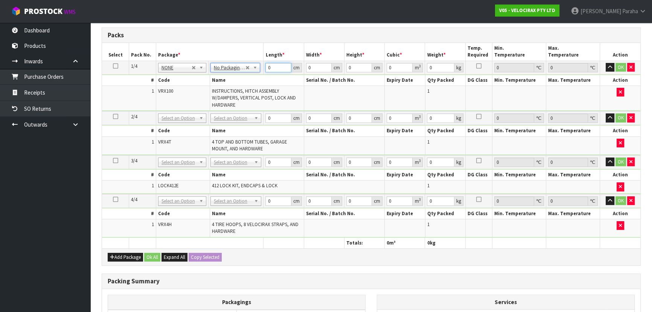
click at [274, 67] on input "0" at bounding box center [279, 67] width 26 height 9
type input "149"
type input "31"
type input "1"
type input "0.004619"
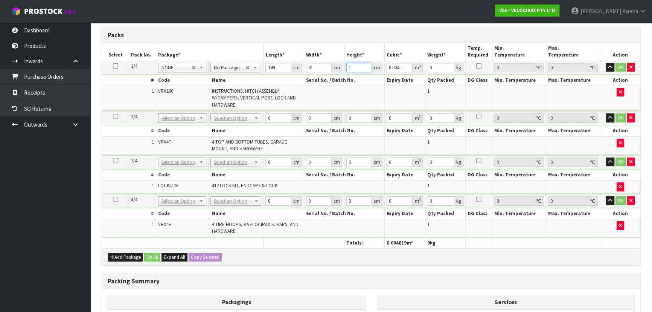
type input "17"
type input "0.078523"
type input "17"
type input "24"
click at [606, 63] on button "button" at bounding box center [610, 67] width 9 height 9
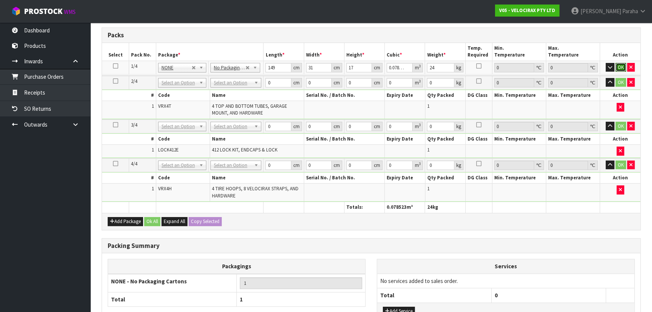
click button "OK" at bounding box center [621, 67] width 11 height 9
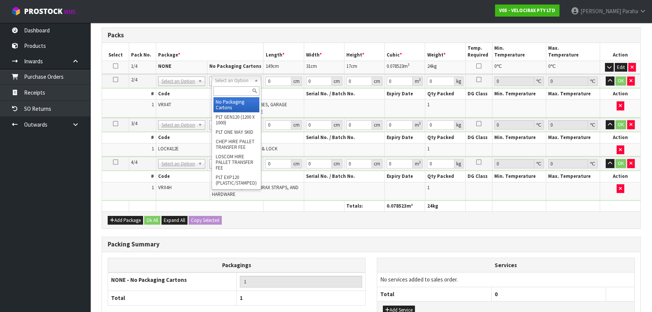
drag, startPoint x: 241, startPoint y: 105, endPoint x: 254, endPoint y: 93, distance: 17.9
type input "2"
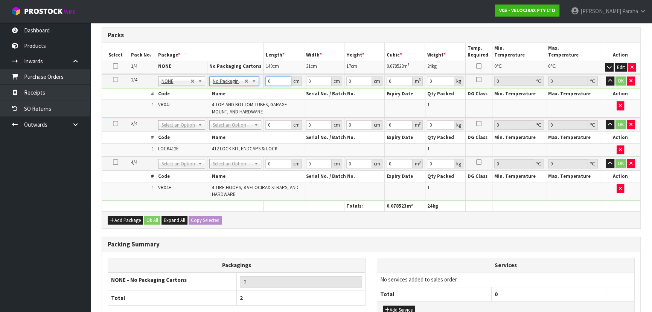
click at [278, 81] on input "0" at bounding box center [279, 80] width 26 height 9
type input "120"
type input "16"
type input "1"
type input "0.00192"
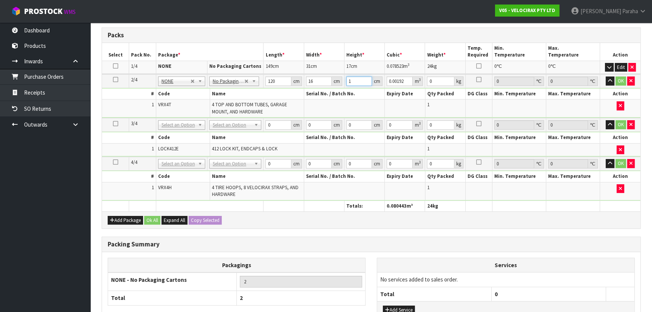
type input "15"
type input "0.0288"
type input "15"
type input "10"
click at [606, 76] on button "button" at bounding box center [610, 80] width 9 height 9
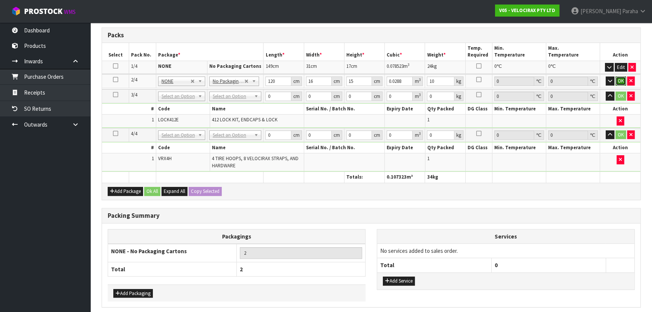
click button "OK" at bounding box center [621, 80] width 11 height 9
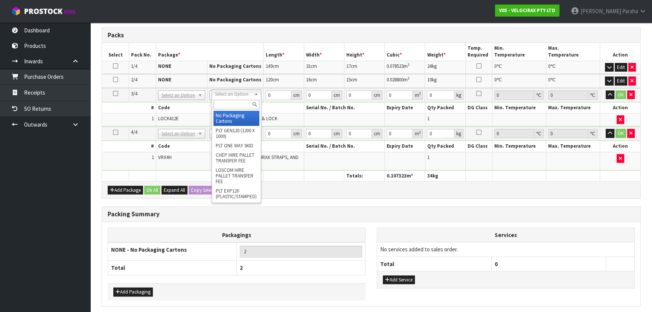
type input "3"
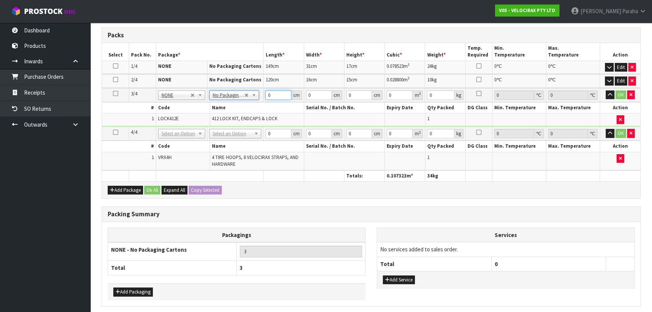
drag, startPoint x: 277, startPoint y: 92, endPoint x: 285, endPoint y: 90, distance: 8.3
click at [280, 92] on input "0" at bounding box center [279, 94] width 26 height 9
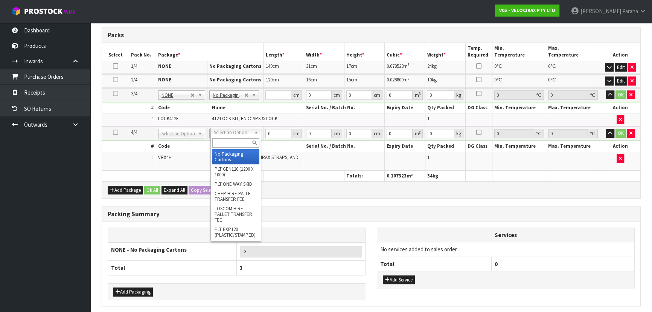
type input "4"
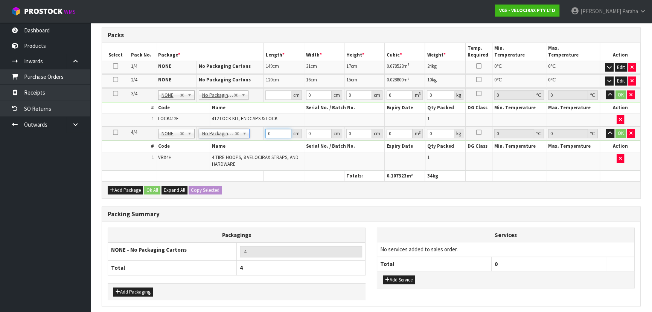
click at [272, 132] on input "0" at bounding box center [279, 133] width 26 height 9
type input "69"
type input "33"
type input "2"
type input "0.004554"
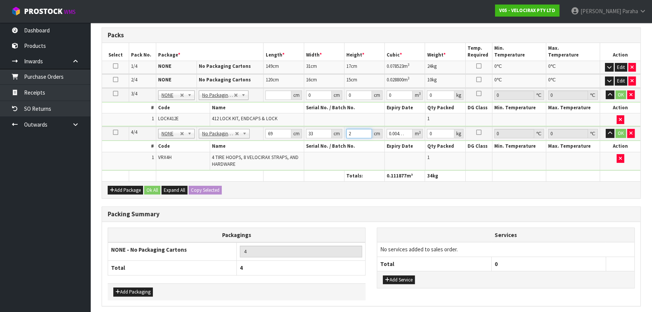
type input "21"
type input "0.047817"
type input "21"
type input "13"
click at [606, 129] on button "button" at bounding box center [610, 133] width 9 height 9
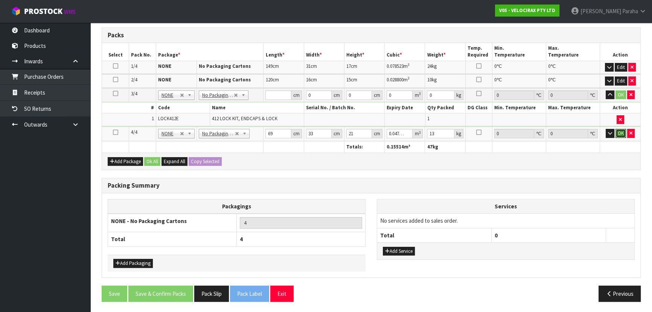
click button "OK" at bounding box center [621, 133] width 11 height 9
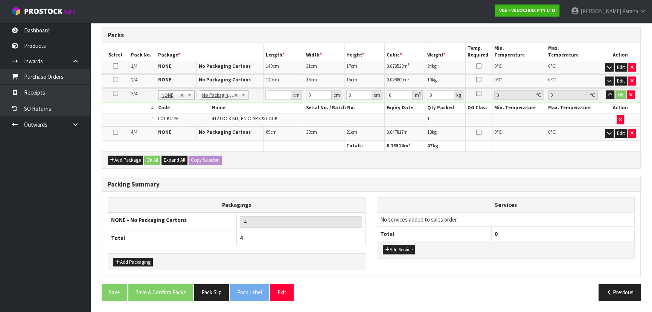
scroll to position [168, 0]
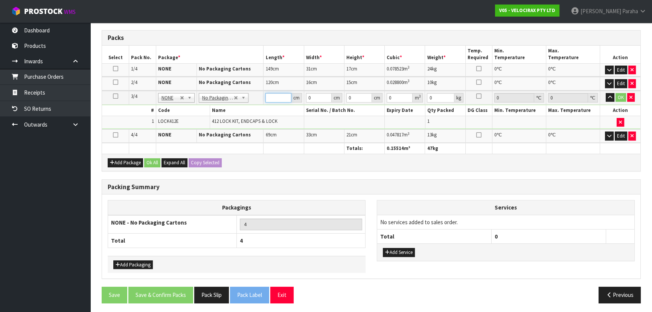
click at [275, 98] on input "number" at bounding box center [279, 97] width 26 height 9
type input "134"
type input "7"
type input "0.006566"
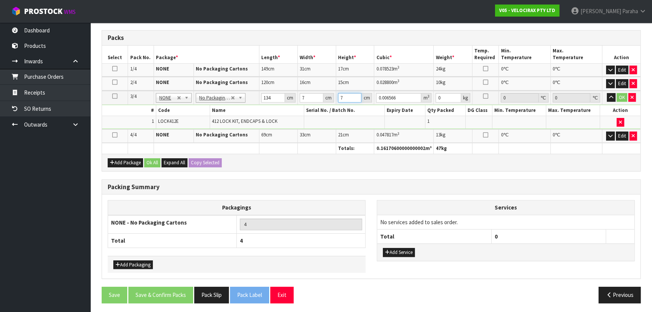
type input "7"
type input "2"
click at [607, 93] on button "button" at bounding box center [611, 97] width 9 height 9
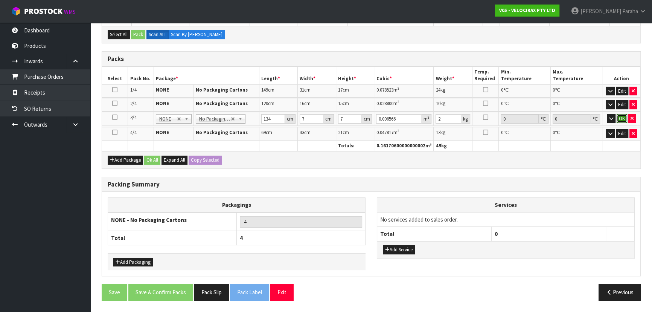
click button "OK" at bounding box center [622, 118] width 11 height 9
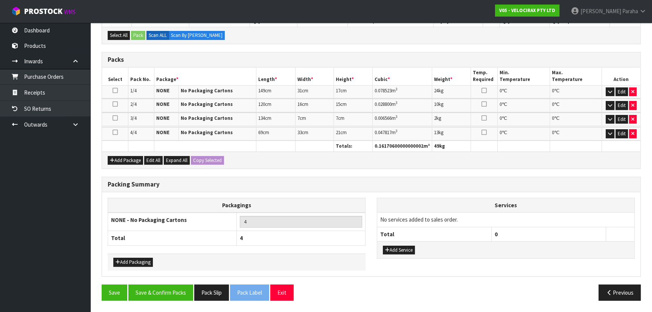
scroll to position [144, 0]
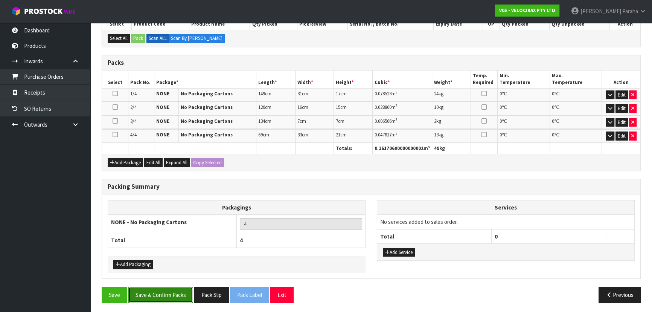
click at [175, 296] on button "Save & Confirm Packs" at bounding box center [160, 295] width 65 height 16
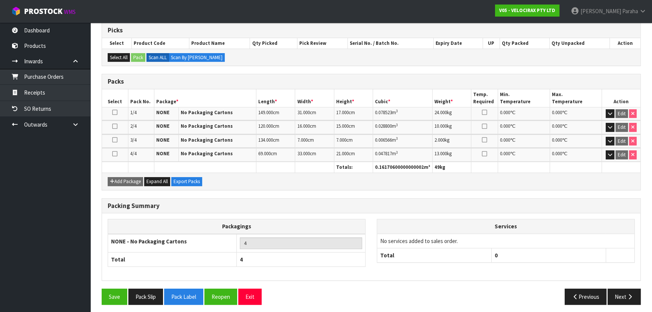
scroll to position [154, 0]
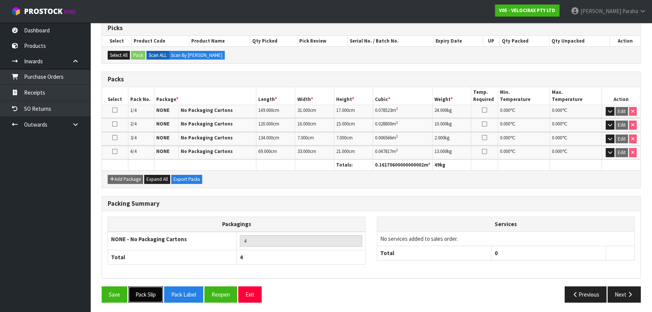
click at [156, 293] on button "Pack Slip" at bounding box center [145, 294] width 35 height 16
click at [637, 294] on button "Next" at bounding box center [624, 294] width 33 height 16
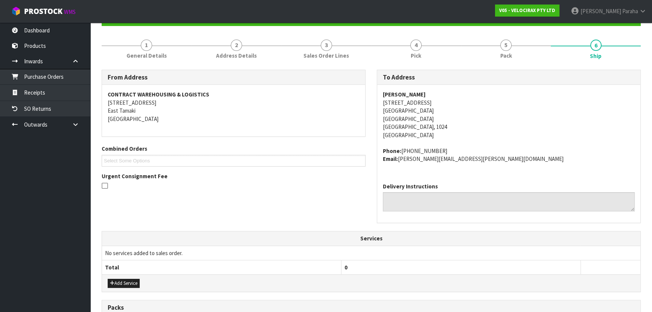
scroll to position [10, 0]
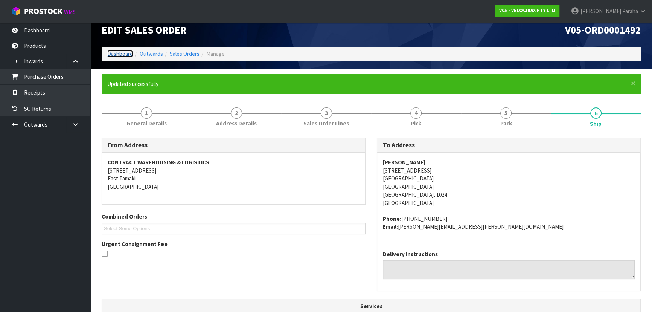
click at [127, 52] on link "Dashboard" at bounding box center [120, 53] width 26 height 7
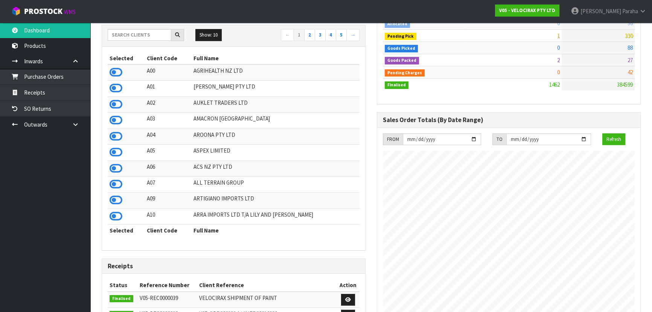
scroll to position [124, 0]
click at [143, 36] on input "text" at bounding box center [140, 35] width 64 height 12
type input "5119"
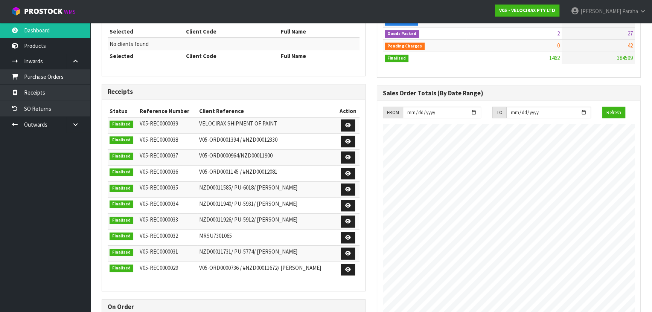
scroll to position [56, 0]
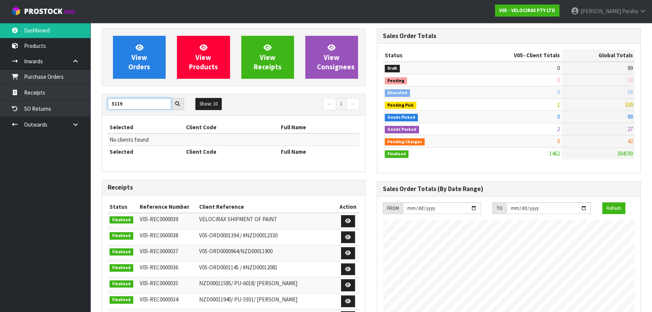
drag, startPoint x: 129, startPoint y: 102, endPoint x: 101, endPoint y: 103, distance: 28.3
click at [101, 103] on div "View Orders View Products View Receipts View Consignees 5119 Show: 10 5 10 25 5…" at bounding box center [233, 245] width 275 height 434
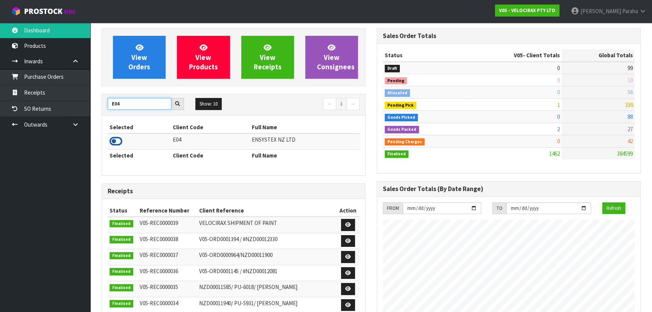
type input "E04"
click at [120, 143] on icon at bounding box center [116, 141] width 13 height 11
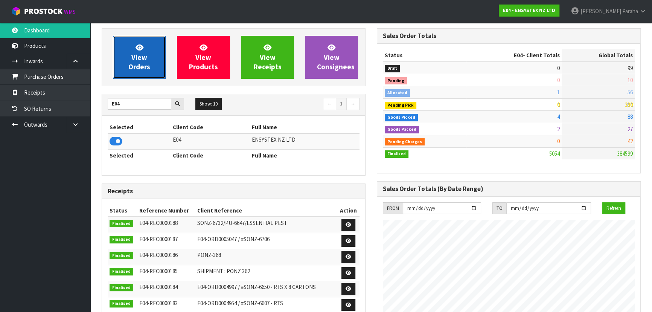
scroll to position [586, 275]
click at [133, 51] on link "View Orders" at bounding box center [139, 57] width 53 height 43
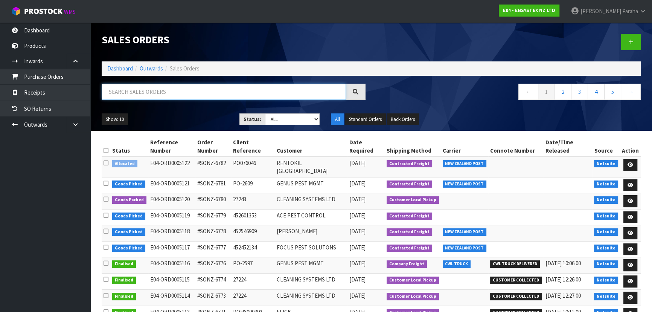
click at [131, 87] on input "text" at bounding box center [224, 92] width 244 height 16
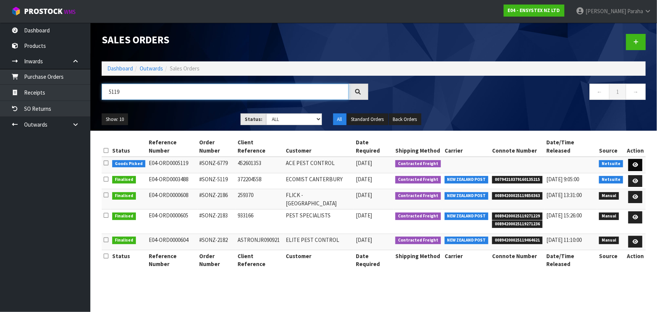
type input "5119"
click at [636, 162] on icon at bounding box center [636, 164] width 6 height 5
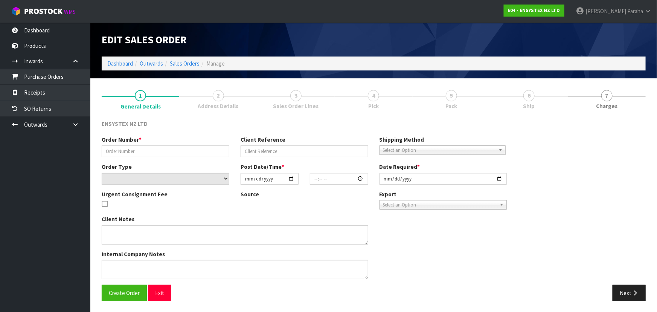
type input "#SONZ-6779"
type input "452601353"
select select "number:0"
type input "[DATE]"
type input "10:30:20.000"
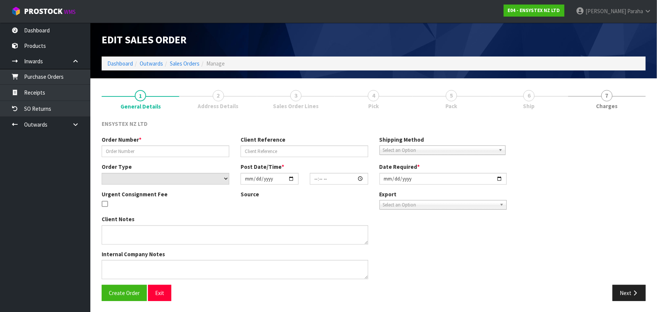
type input "[DATE]"
type textarea "Free freight please RESIDENTIAL"
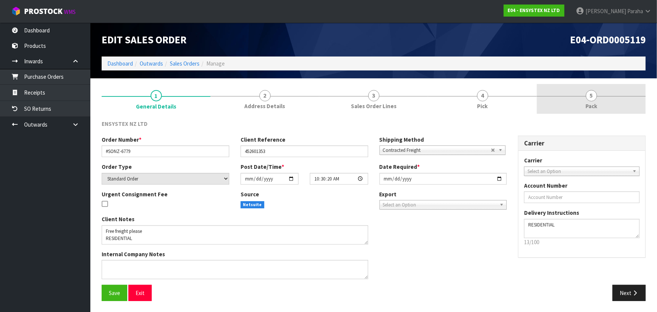
click at [582, 95] on link "5 Pack" at bounding box center [591, 99] width 109 height 30
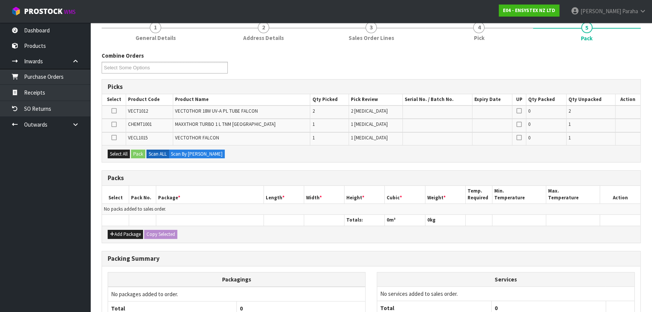
scroll to position [102, 0]
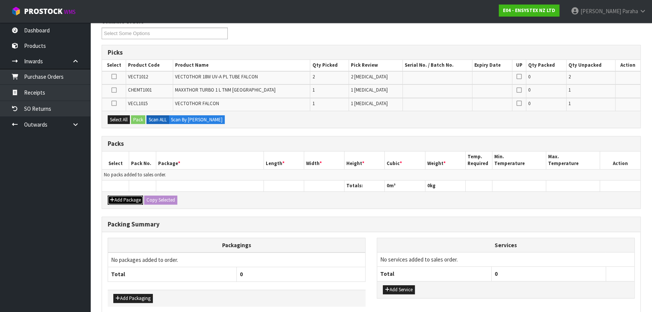
click at [125, 198] on button "Add Package" at bounding box center [125, 200] width 35 height 9
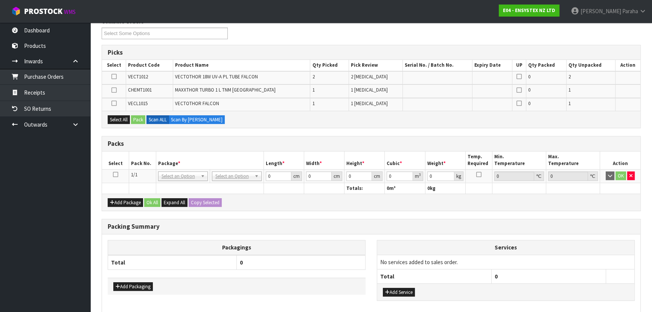
click at [118, 174] on td at bounding box center [115, 176] width 27 height 14
click at [117, 174] on icon at bounding box center [115, 174] width 5 height 0
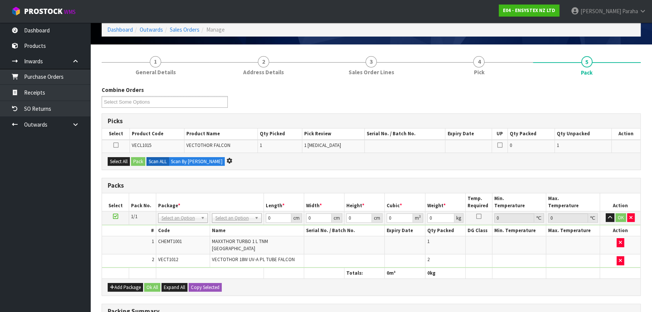
scroll to position [0, 0]
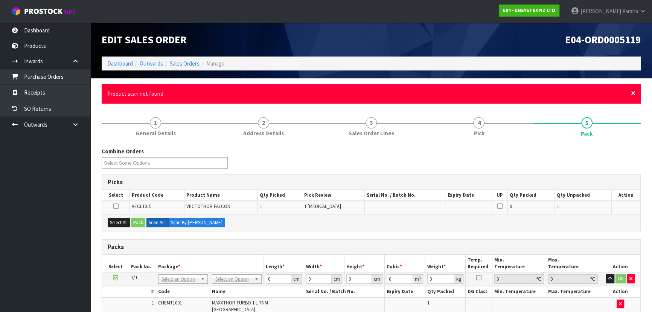
click at [633, 91] on span "×" at bounding box center [633, 93] width 5 height 11
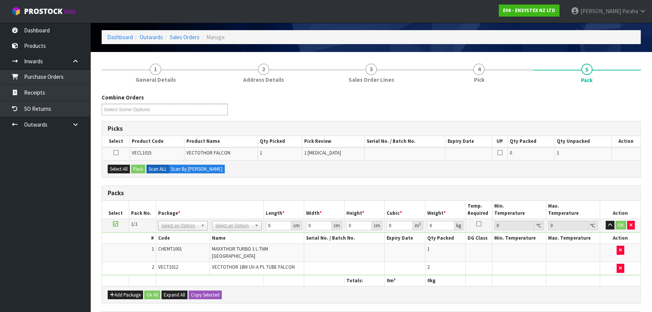
scroll to position [68, 0]
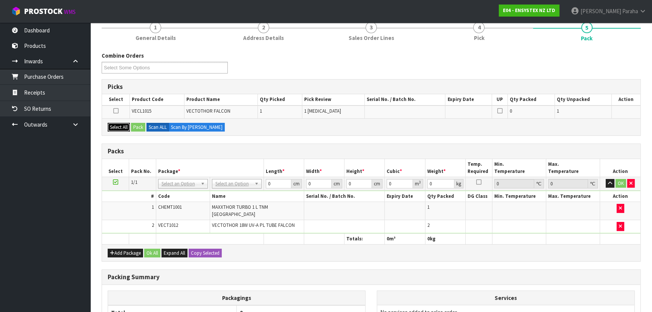
click at [119, 121] on div "Select All Pack Scan ALL Scan By [PERSON_NAME]" at bounding box center [371, 126] width 539 height 17
click at [122, 127] on button "Select All" at bounding box center [119, 127] width 22 height 9
click at [135, 127] on button "Pack" at bounding box center [138, 127] width 14 height 9
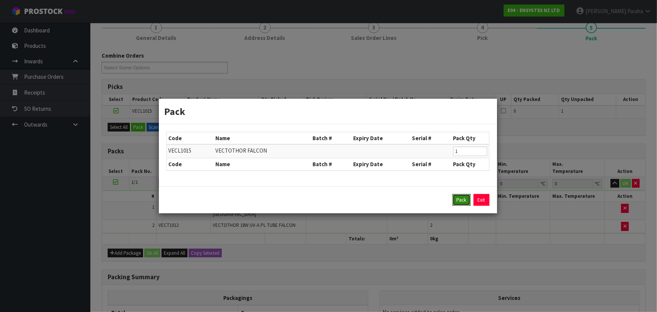
click at [467, 199] on button "Pack" at bounding box center [462, 200] width 18 height 12
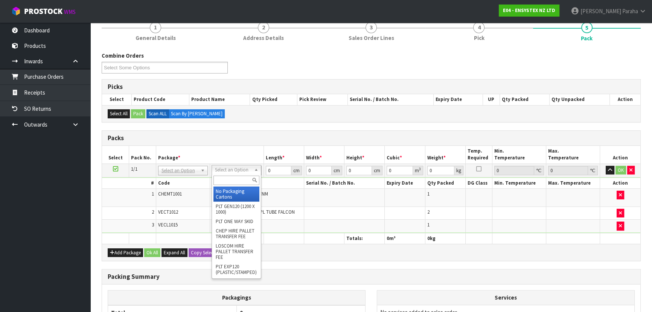
click at [240, 180] on input "text" at bounding box center [237, 180] width 46 height 9
type input "OC"
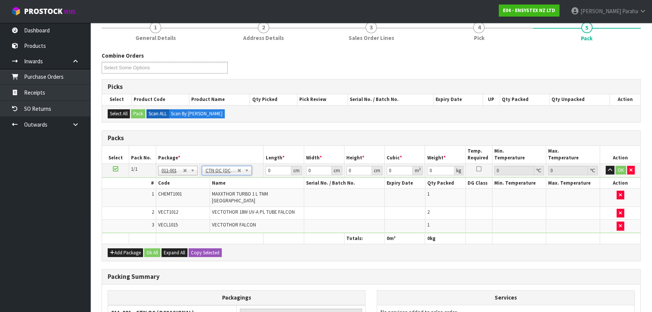
type input "4.884"
click at [281, 169] on input "0" at bounding box center [279, 170] width 26 height 9
type input "53"
type input "37"
type input "2"
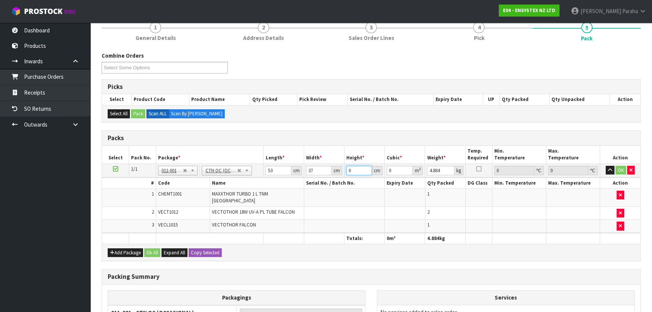
type input "0.003922"
type input "27"
click at [606, 166] on button "button" at bounding box center [610, 170] width 9 height 9
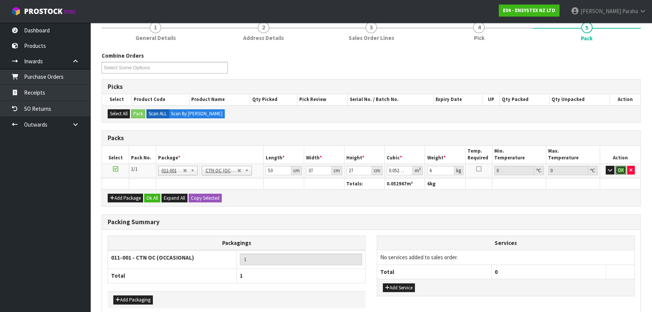
click button "OK" at bounding box center [621, 170] width 11 height 9
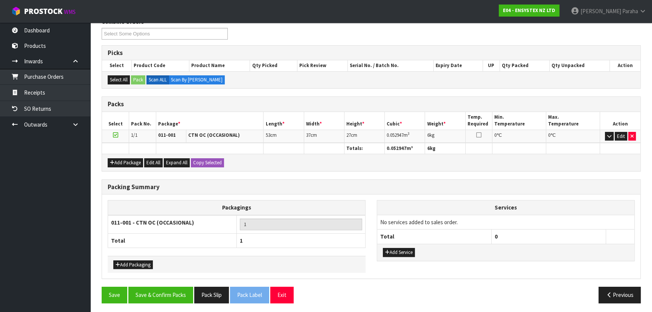
scroll to position [102, 0]
click at [173, 295] on button "Save & Confirm Packs" at bounding box center [160, 294] width 65 height 16
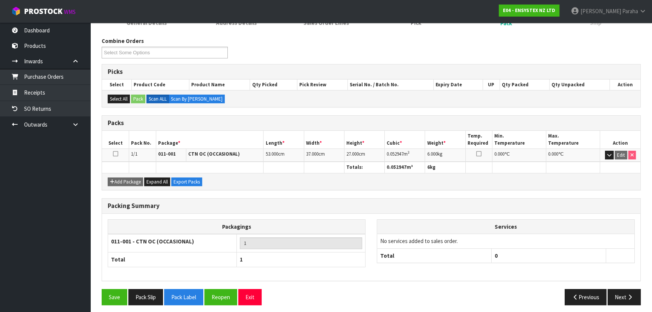
scroll to position [113, 0]
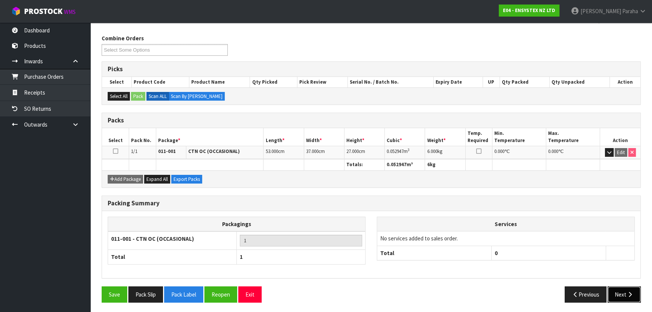
click at [627, 299] on button "Next" at bounding box center [624, 294] width 33 height 16
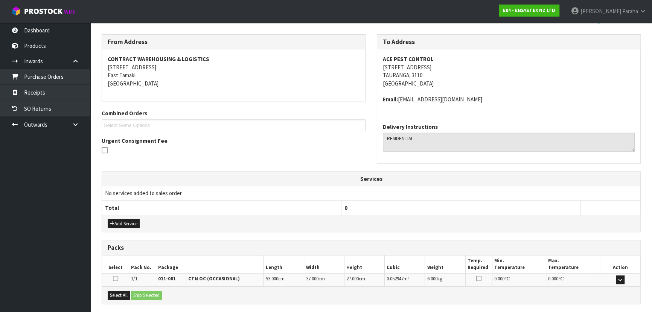
click at [550, 72] on address "ACE PEST CONTROL [STREET_ADDRESS]" at bounding box center [509, 71] width 252 height 32
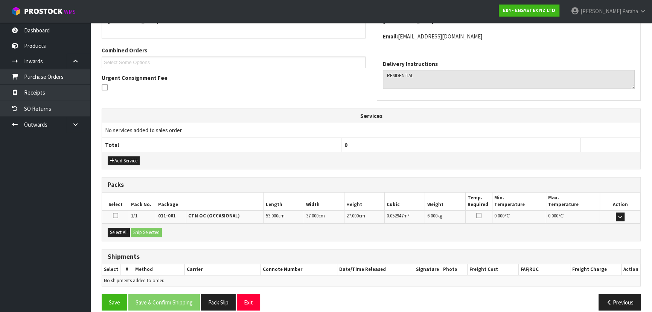
scroll to position [185, 0]
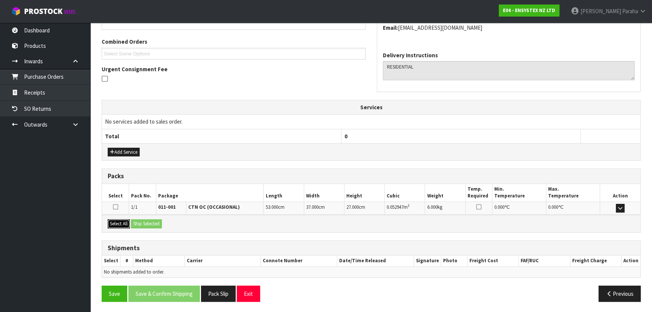
click at [116, 223] on button "Select All" at bounding box center [119, 223] width 22 height 9
click at [145, 220] on button "Ship Selected" at bounding box center [146, 223] width 31 height 9
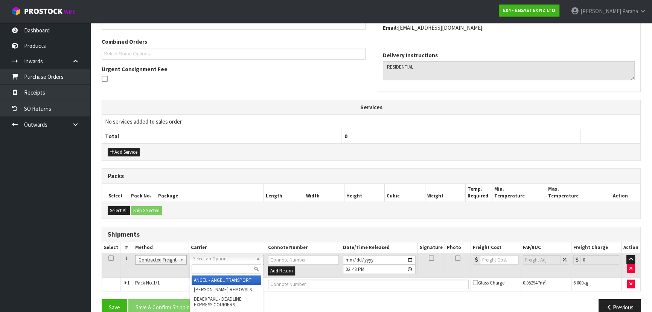
click at [209, 272] on div at bounding box center [226, 269] width 73 height 12
click at [210, 270] on input "text" at bounding box center [227, 268] width 70 height 9
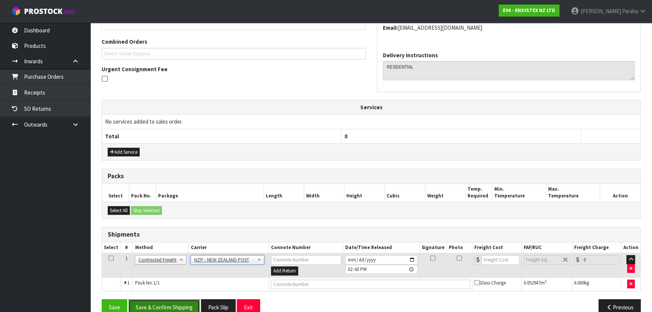
click at [177, 302] on button "Save & Confirm Shipping" at bounding box center [164, 307] width 72 height 16
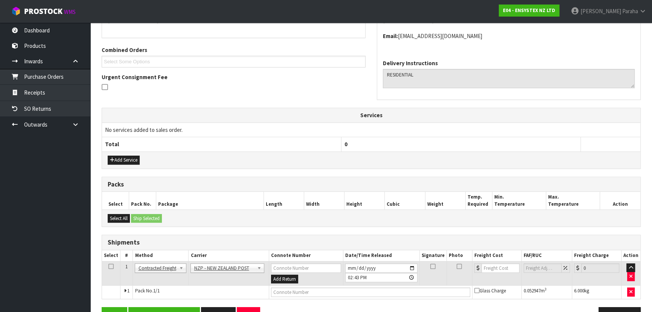
scroll to position [0, 0]
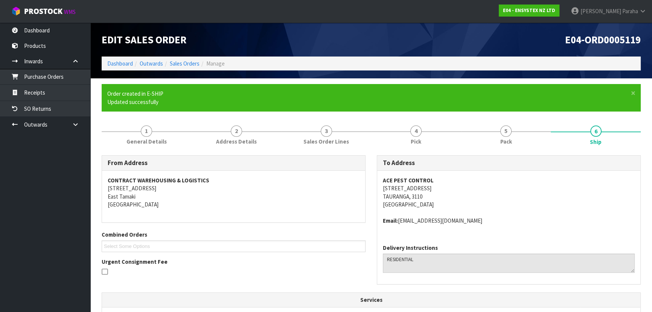
click at [572, 196] on address "ACE PEST CONTROL [STREET_ADDRESS]" at bounding box center [509, 192] width 252 height 32
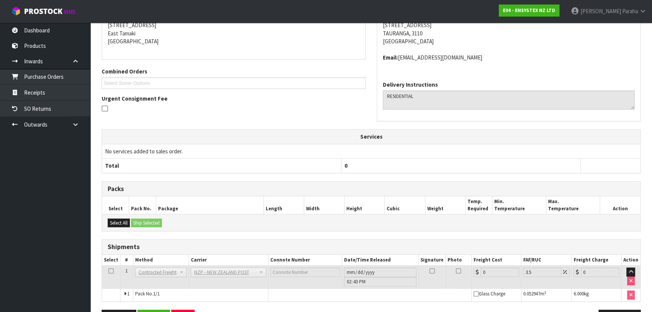
scroll to position [187, 0]
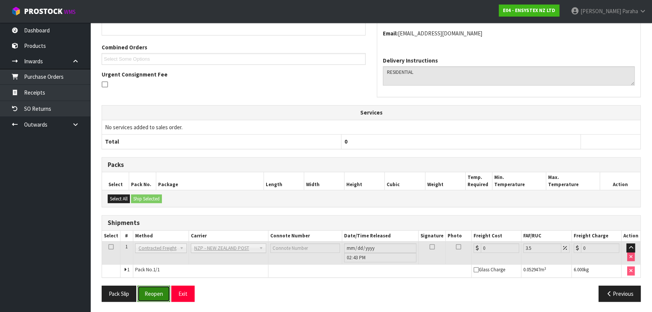
click at [154, 290] on button "Reopen" at bounding box center [153, 294] width 33 height 16
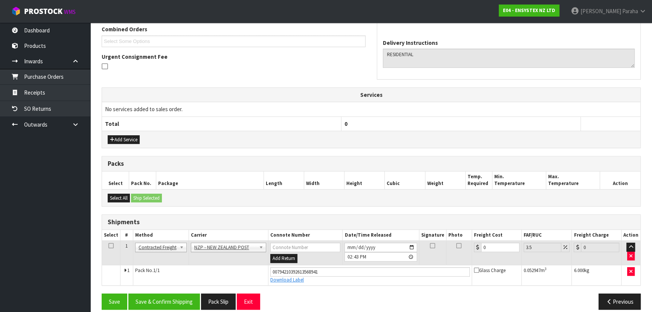
scroll to position [205, 0]
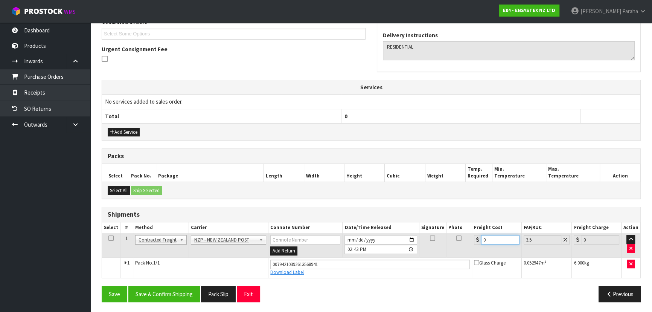
click at [505, 237] on input "0" at bounding box center [500, 239] width 38 height 9
click at [170, 289] on button "Save & Confirm Shipping" at bounding box center [164, 294] width 72 height 16
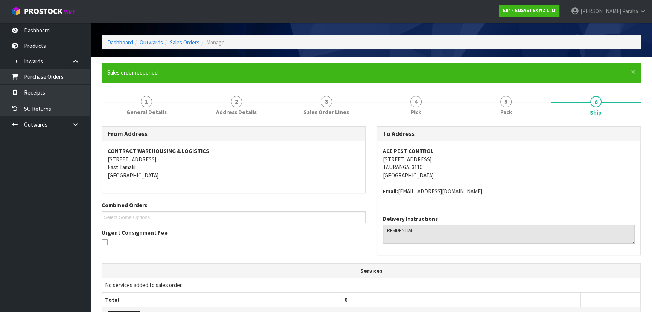
scroll to position [0, 0]
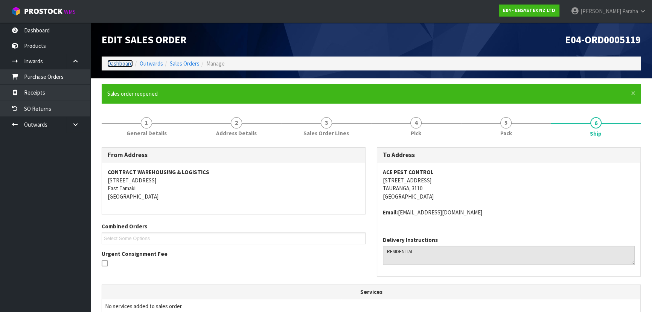
click at [123, 61] on link "Dashboard" at bounding box center [120, 63] width 26 height 7
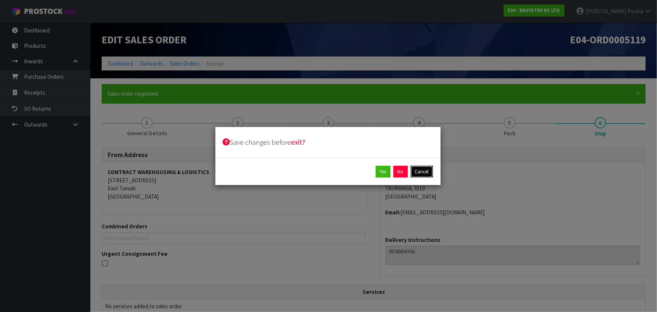
drag, startPoint x: 426, startPoint y: 170, endPoint x: 422, endPoint y: 172, distance: 4.7
click at [426, 170] on button "Cancel" at bounding box center [422, 172] width 22 height 12
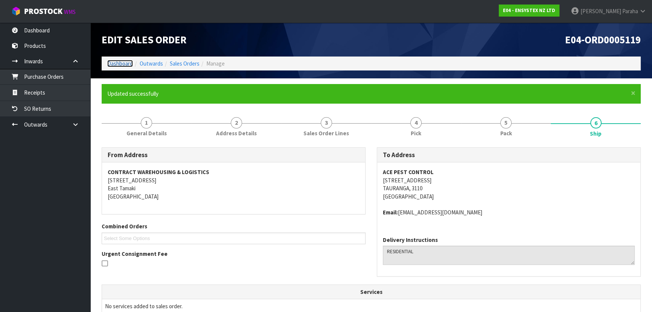
click at [121, 62] on link "Dashboard" at bounding box center [120, 63] width 26 height 7
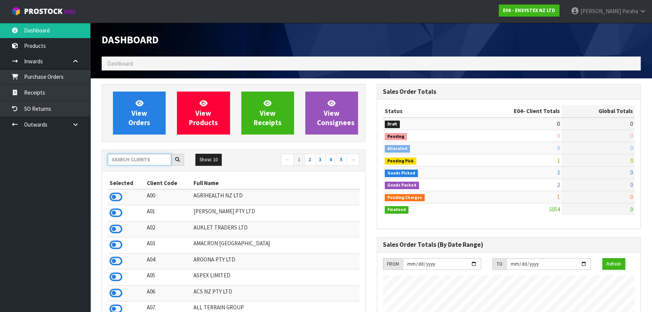
scroll to position [586, 275]
click at [156, 159] on input "text" at bounding box center [140, 160] width 64 height 12
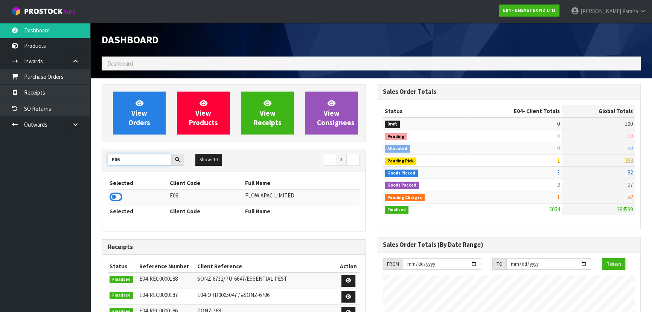
drag, startPoint x: 113, startPoint y: 163, endPoint x: 108, endPoint y: 164, distance: 5.0
click at [108, 164] on input "F06" at bounding box center [140, 160] width 64 height 12
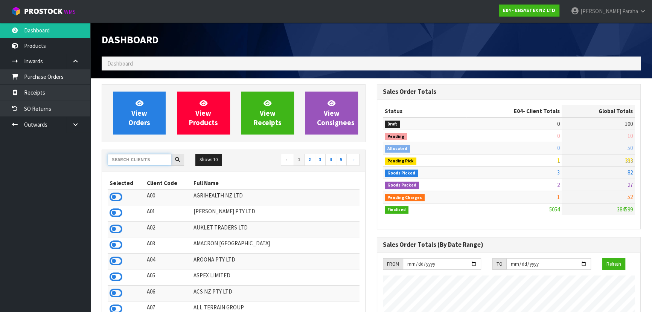
click at [131, 160] on input "text" at bounding box center [140, 160] width 64 height 12
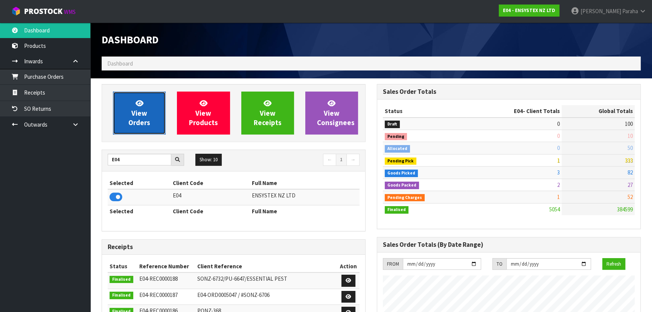
click at [138, 110] on span "View Orders" at bounding box center [139, 113] width 22 height 28
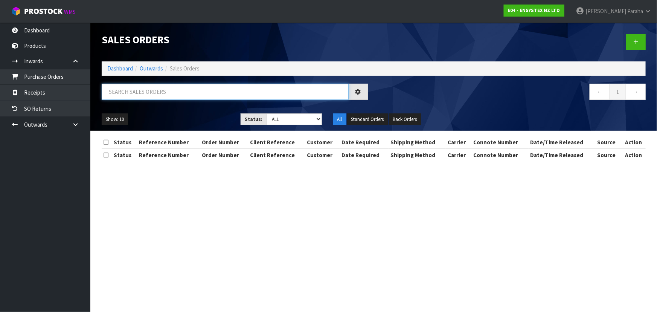
click at [139, 90] on input "text" at bounding box center [225, 92] width 247 height 16
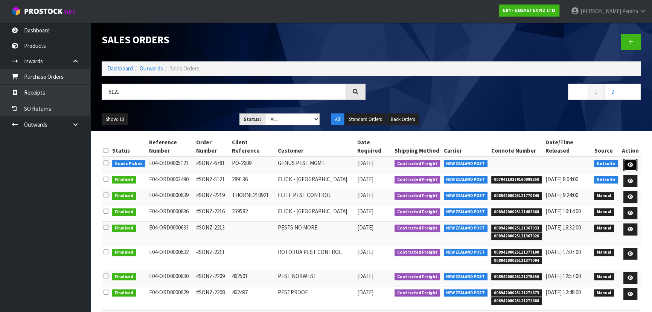
click at [628, 162] on icon at bounding box center [631, 164] width 6 height 5
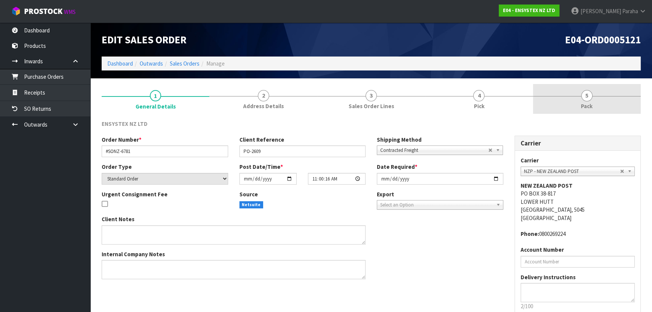
click at [583, 97] on span "5" at bounding box center [587, 95] width 11 height 11
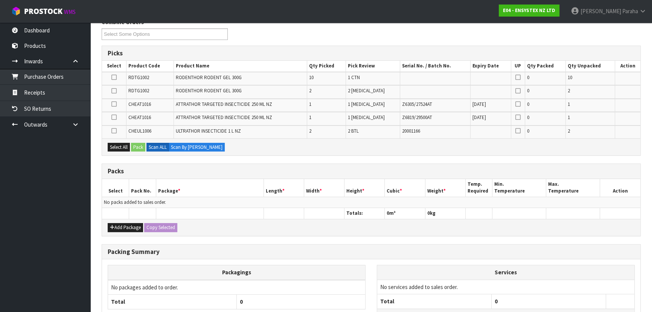
scroll to position [102, 0]
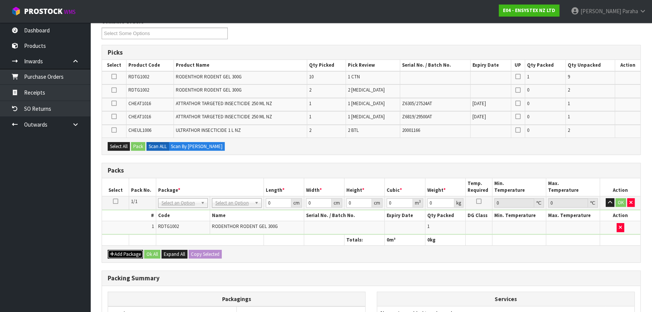
click at [135, 253] on button "Add Package" at bounding box center [125, 254] width 35 height 9
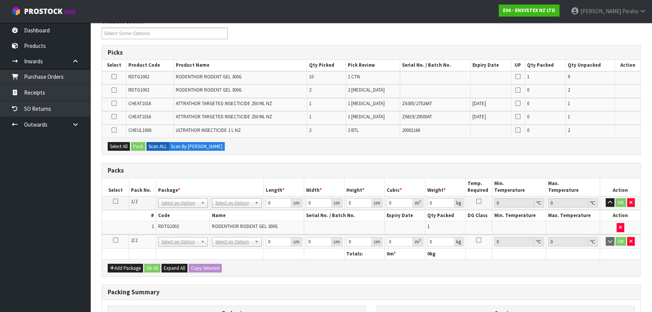
click at [113, 240] on icon at bounding box center [115, 240] width 5 height 0
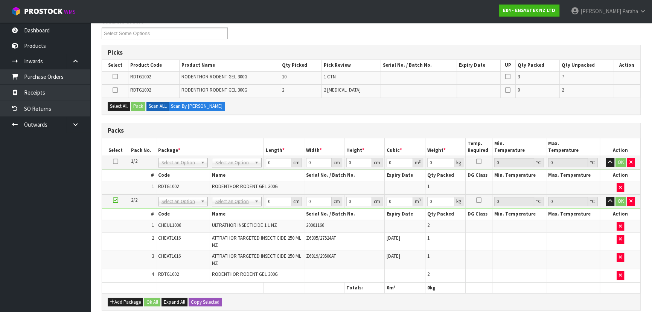
click at [118, 161] on icon at bounding box center [115, 161] width 5 height 0
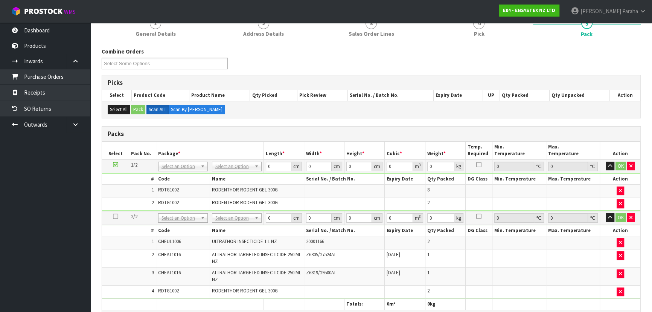
scroll to position [68, 0]
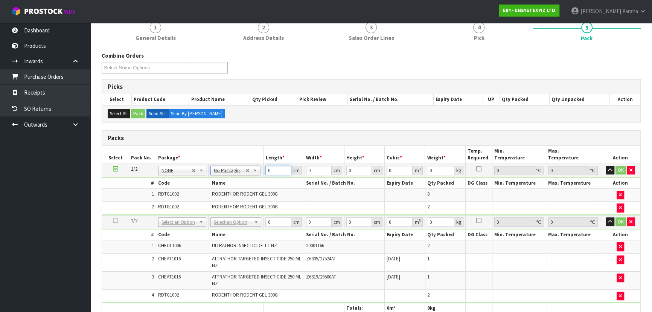
click at [275, 171] on input "0" at bounding box center [279, 170] width 26 height 9
click at [606, 166] on button "button" at bounding box center [610, 170] width 9 height 9
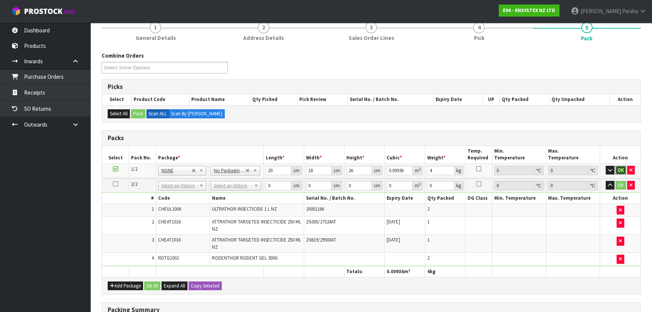
click button "OK" at bounding box center [621, 170] width 11 height 9
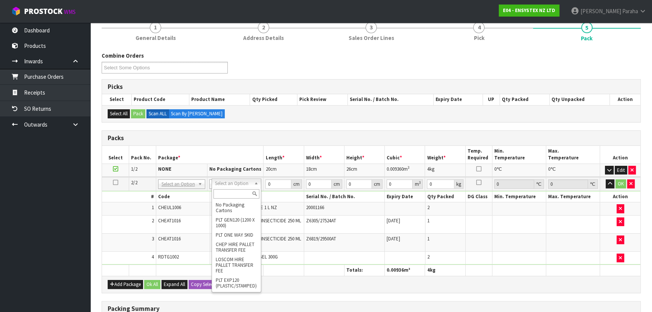
click at [246, 194] on input "text" at bounding box center [237, 193] width 46 height 9
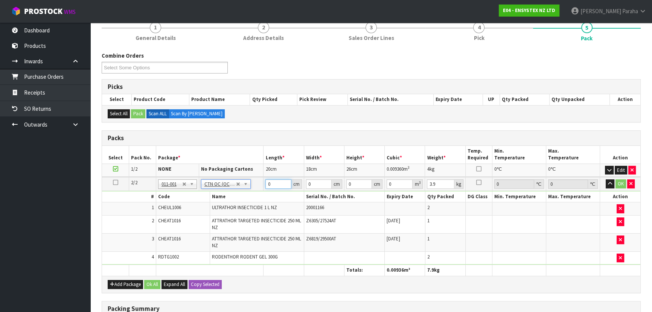
click at [270, 181] on input "0" at bounding box center [279, 183] width 26 height 9
click at [606, 179] on button "button" at bounding box center [610, 183] width 9 height 9
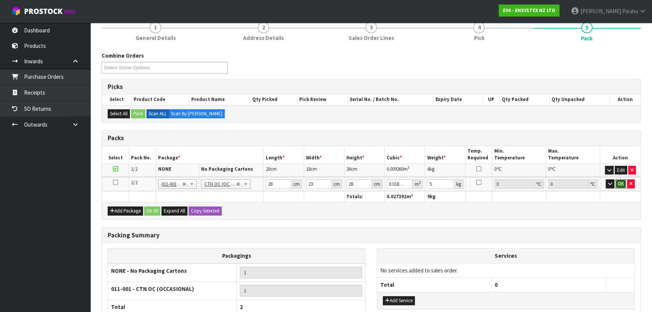
click button "OK" at bounding box center [621, 183] width 11 height 9
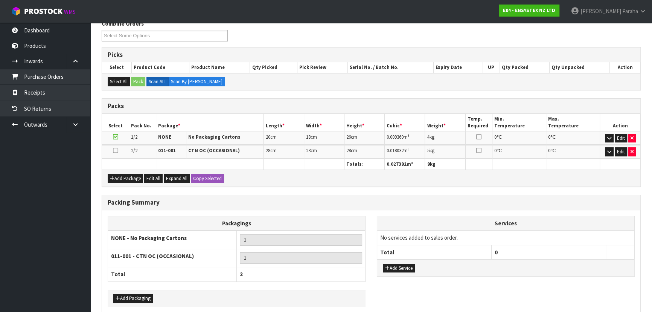
scroll to position [134, 0]
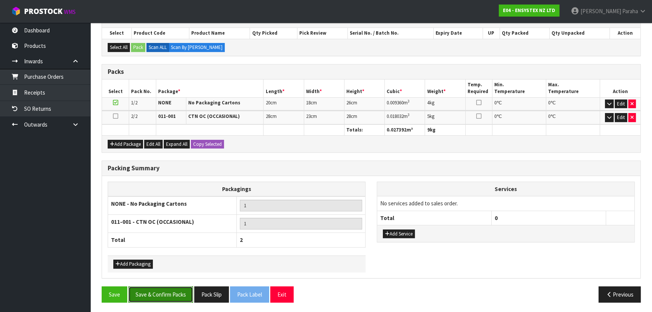
click at [180, 286] on button "Save & Confirm Packs" at bounding box center [160, 294] width 65 height 16
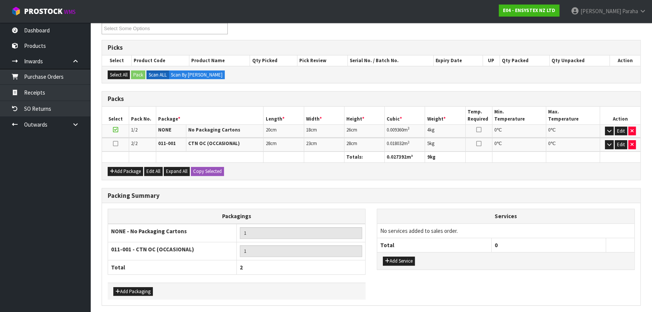
scroll to position [0, 0]
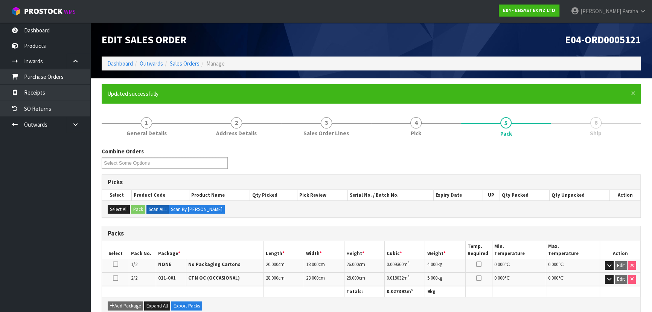
click at [536, 47] on div "E04-ORD0005121" at bounding box center [508, 40] width 275 height 34
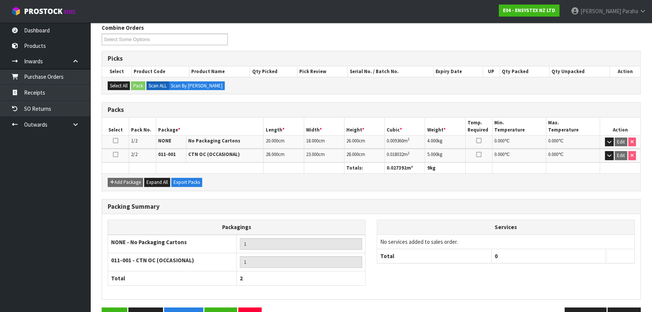
scroll to position [145, 0]
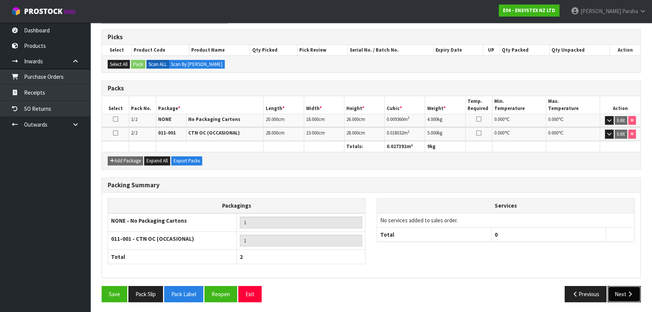
click at [620, 292] on button "Next" at bounding box center [624, 294] width 33 height 16
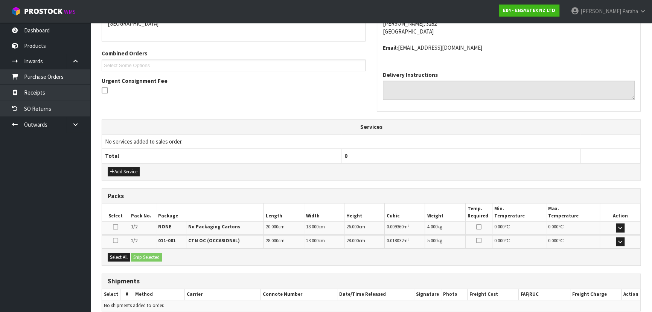
scroll to position [206, 0]
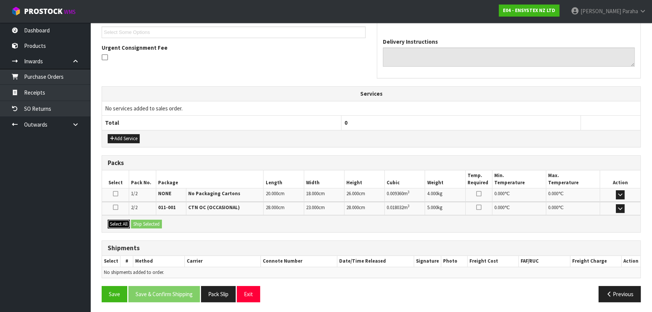
drag, startPoint x: 116, startPoint y: 225, endPoint x: 141, endPoint y: 224, distance: 24.1
click at [117, 224] on button "Select All" at bounding box center [119, 224] width 22 height 9
click at [141, 224] on button "Ship Selected" at bounding box center [146, 224] width 31 height 9
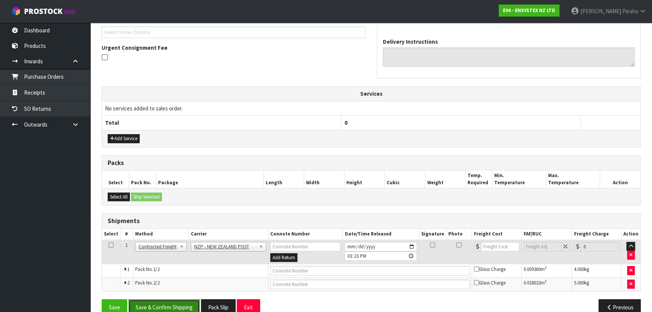
click at [173, 302] on button "Save & Confirm Shipping" at bounding box center [164, 307] width 72 height 16
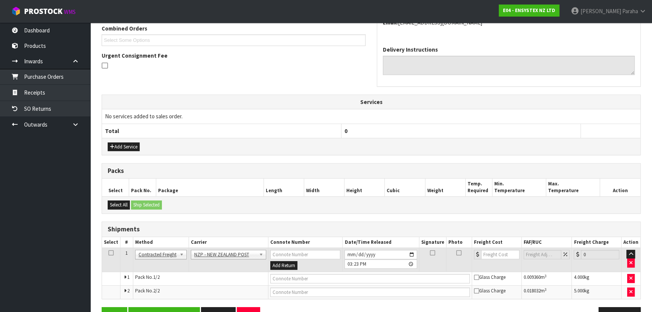
scroll to position [0, 0]
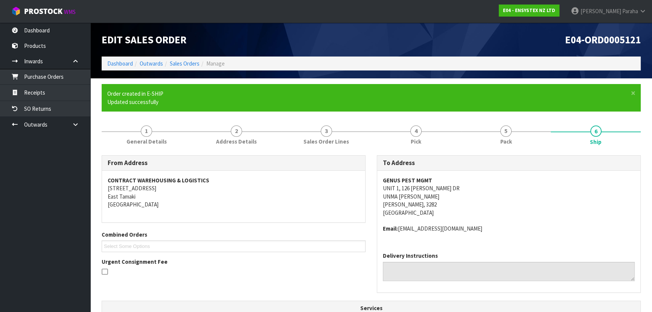
click at [587, 184] on address "GENUS PEST MGMT [STREET_ADDRESS][PERSON_NAME][PERSON_NAME][PERSON_NAME]" at bounding box center [509, 196] width 252 height 40
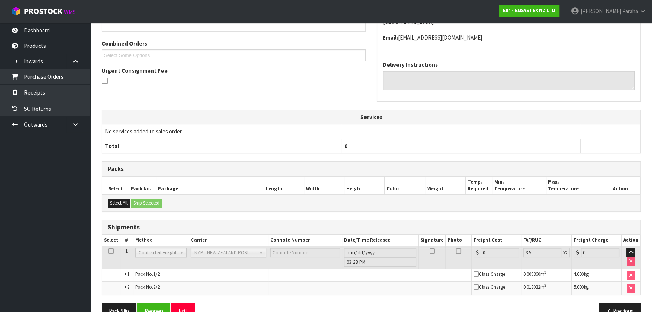
scroll to position [208, 0]
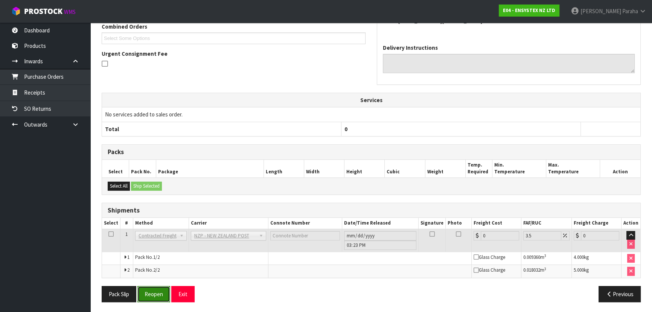
click at [163, 299] on button "Reopen" at bounding box center [153, 294] width 33 height 16
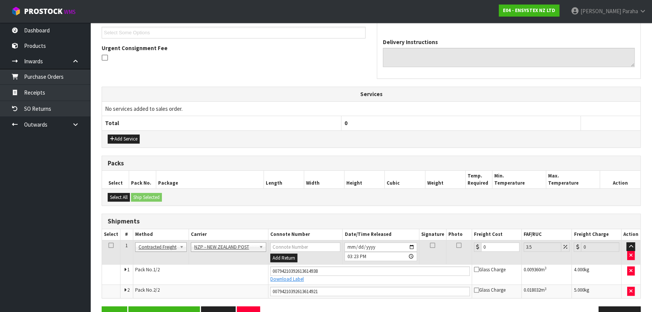
scroll to position [226, 0]
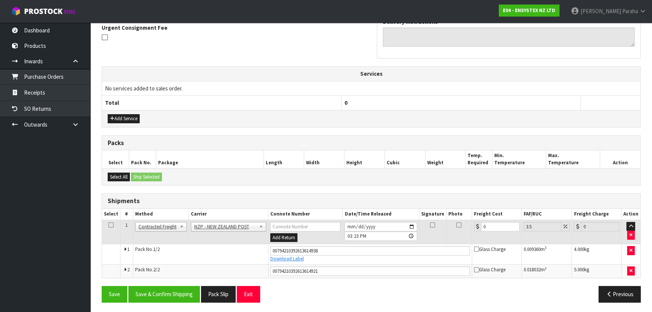
drag, startPoint x: 505, startPoint y: 218, endPoint x: 507, endPoint y: 223, distance: 5.2
click at [505, 220] on td "0" at bounding box center [497, 232] width 50 height 24
click at [507, 223] on input "0" at bounding box center [500, 226] width 38 height 9
click at [168, 292] on button "Save & Confirm Shipping" at bounding box center [164, 294] width 72 height 16
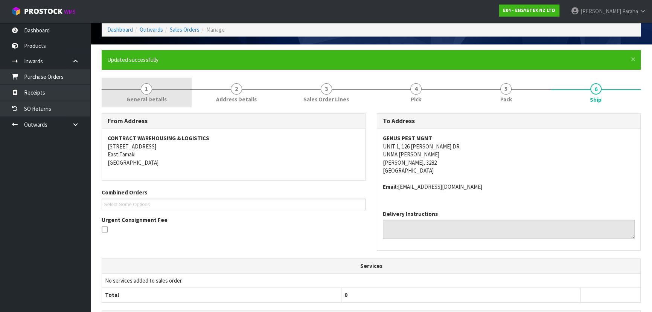
scroll to position [0, 0]
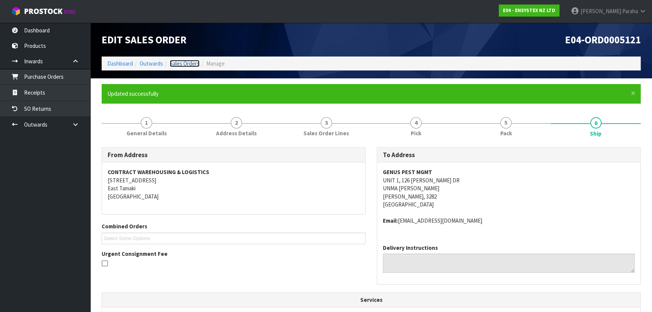
click at [189, 65] on link "Sales Orders" at bounding box center [185, 63] width 30 height 7
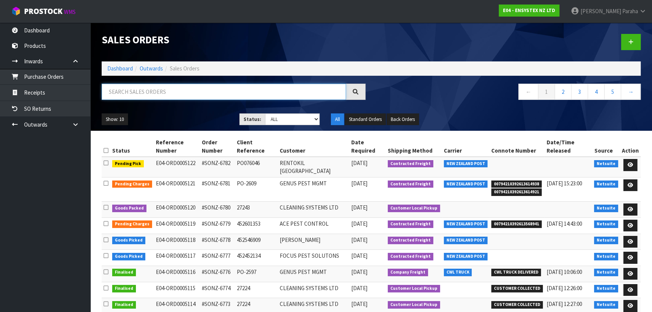
click at [190, 93] on input "text" at bounding box center [224, 92] width 244 height 16
click at [191, 94] on input "text" at bounding box center [224, 92] width 244 height 16
click at [629, 255] on icon at bounding box center [631, 257] width 6 height 5
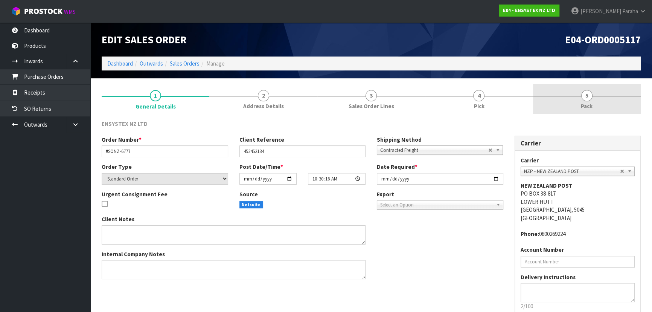
click at [582, 97] on span "5" at bounding box center [587, 95] width 11 height 11
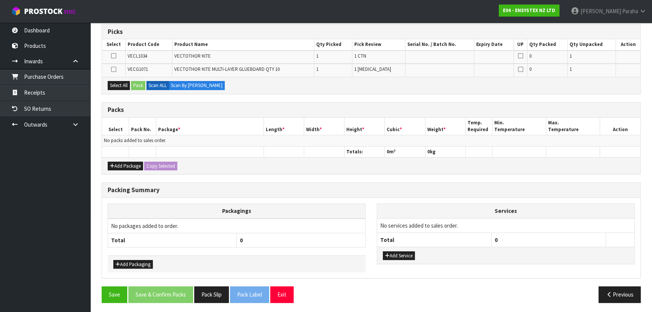
scroll to position [124, 0]
click at [125, 167] on button "Add Package" at bounding box center [125, 165] width 35 height 9
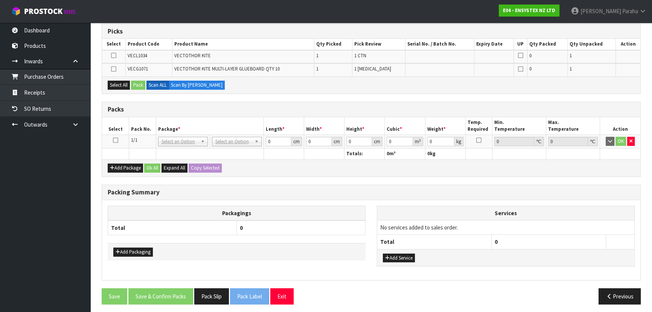
click at [117, 142] on td at bounding box center [115, 142] width 27 height 14
click at [116, 141] on icon at bounding box center [115, 140] width 5 height 0
click at [113, 87] on button "Select All" at bounding box center [119, 85] width 22 height 9
click at [143, 86] on button "Pack" at bounding box center [138, 85] width 14 height 9
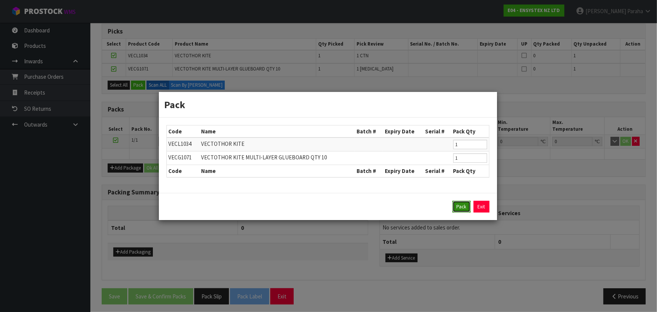
click at [464, 210] on button "Pack" at bounding box center [462, 207] width 18 height 12
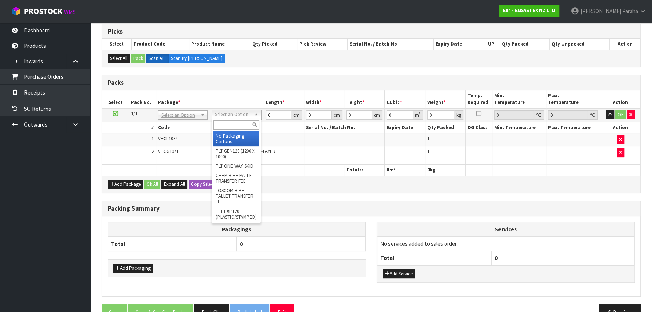
click at [242, 122] on input "text" at bounding box center [237, 124] width 46 height 9
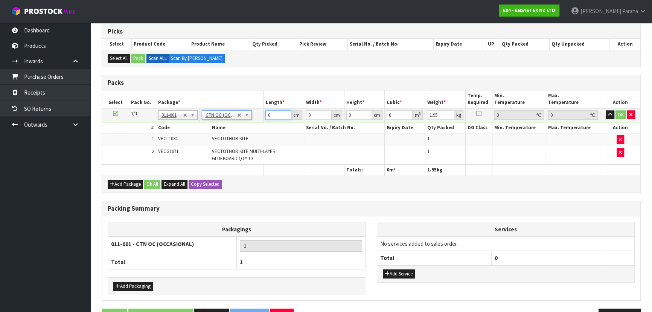
click at [274, 115] on input "0" at bounding box center [279, 114] width 26 height 9
click at [606, 110] on button "button" at bounding box center [610, 114] width 9 height 9
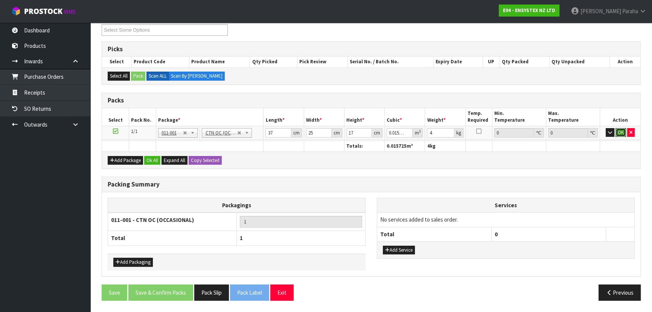
click button "OK" at bounding box center [621, 132] width 11 height 9
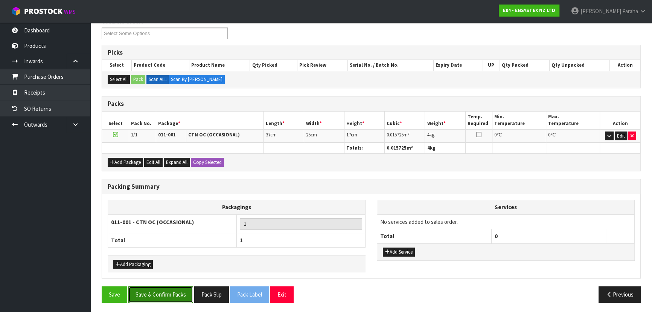
click at [171, 295] on button "Save & Confirm Packs" at bounding box center [160, 294] width 65 height 16
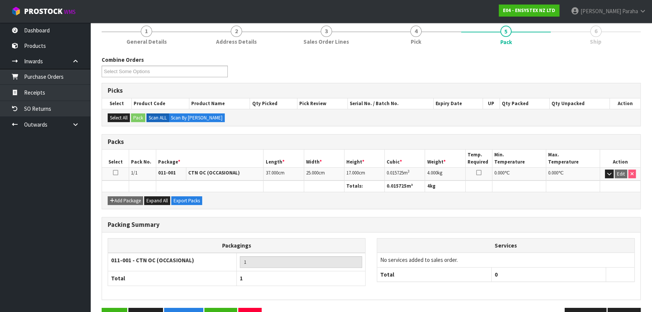
scroll to position [113, 0]
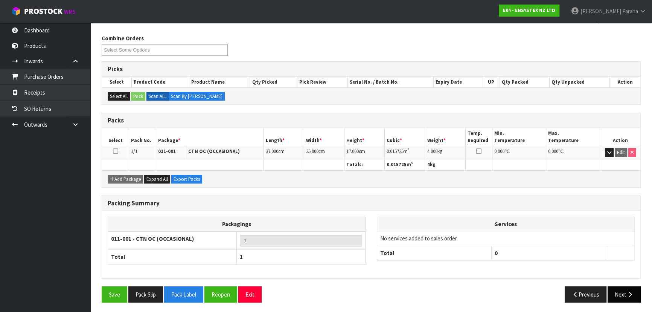
click at [624, 292] on button "Next" at bounding box center [624, 294] width 33 height 16
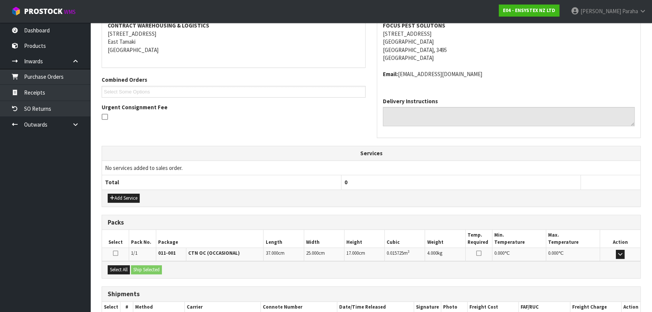
scroll to position [192, 0]
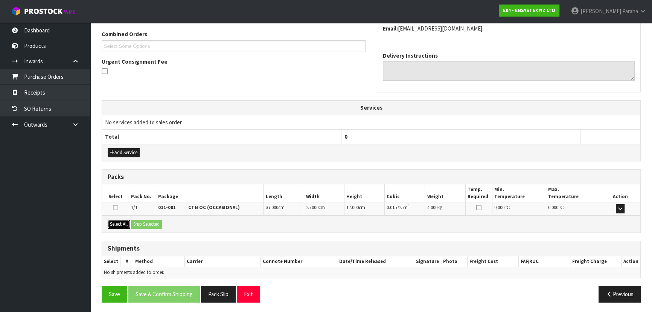
click at [138, 222] on div "Select All Ship Selected" at bounding box center [371, 223] width 539 height 17
click at [117, 221] on button "Select All" at bounding box center [119, 224] width 22 height 9
click at [142, 220] on button "Ship Selected" at bounding box center [146, 224] width 31 height 9
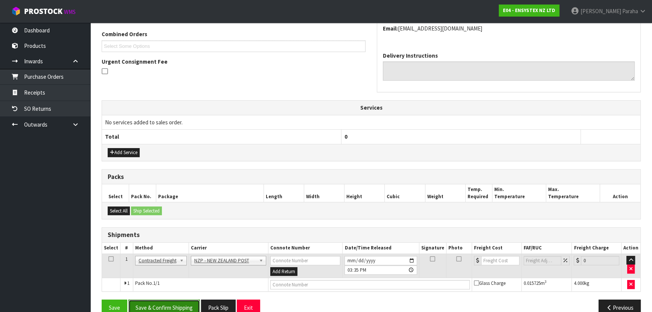
click at [176, 305] on button "Save & Confirm Shipping" at bounding box center [164, 307] width 72 height 16
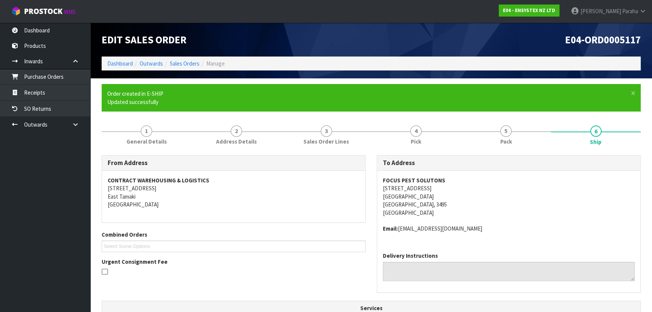
click at [563, 196] on address "FOCUS PEST SOLUTONS [STREET_ADDRESS]" at bounding box center [509, 196] width 252 height 40
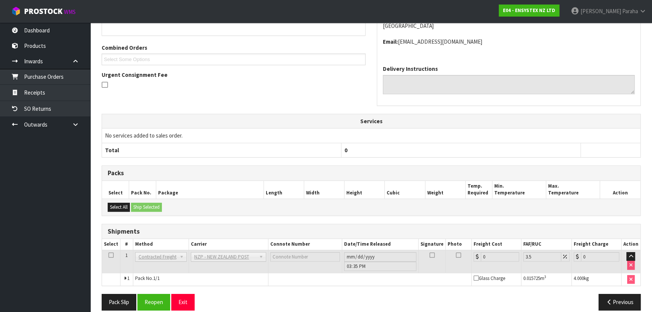
scroll to position [195, 0]
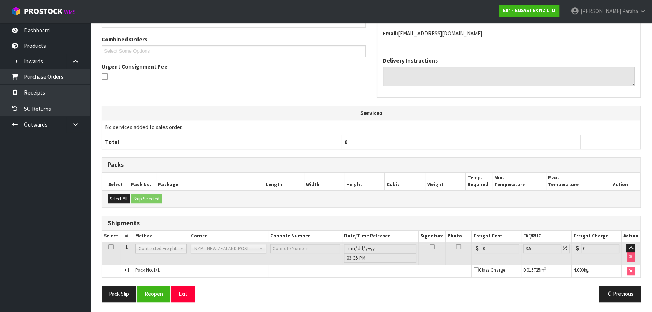
drag, startPoint x: 174, startPoint y: 301, endPoint x: 168, endPoint y: 298, distance: 6.7
click at [174, 301] on div "Pack Slip Reopen Exit Previous" at bounding box center [371, 297] width 551 height 22
click at [166, 297] on button "Reopen" at bounding box center [153, 294] width 33 height 16
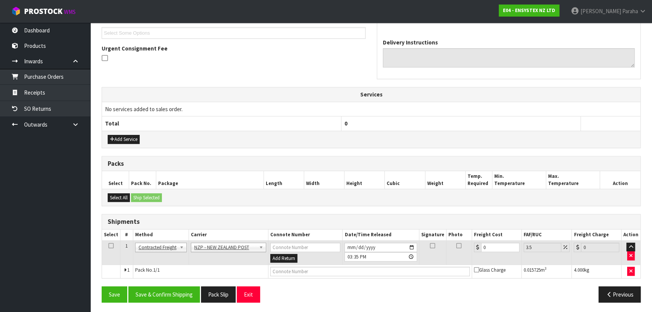
scroll to position [206, 0]
click at [501, 246] on input "0" at bounding box center [500, 246] width 38 height 9
click at [186, 290] on button "Save & Confirm Shipping" at bounding box center [164, 294] width 72 height 16
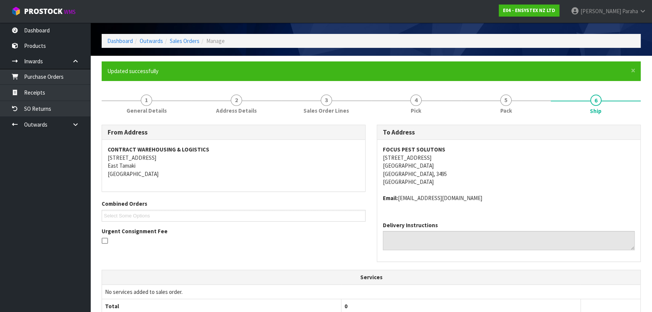
scroll to position [0, 0]
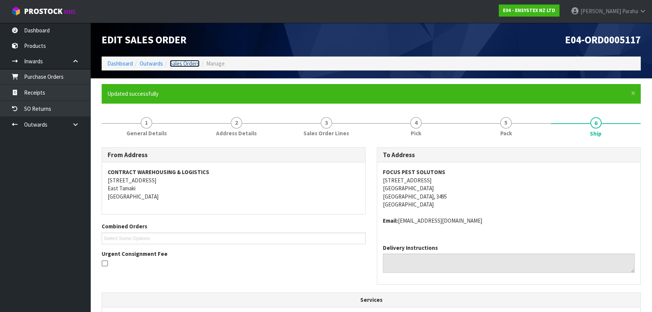
click at [184, 66] on link "Sales Orders" at bounding box center [185, 63] width 30 height 7
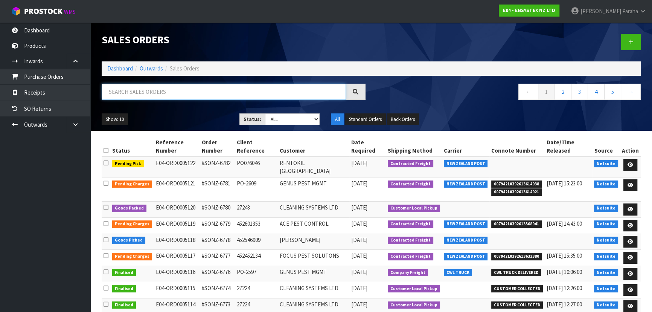
click at [167, 89] on input "text" at bounding box center [224, 92] width 244 height 16
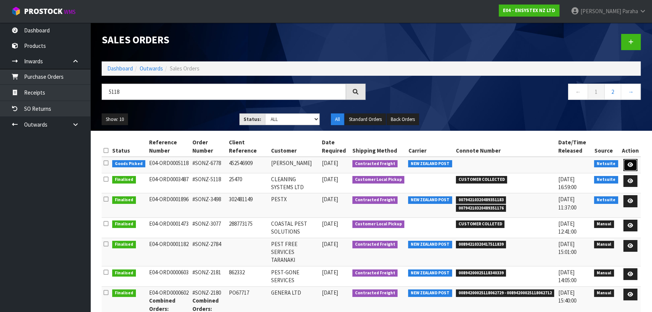
click at [632, 169] on link at bounding box center [631, 165] width 14 height 12
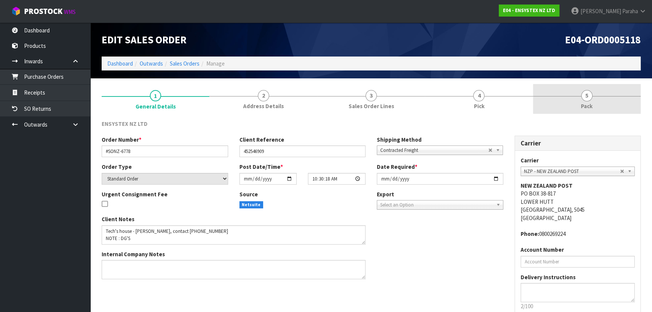
click at [575, 93] on link "5 Pack" at bounding box center [587, 99] width 108 height 30
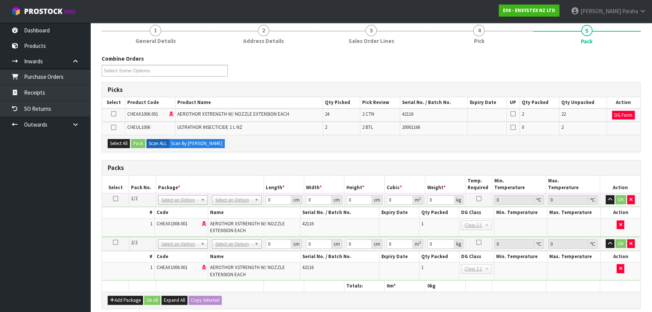
scroll to position [102, 0]
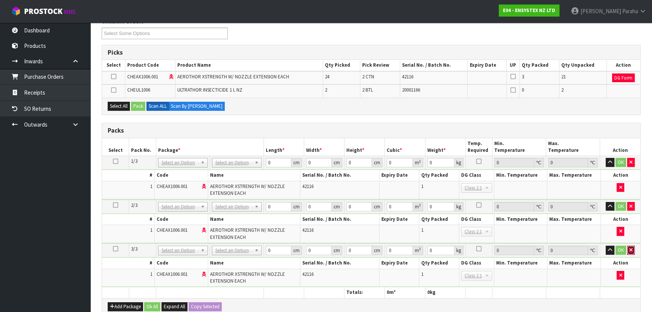
click at [631, 251] on icon "button" at bounding box center [631, 249] width 3 height 5
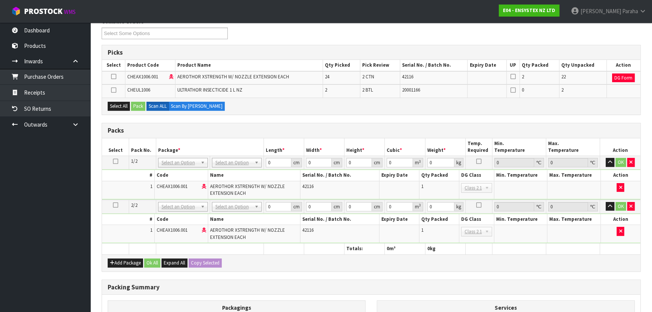
click at [113, 161] on icon at bounding box center [115, 161] width 5 height 0
click at [115, 205] on icon at bounding box center [115, 205] width 5 height 0
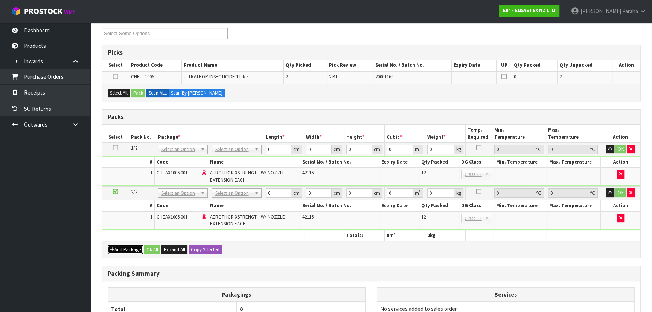
click at [123, 248] on button "Add Package" at bounding box center [125, 249] width 35 height 9
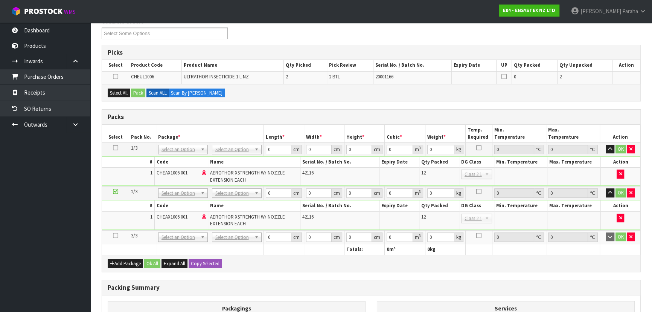
click at [121, 233] on td at bounding box center [115, 237] width 27 height 14
click at [116, 235] on icon at bounding box center [115, 235] width 5 height 0
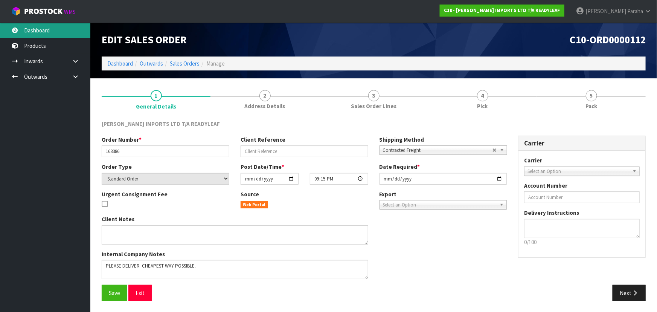
click at [49, 25] on link "Dashboard" at bounding box center [45, 30] width 90 height 15
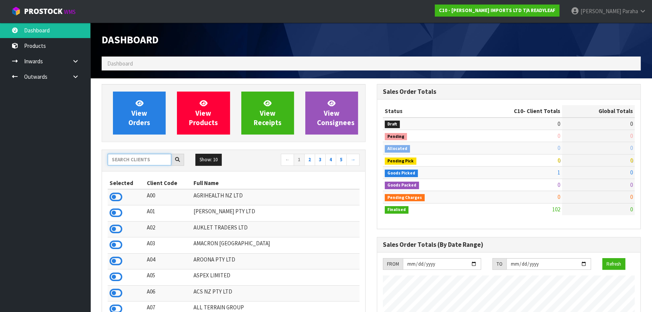
scroll to position [545, 275]
click at [155, 160] on input "text" at bounding box center [140, 160] width 64 height 12
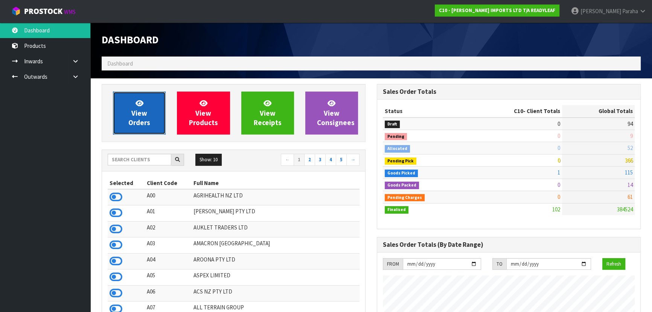
drag, startPoint x: 128, startPoint y: 114, endPoint x: 126, endPoint y: 110, distance: 4.4
click at [128, 113] on link "View Orders" at bounding box center [139, 113] width 53 height 43
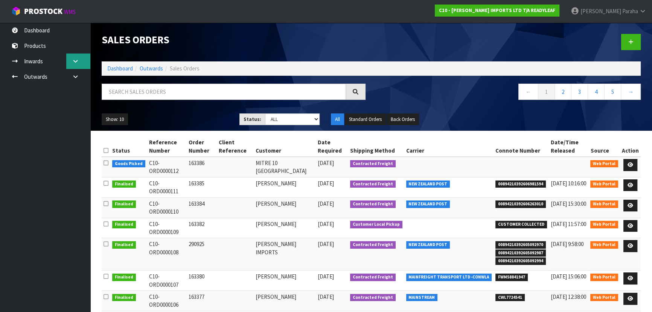
click at [78, 62] on icon at bounding box center [75, 61] width 7 height 6
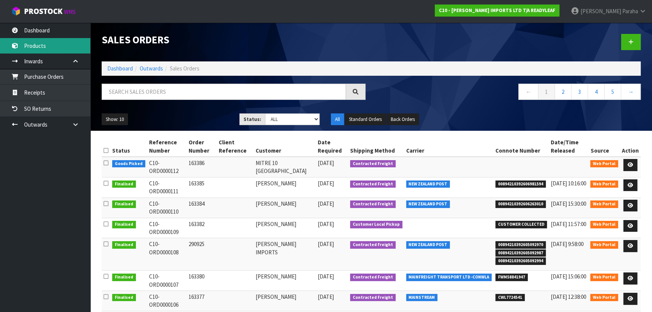
click at [70, 40] on link "Products" at bounding box center [45, 45] width 90 height 15
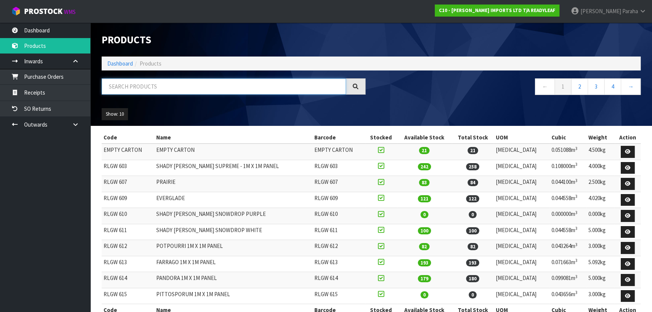
click at [133, 93] on input "text" at bounding box center [224, 86] width 244 height 16
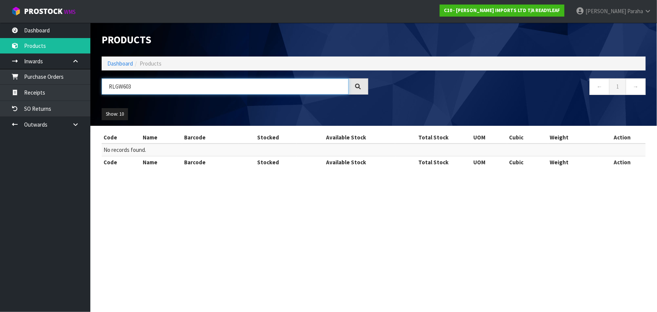
drag, startPoint x: 139, startPoint y: 87, endPoint x: 112, endPoint y: 91, distance: 27.9
click at [112, 91] on input "RLGW603" at bounding box center [225, 86] width 247 height 16
type input "R"
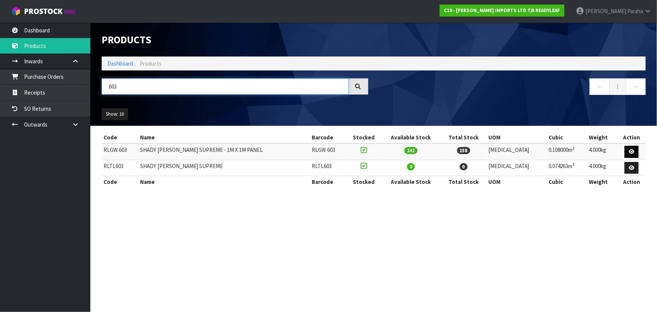
type input "603"
click at [632, 150] on icon at bounding box center [632, 151] width 6 height 5
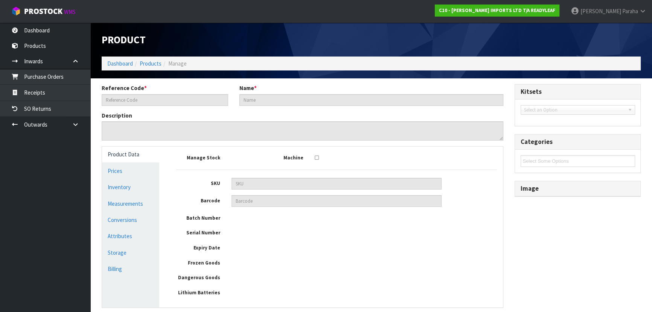
type input "RLGW 603"
type input "SHADY [PERSON_NAME] SUPREME - 1M X 1M PANEL"
type input "108"
type input "100"
type input "10"
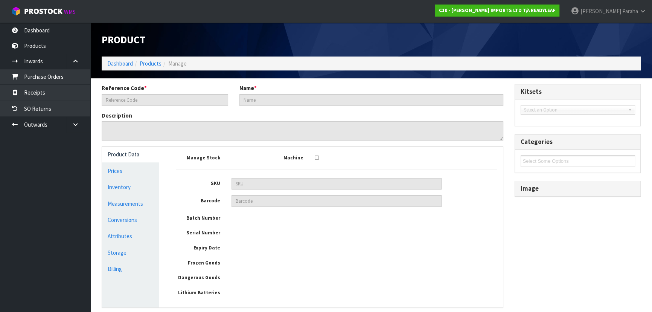
type input "0.108"
type input "4"
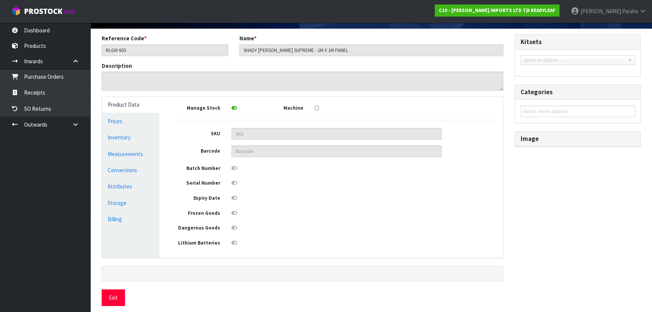
scroll to position [57, 0]
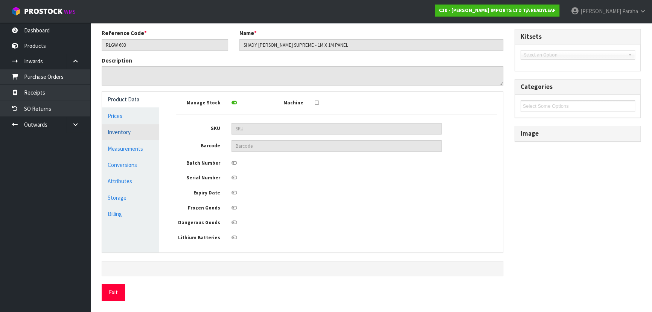
click at [121, 135] on link "Inventory" at bounding box center [130, 131] width 57 height 15
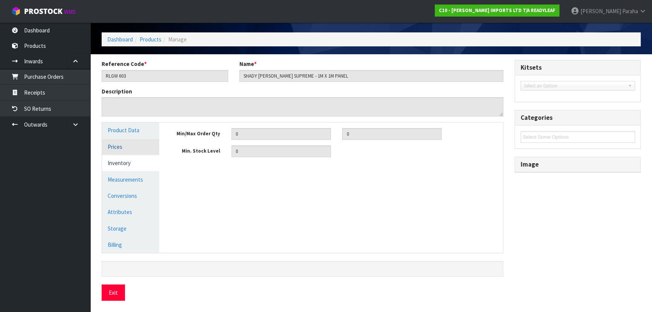
scroll to position [23, 0]
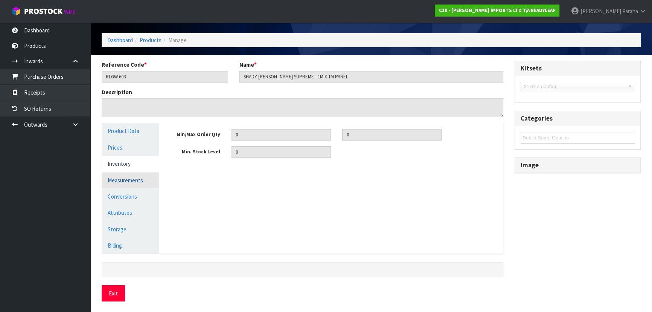
click at [137, 177] on link "Measurements" at bounding box center [130, 180] width 57 height 15
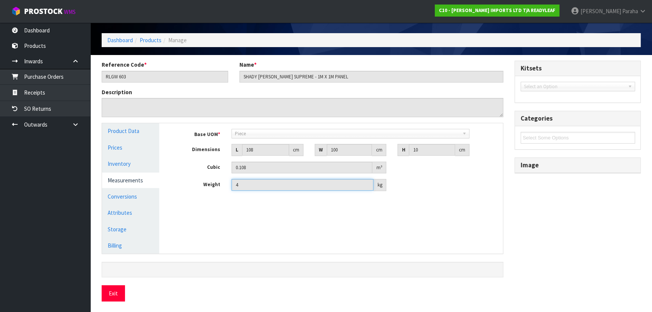
drag, startPoint x: 242, startPoint y: 185, endPoint x: 234, endPoint y: 187, distance: 8.3
click at [234, 187] on input "4" at bounding box center [303, 185] width 142 height 12
click at [186, 204] on div "Manage Stock Machine SKU Barcode Batch Number Serial Number Expiry Date Frozen …" at bounding box center [337, 188] width 344 height 130
click at [127, 195] on link "Conversions" at bounding box center [130, 196] width 57 height 15
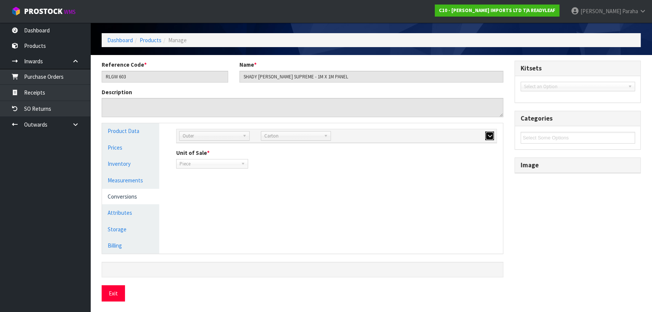
click at [489, 135] on icon "button" at bounding box center [490, 135] width 4 height 5
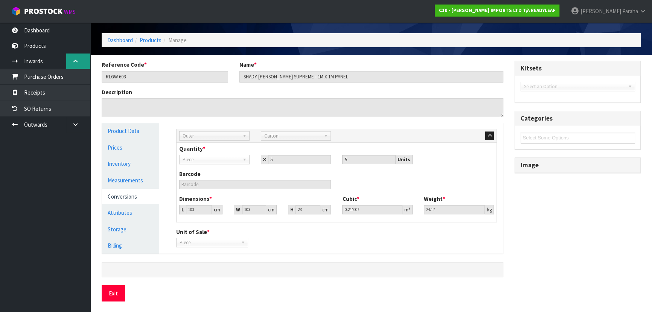
click at [77, 61] on icon at bounding box center [75, 61] width 7 height 6
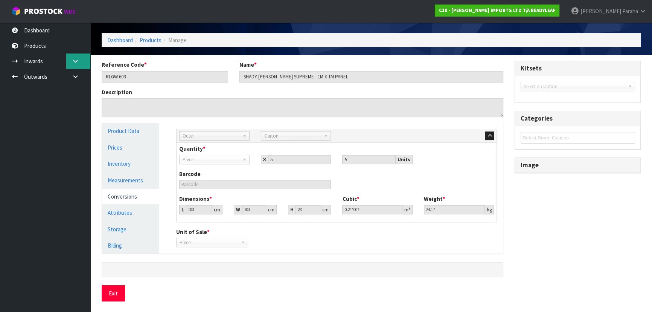
click at [77, 61] on icon at bounding box center [75, 61] width 7 height 6
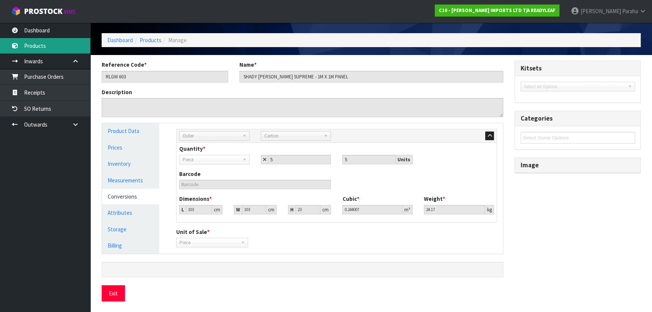
click at [52, 48] on link "Products" at bounding box center [45, 45] width 90 height 15
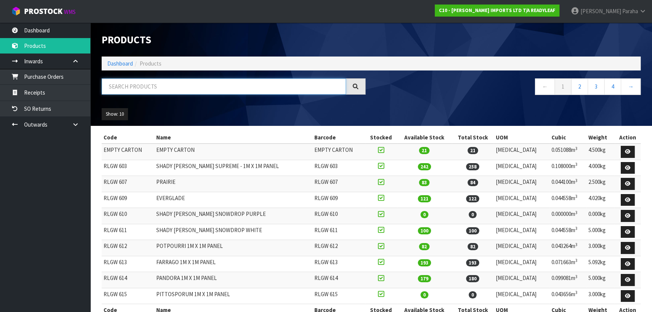
click at [144, 85] on input "text" at bounding box center [224, 86] width 244 height 16
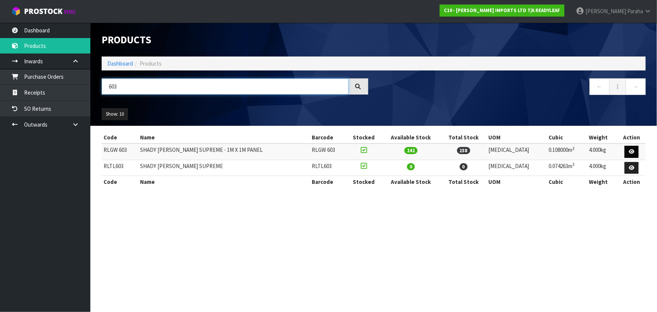
type input "603"
click at [629, 150] on icon at bounding box center [632, 151] width 6 height 5
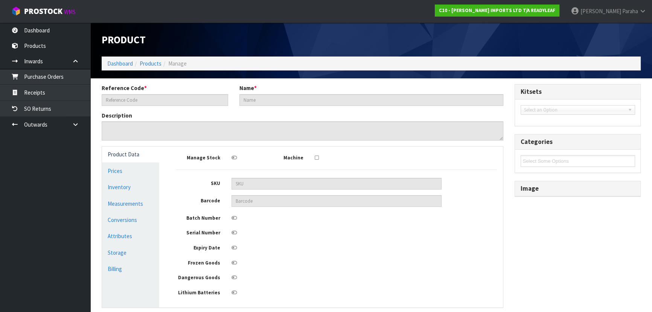
type input "RLGW 603"
type input "SHADY [PERSON_NAME] SUPREME - 1M X 1M PANEL"
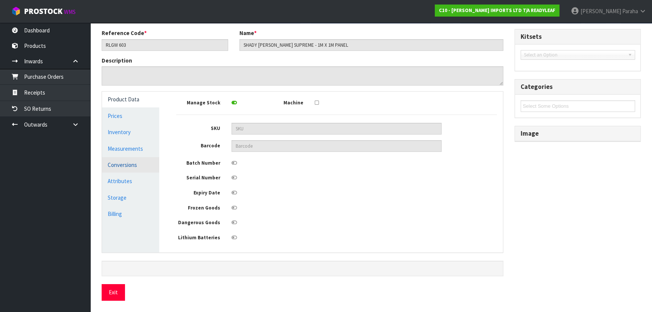
click at [126, 161] on link "Conversions" at bounding box center [130, 164] width 57 height 15
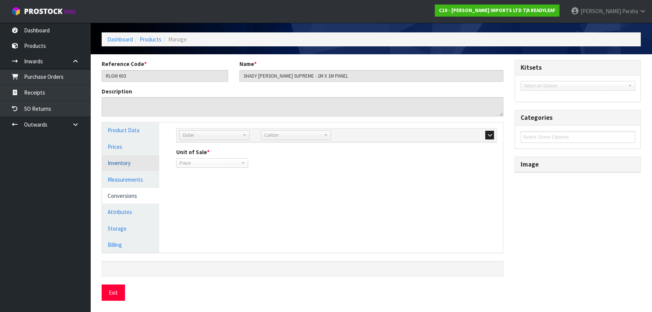
scroll to position [23, 0]
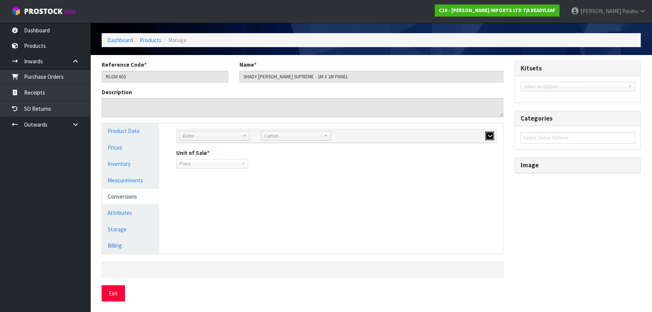
click at [491, 134] on icon "button" at bounding box center [490, 135] width 4 height 5
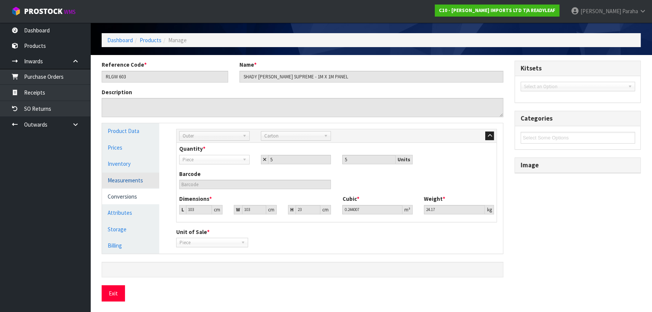
click at [120, 180] on link "Measurements" at bounding box center [130, 180] width 57 height 15
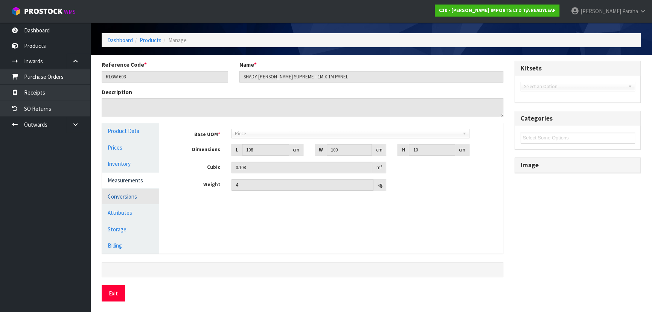
click at [136, 195] on link "Conversions" at bounding box center [130, 196] width 57 height 15
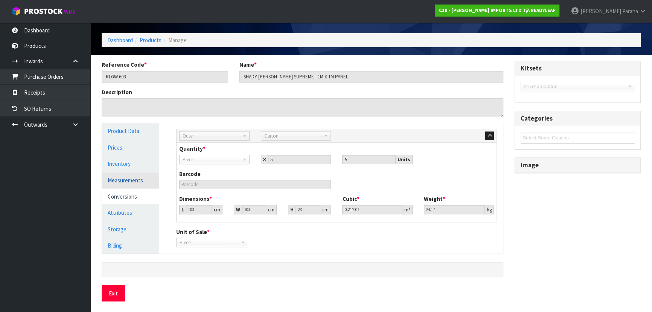
click at [139, 180] on link "Measurements" at bounding box center [130, 180] width 57 height 15
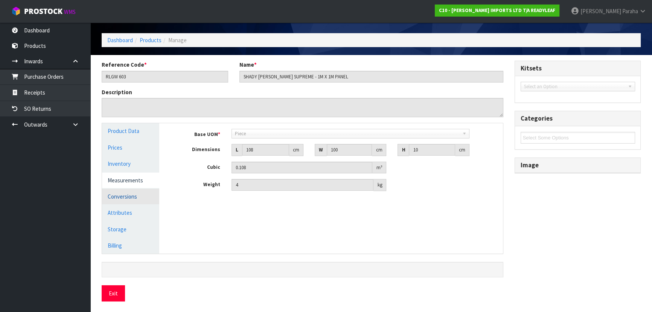
click at [141, 194] on link "Conversions" at bounding box center [130, 196] width 57 height 15
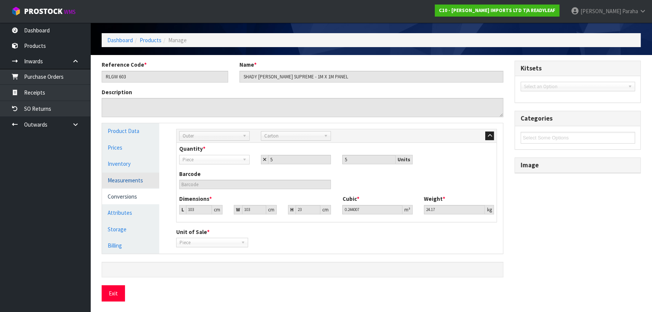
click at [140, 179] on link "Measurements" at bounding box center [130, 180] width 57 height 15
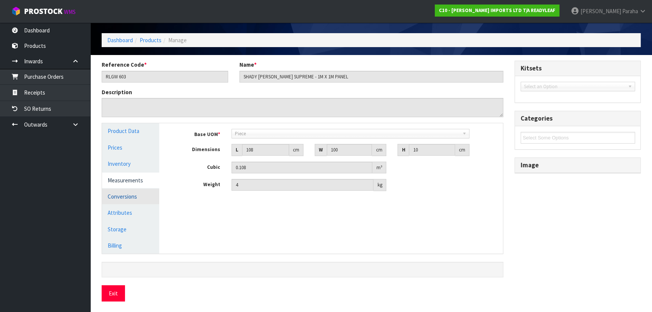
click at [139, 197] on link "Conversions" at bounding box center [130, 196] width 57 height 15
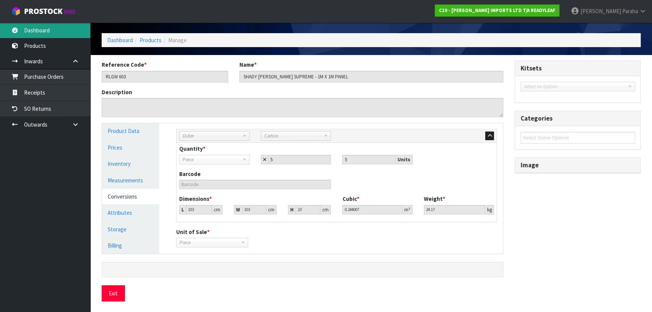
click at [50, 35] on link "Dashboard" at bounding box center [45, 30] width 90 height 15
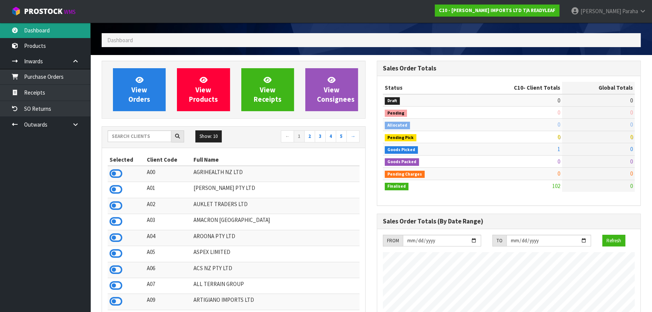
scroll to position [545, 275]
